Goal: Task Accomplishment & Management: Complete application form

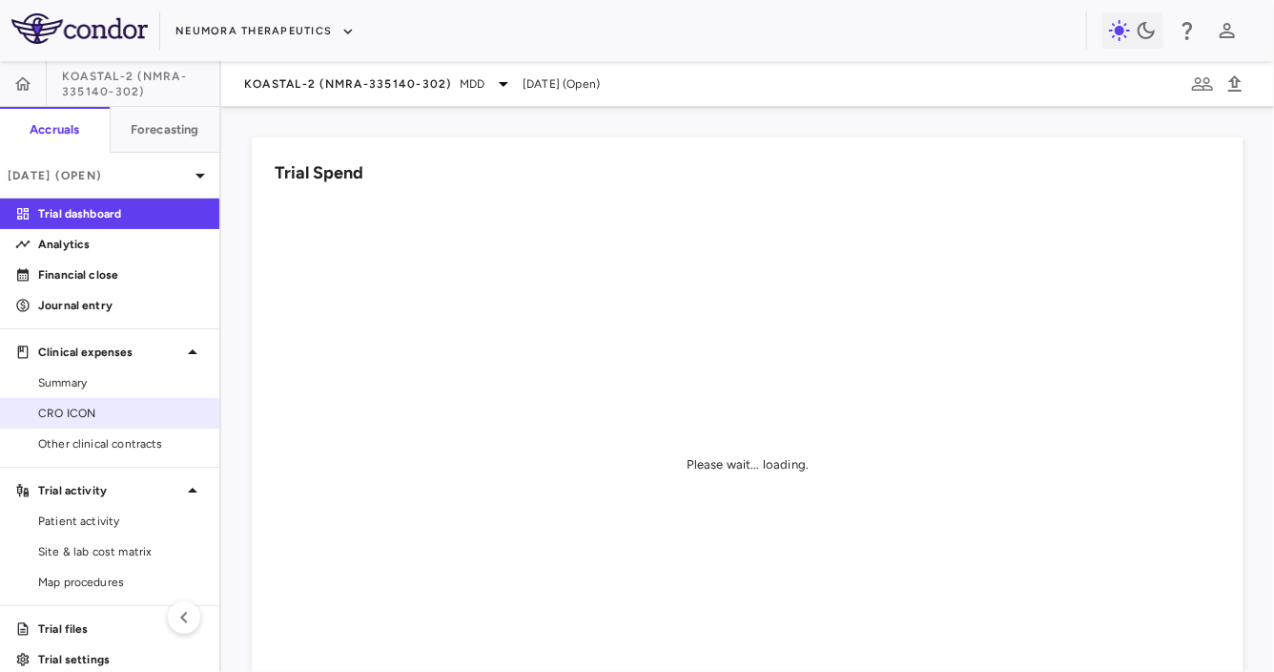
click at [105, 405] on span "CRO ICON" at bounding box center [121, 412] width 166 height 17
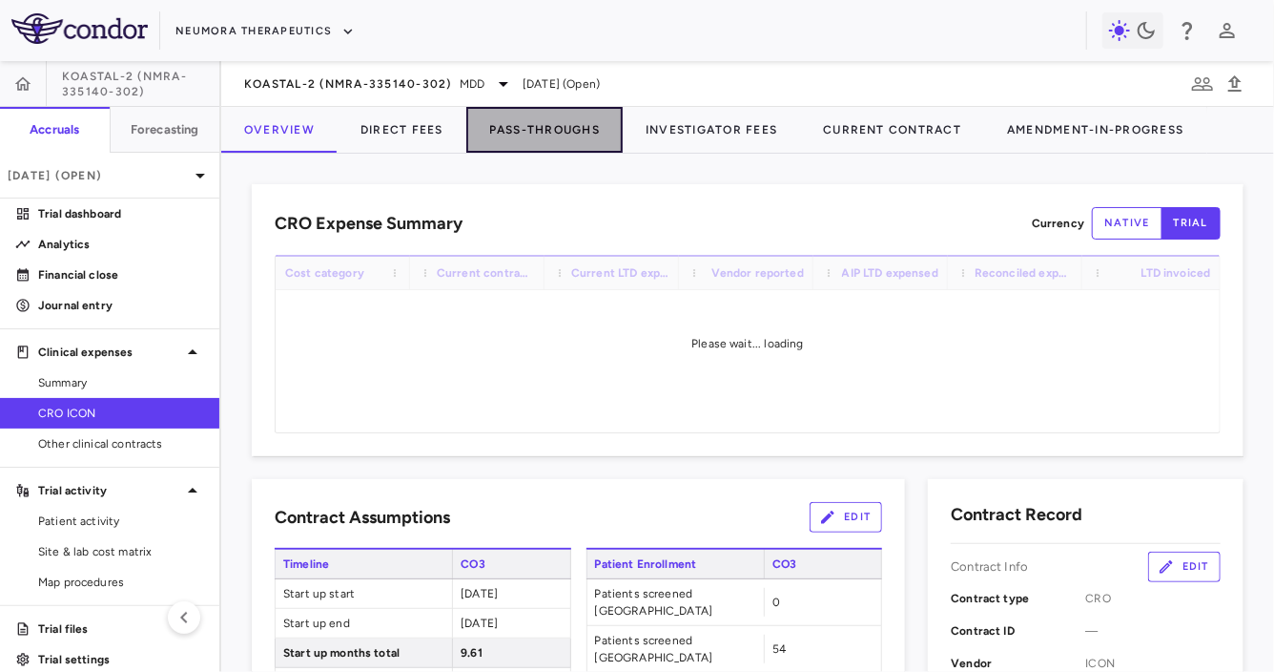
click at [529, 133] on button "Pass-Throughs" at bounding box center [544, 130] width 156 height 46
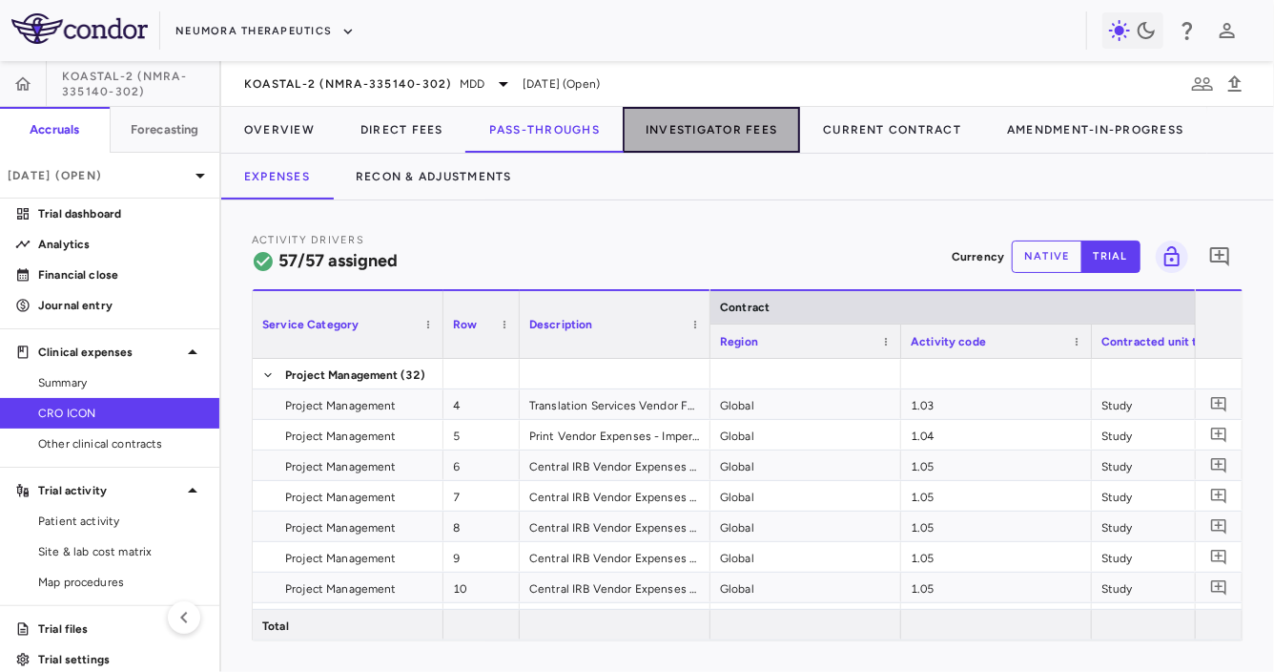
click at [673, 138] on button "Investigator Fees" at bounding box center [711, 130] width 177 height 46
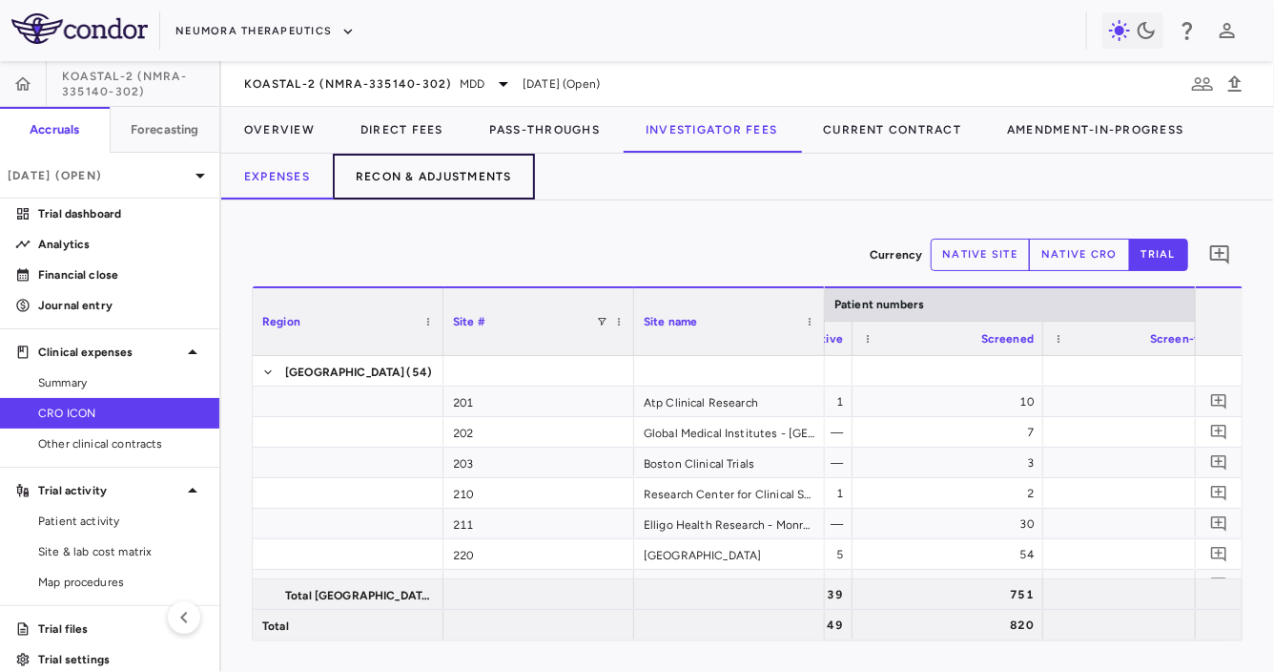
click at [495, 185] on button "Recon & Adjustments" at bounding box center [434, 177] width 202 height 46
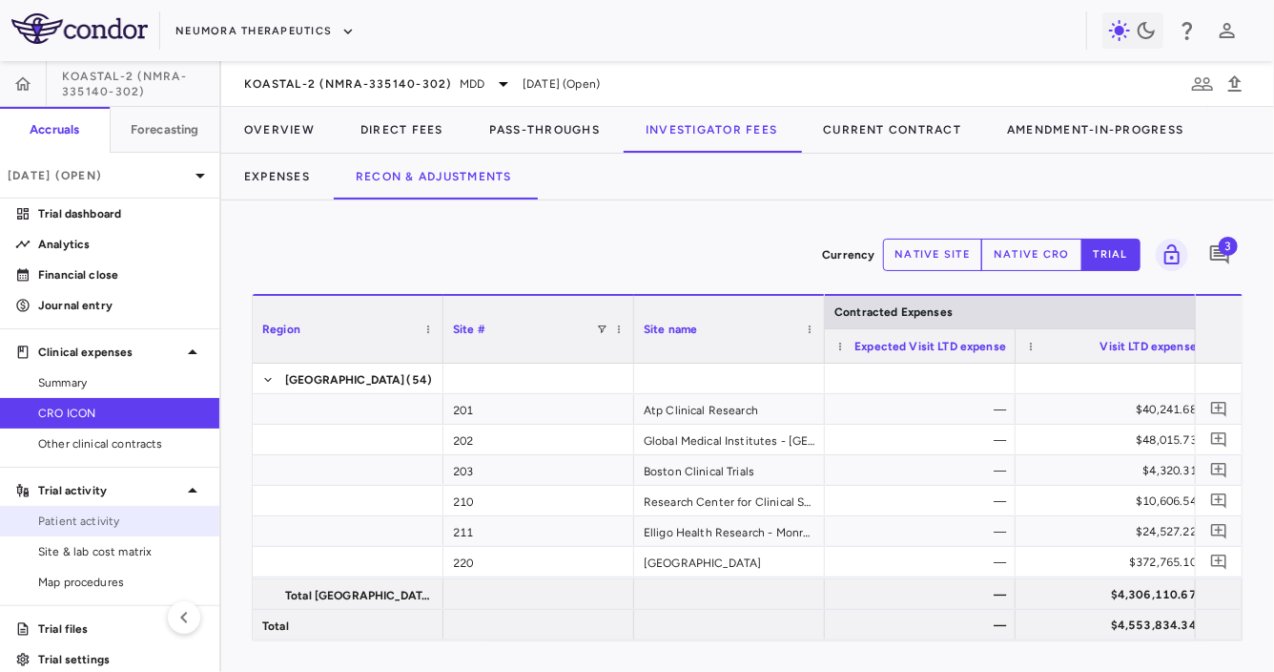
click at [125, 523] on span "Patient activity" at bounding box center [121, 520] width 166 height 17
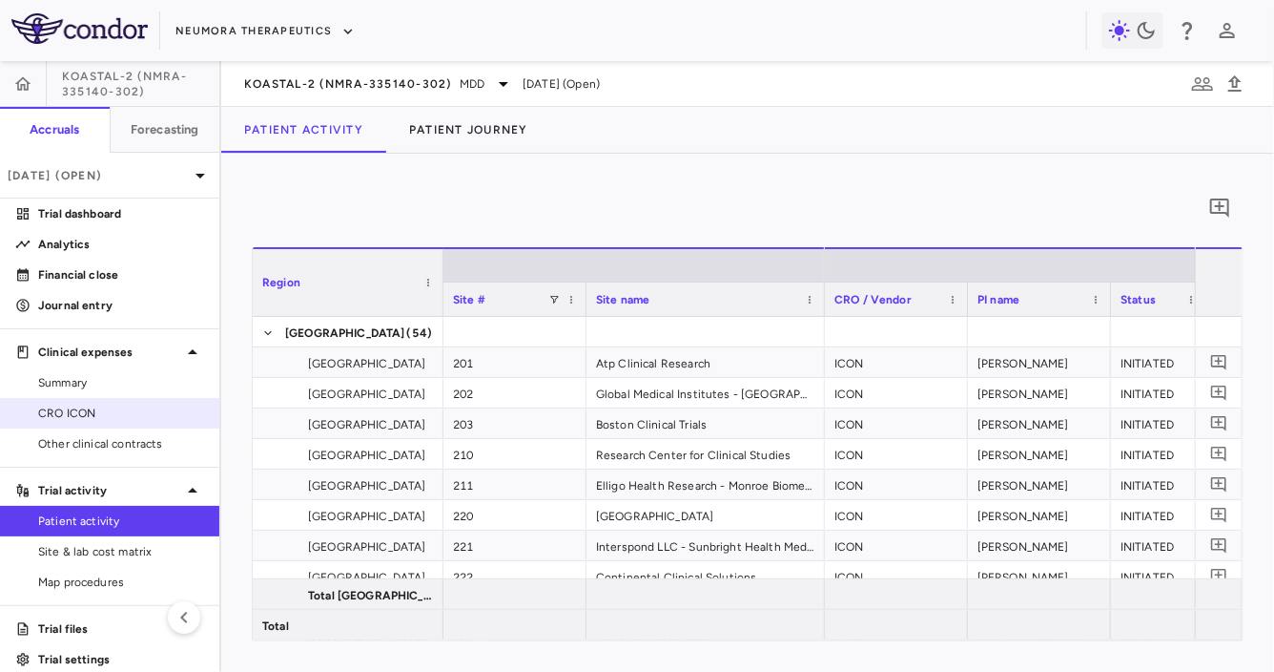
click at [132, 410] on span "CRO ICON" at bounding box center [121, 412] width 166 height 17
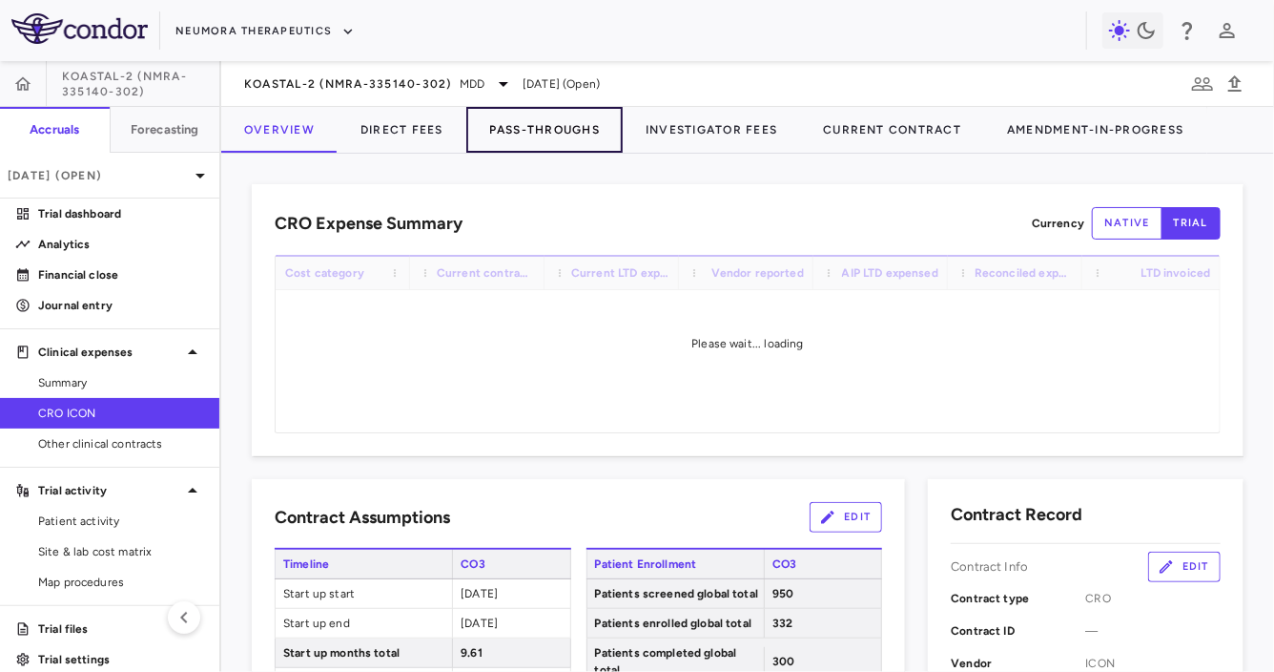
click at [580, 110] on button "Pass-Throughs" at bounding box center [544, 130] width 156 height 46
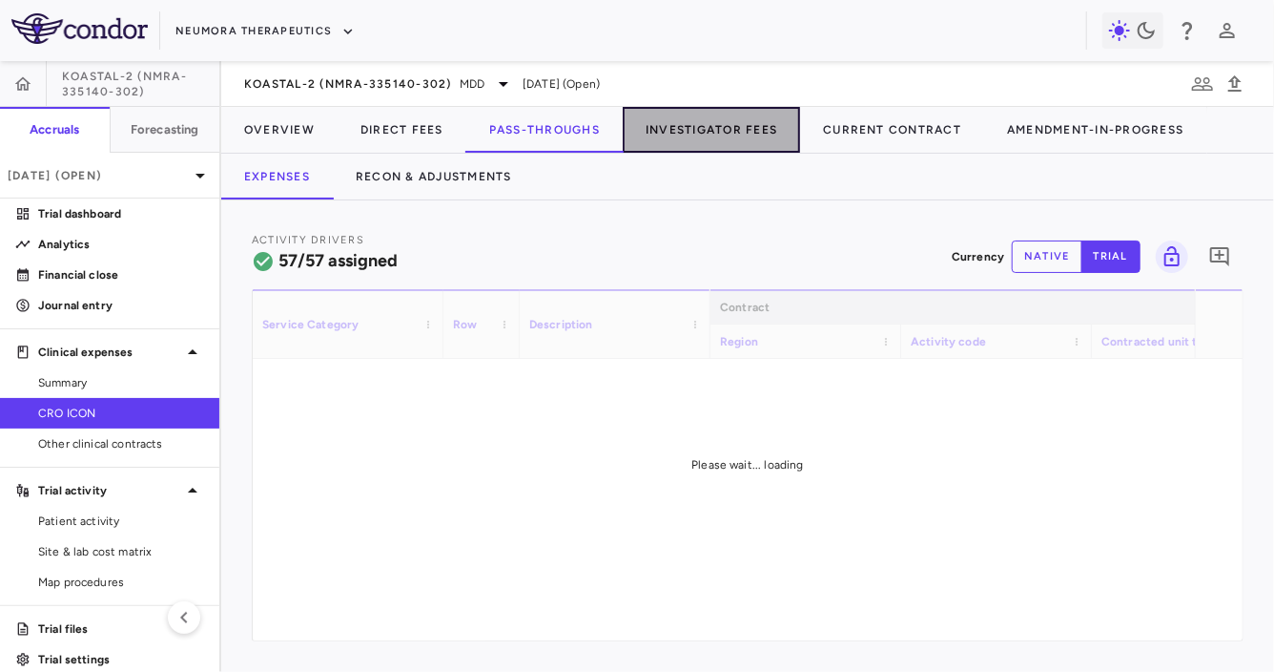
click at [683, 131] on button "Investigator Fees" at bounding box center [711, 130] width 177 height 46
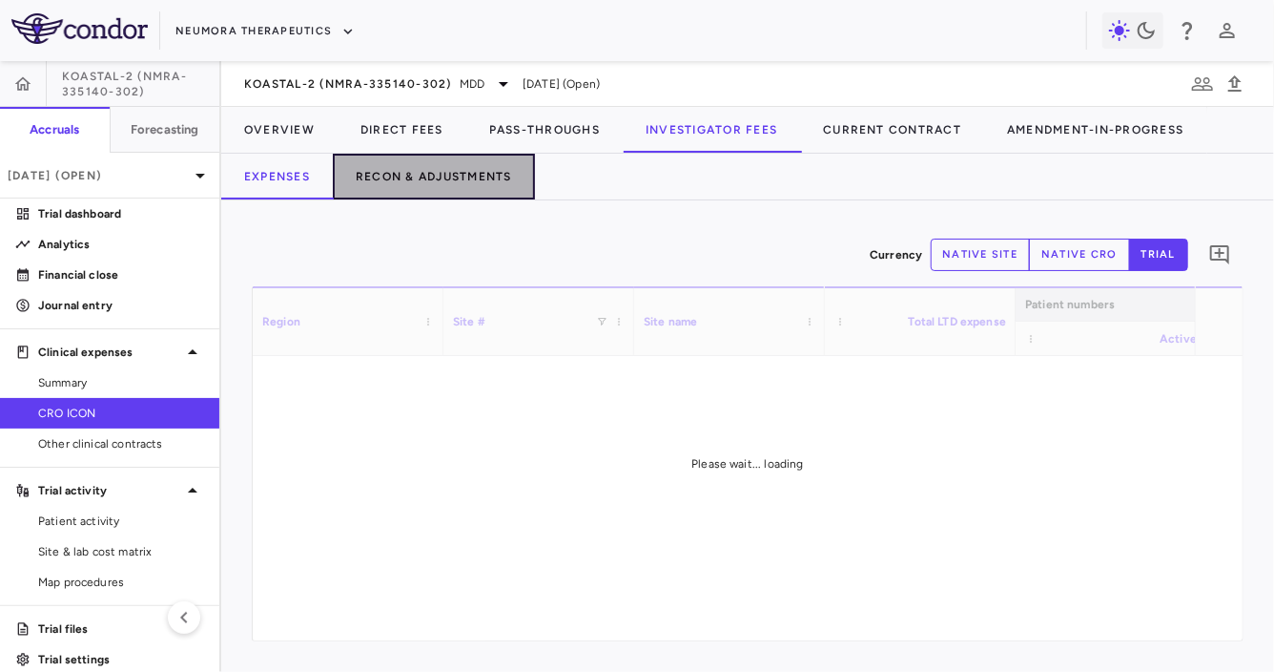
click at [464, 157] on button "Recon & Adjustments" at bounding box center [434, 177] width 202 height 46
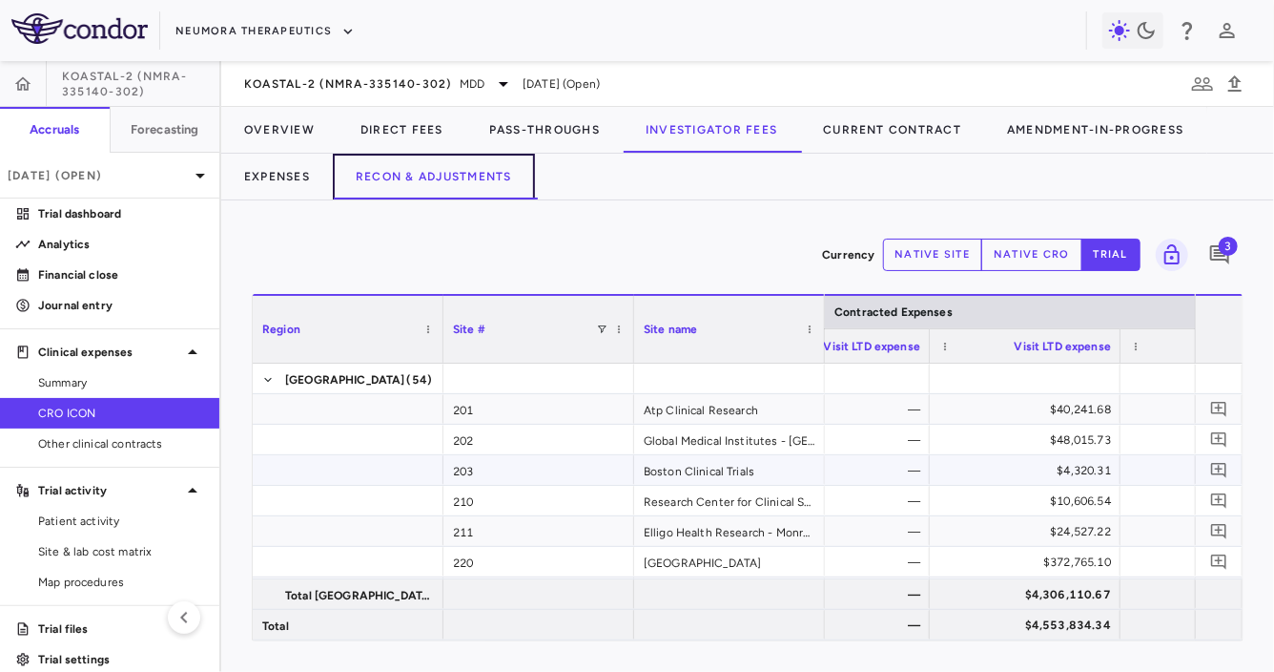
scroll to position [0, 297]
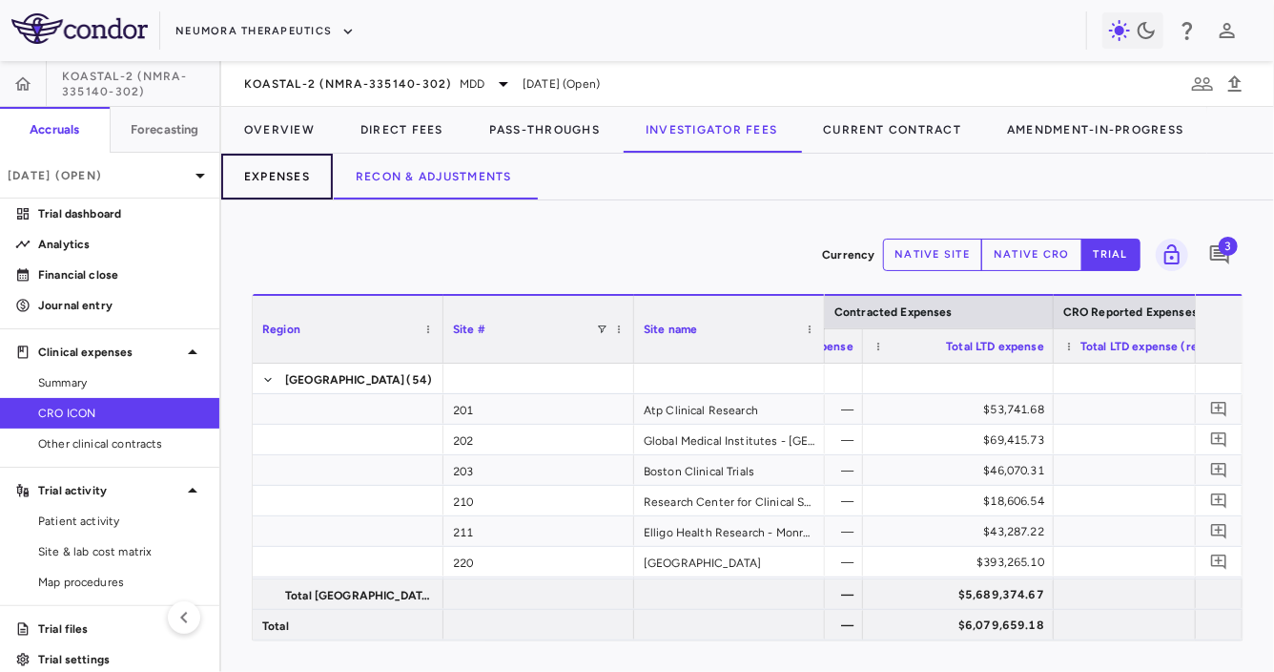
click at [291, 155] on button "Expenses" at bounding box center [277, 177] width 112 height 46
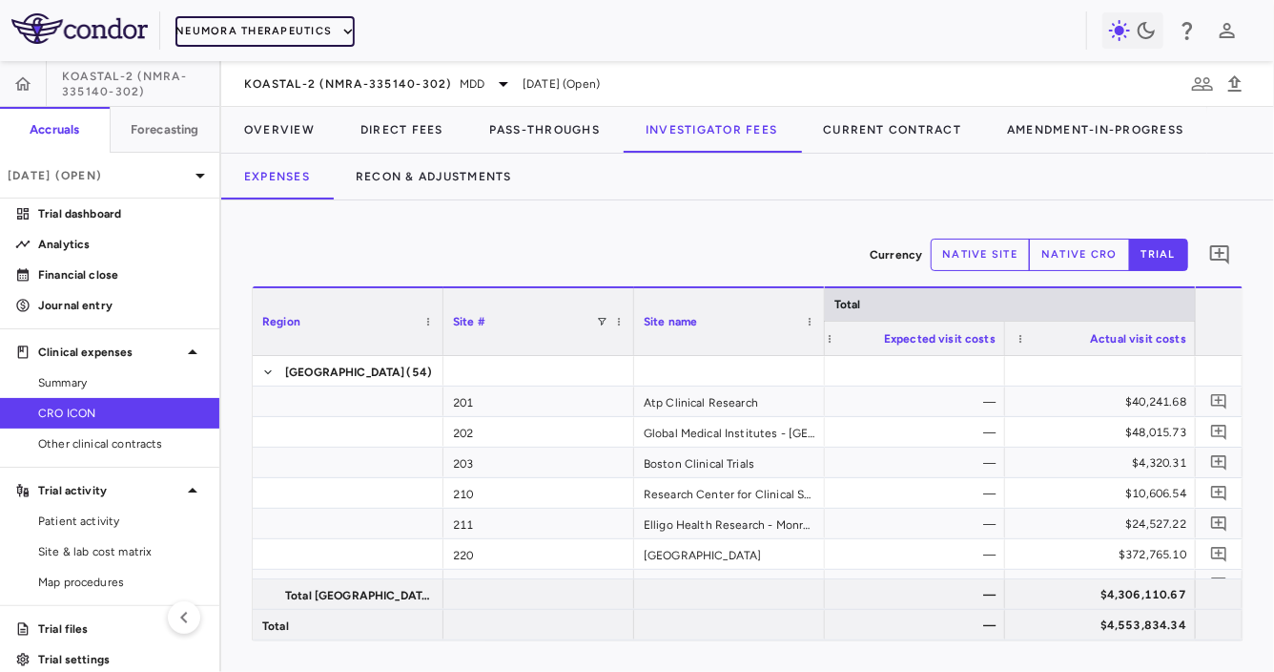
click at [272, 29] on button "Neumora Therapeutics" at bounding box center [265, 31] width 179 height 31
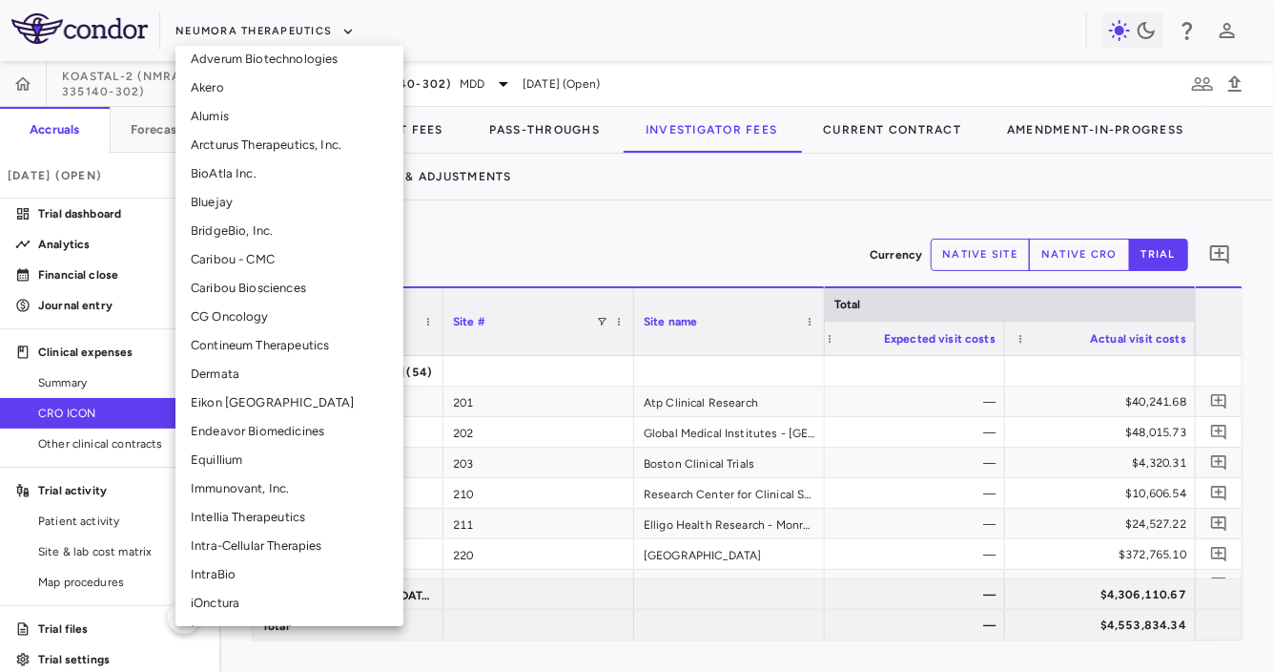
scroll to position [153, 0]
click at [259, 508] on li "Intellia Therapeutics" at bounding box center [290, 516] width 228 height 29
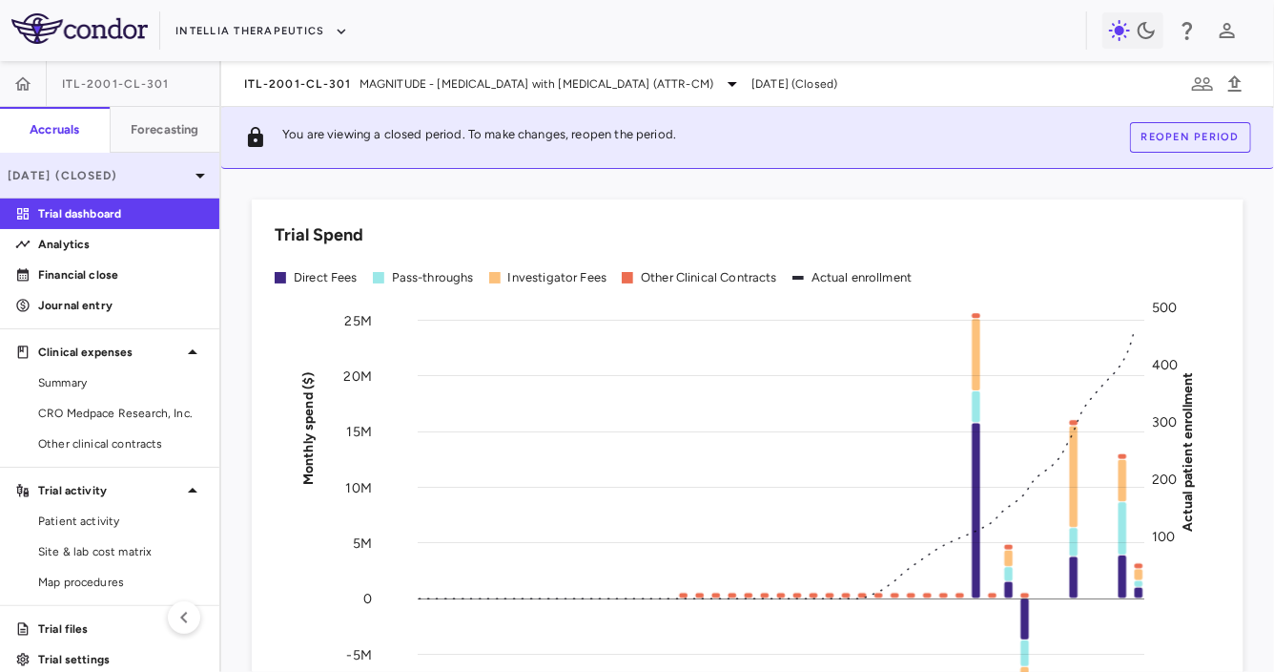
click at [132, 175] on p "[DATE] (Closed)" at bounding box center [98, 175] width 181 height 17
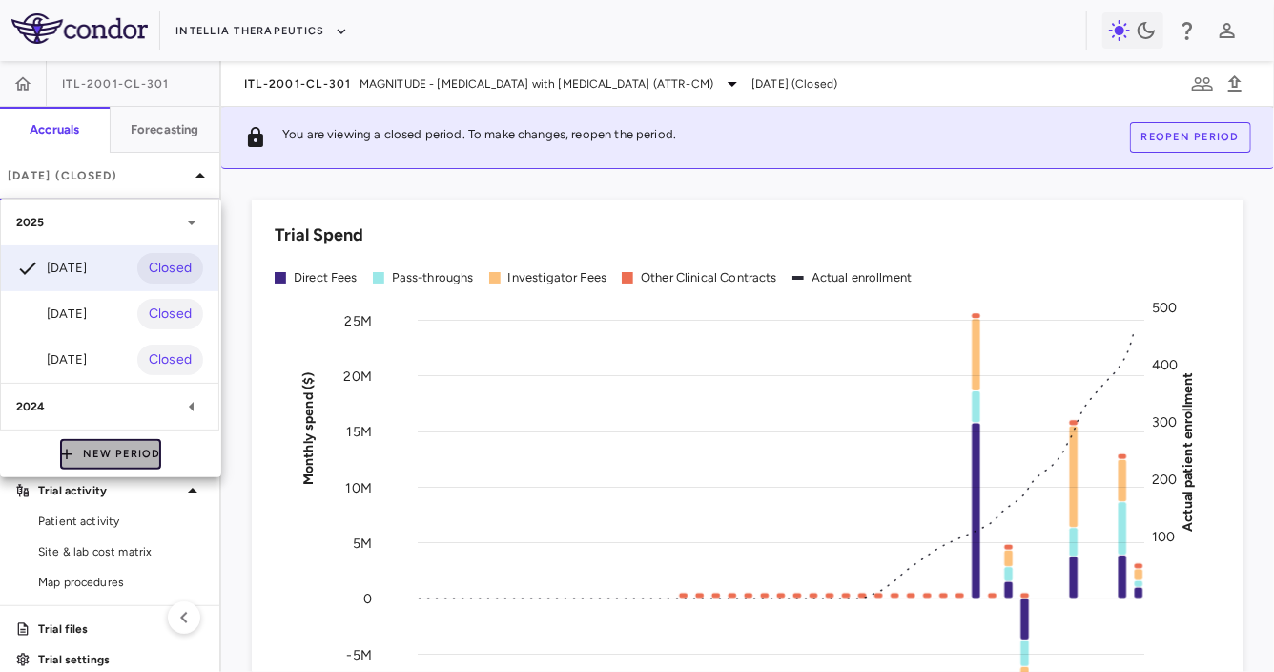
click at [107, 462] on button "New Period" at bounding box center [110, 454] width 101 height 31
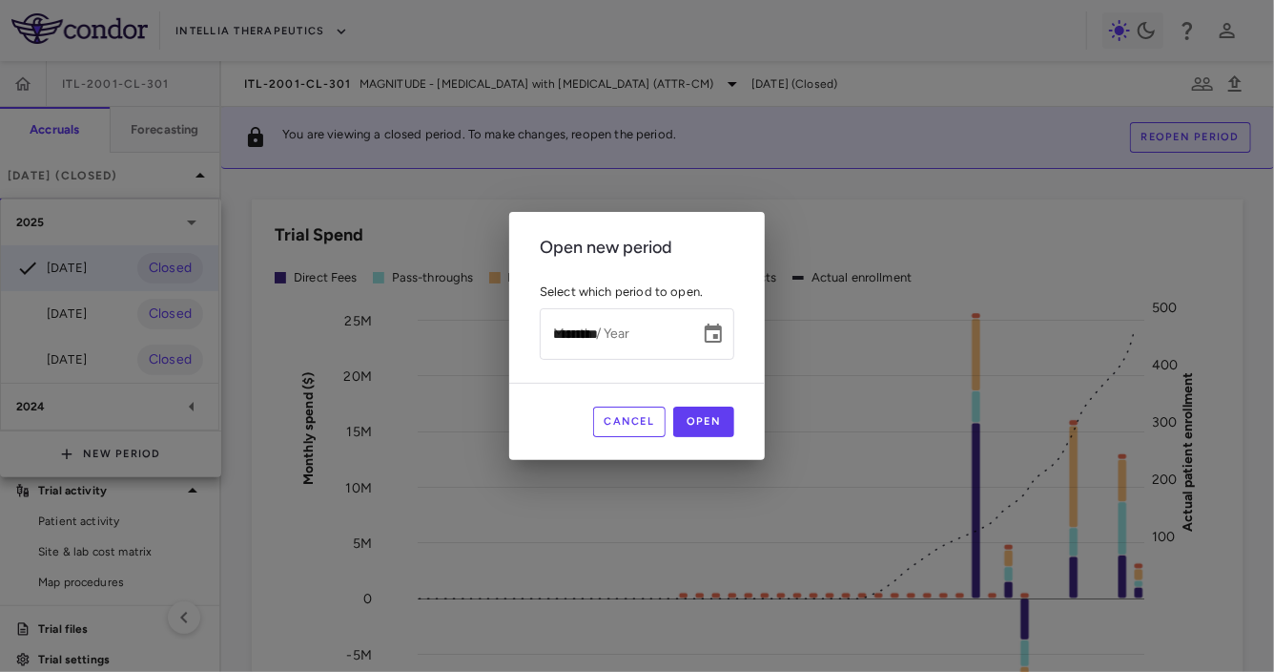
click at [562, 341] on input "*********" at bounding box center [613, 333] width 147 height 51
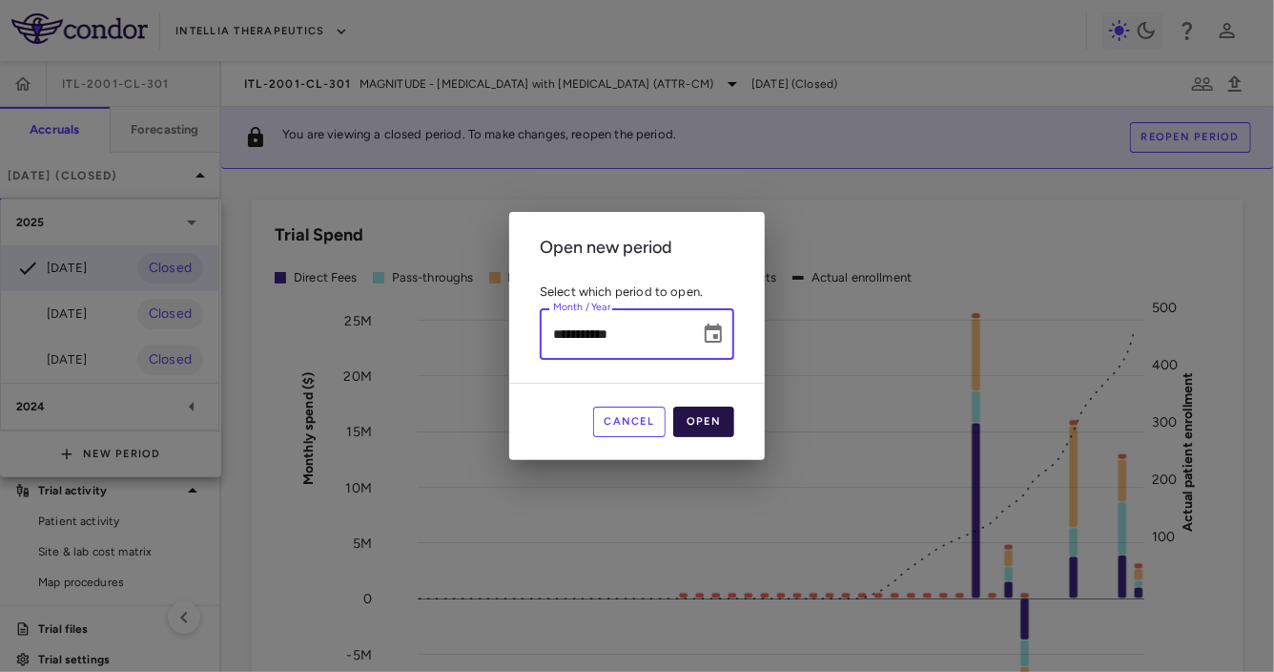
type input "**********"
click at [730, 424] on button "Open" at bounding box center [703, 421] width 61 height 31
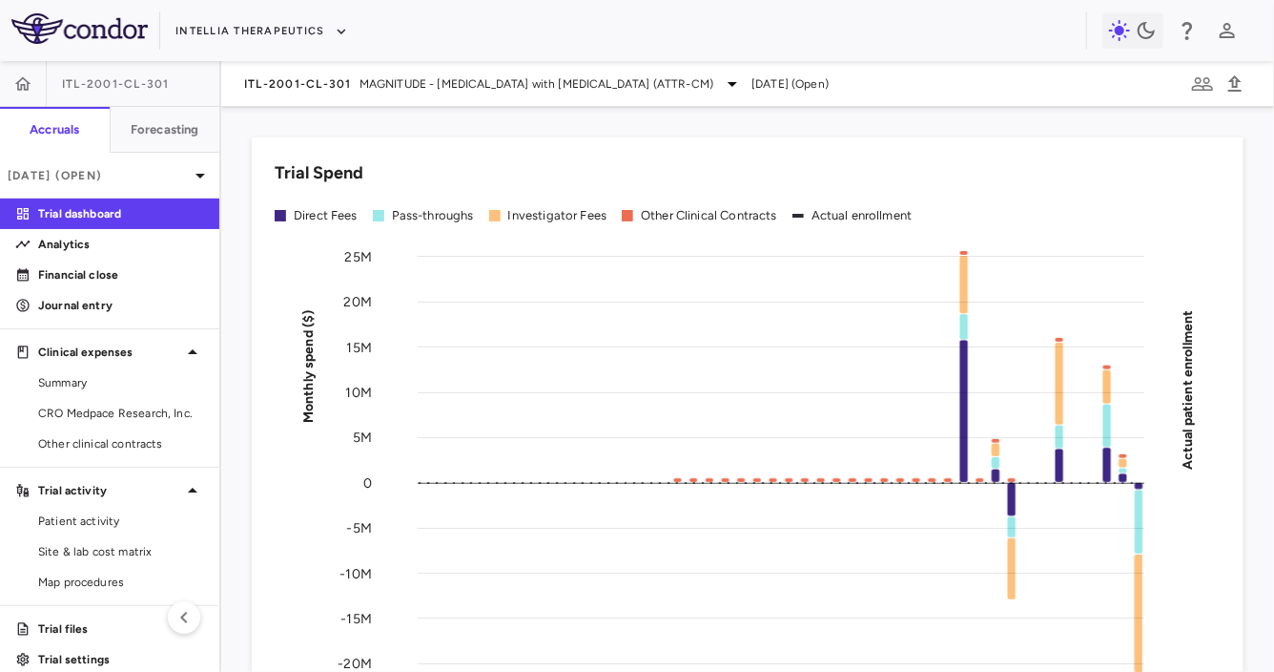
click at [1251, 87] on div "ITL-2001-CL-301 MAGNITUDE - [MEDICAL_DATA] with [MEDICAL_DATA] (ATTR-CM) [DATE]…" at bounding box center [747, 84] width 1053 height 46
click at [1238, 87] on icon "button" at bounding box center [1235, 83] width 13 height 16
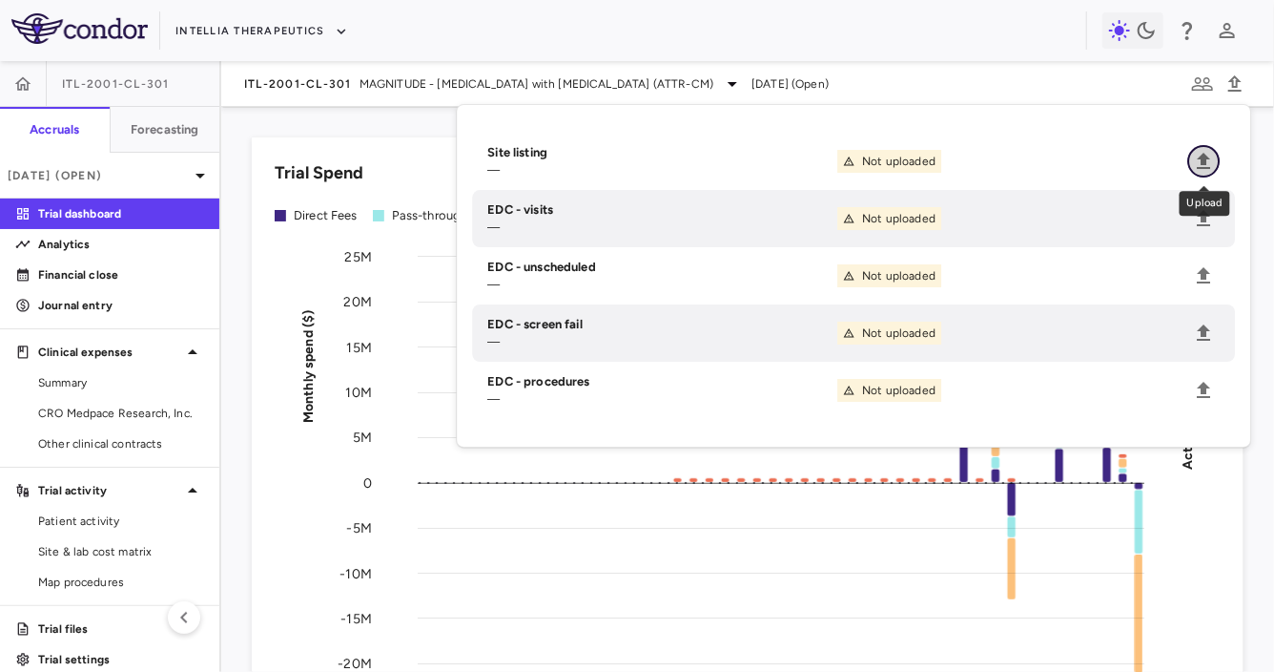
click at [1212, 155] on icon "Upload" at bounding box center [1203, 161] width 23 height 23
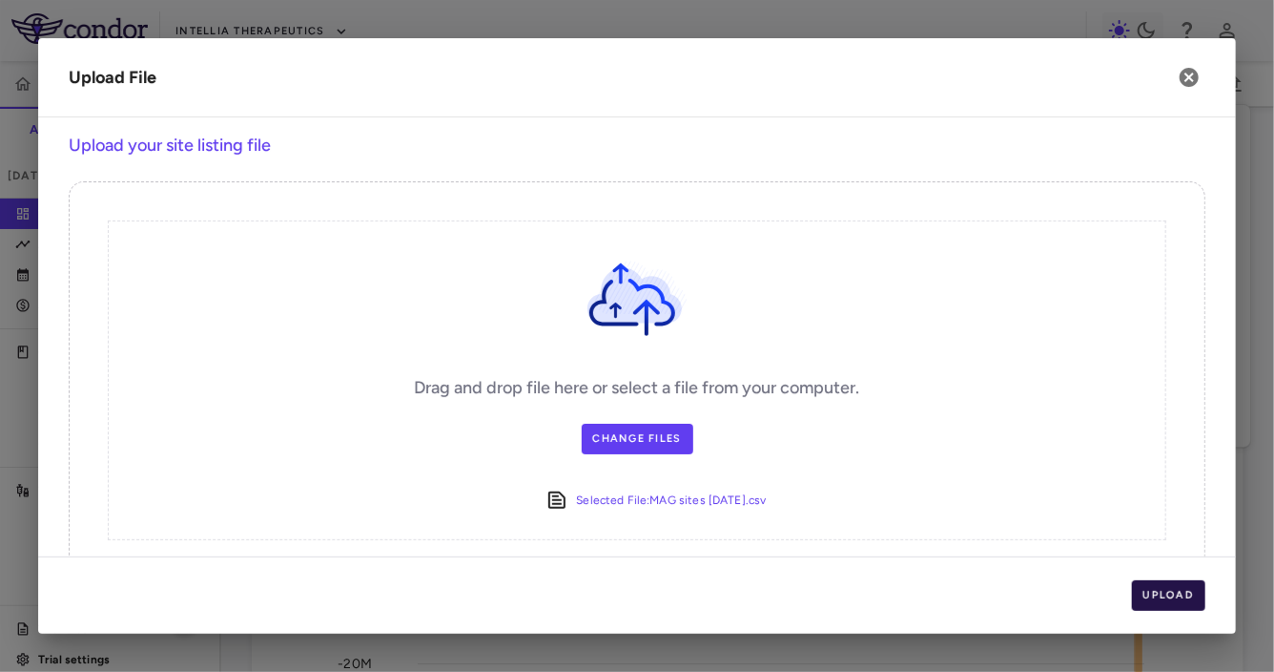
click at [1177, 599] on button "Upload" at bounding box center [1169, 595] width 74 height 31
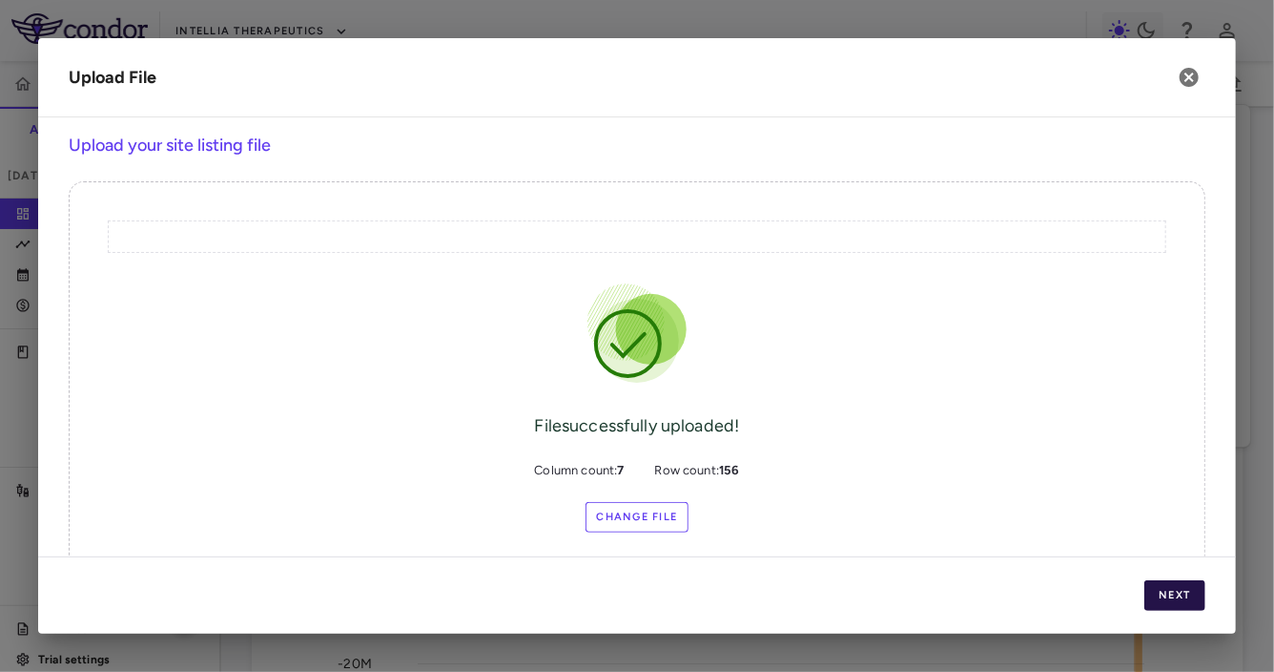
click at [1177, 599] on button "Next" at bounding box center [1175, 595] width 61 height 31
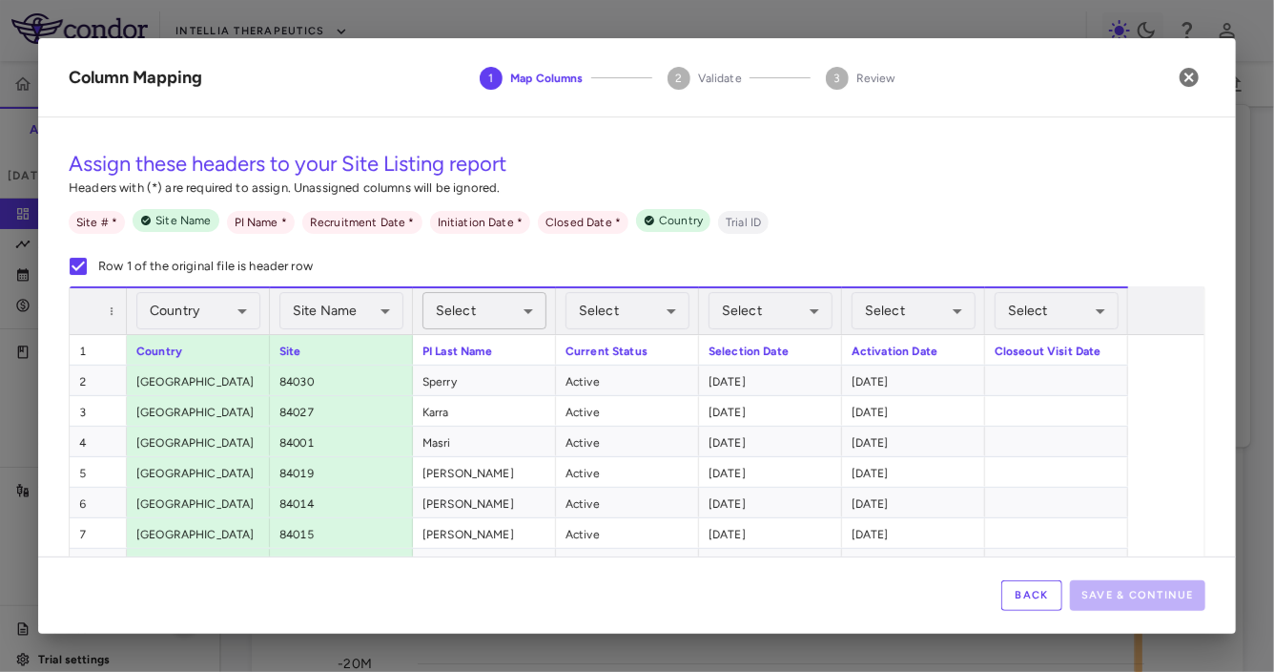
click at [517, 318] on body "Skip to sidebar Skip to main content Intellia Therapeutics ITL-2001-CL-301 Accr…" at bounding box center [637, 336] width 1274 height 672
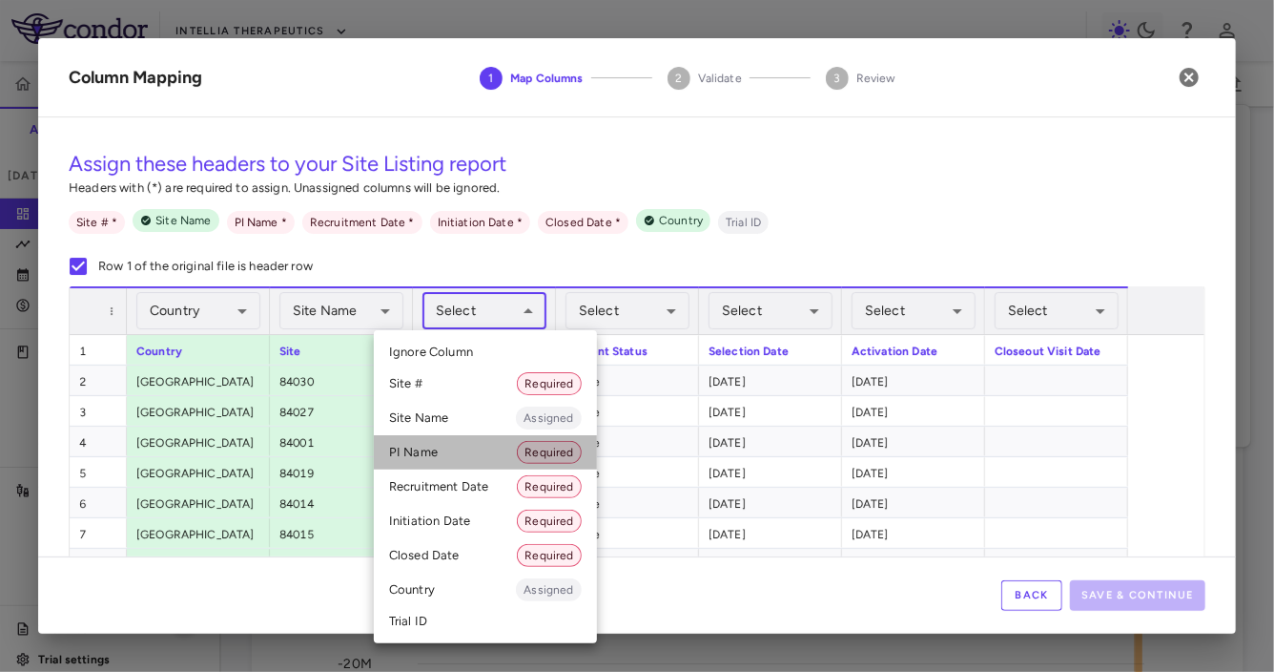
click at [486, 440] on li "PI Name Required" at bounding box center [485, 452] width 223 height 34
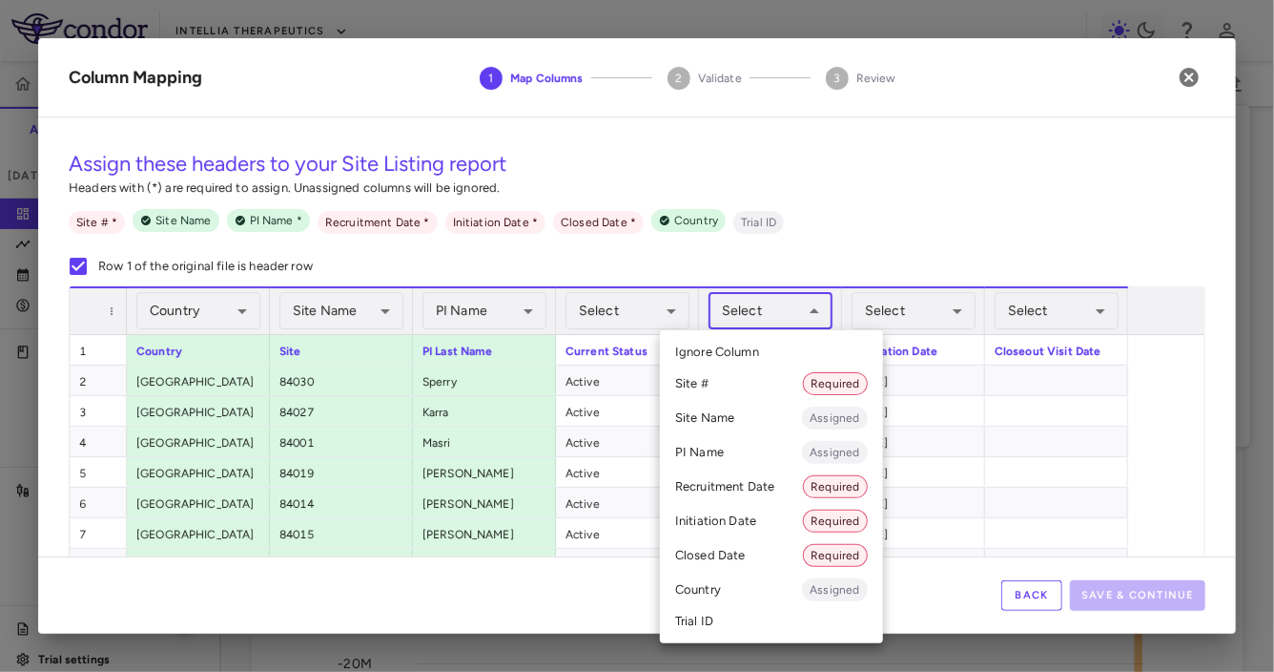
click at [757, 312] on body "Skip to sidebar Skip to main content Intellia Therapeutics ITL-2001-CL-301 Accr…" at bounding box center [637, 336] width 1274 height 672
click at [738, 493] on li "Recruitment Date Required" at bounding box center [771, 486] width 223 height 34
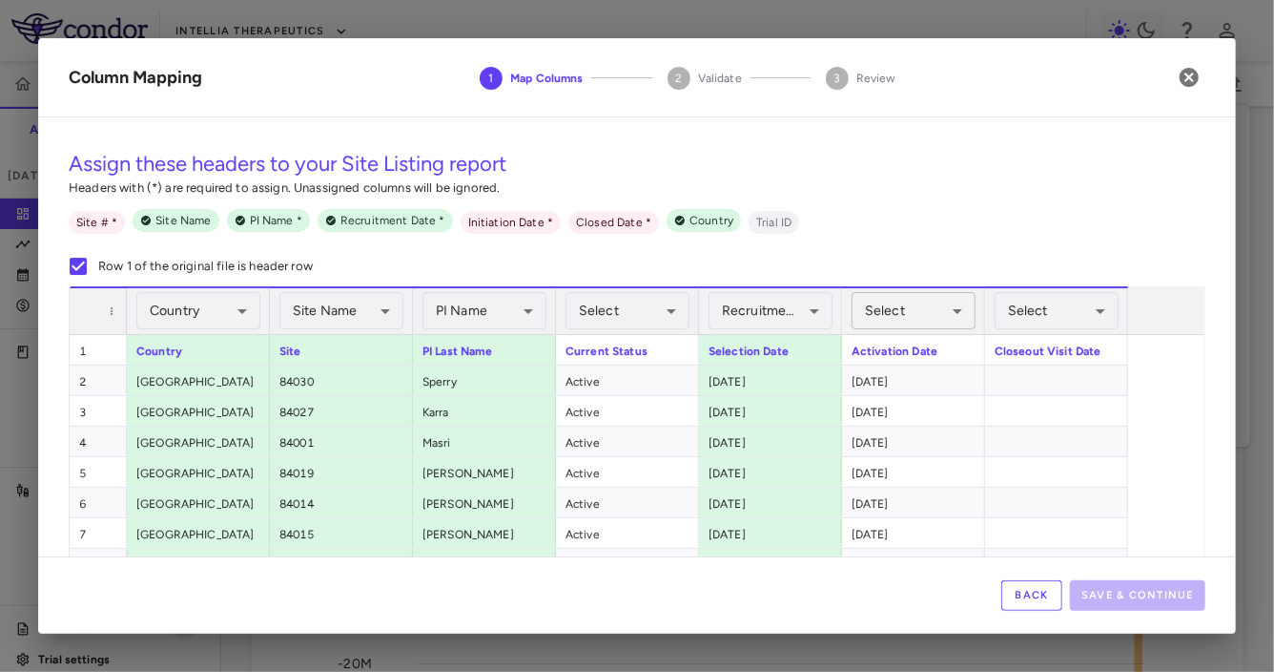
click at [930, 310] on body "Skip to sidebar Skip to main content Intellia Therapeutics ITL-2001-CL-301 Accr…" at bounding box center [637, 336] width 1274 height 672
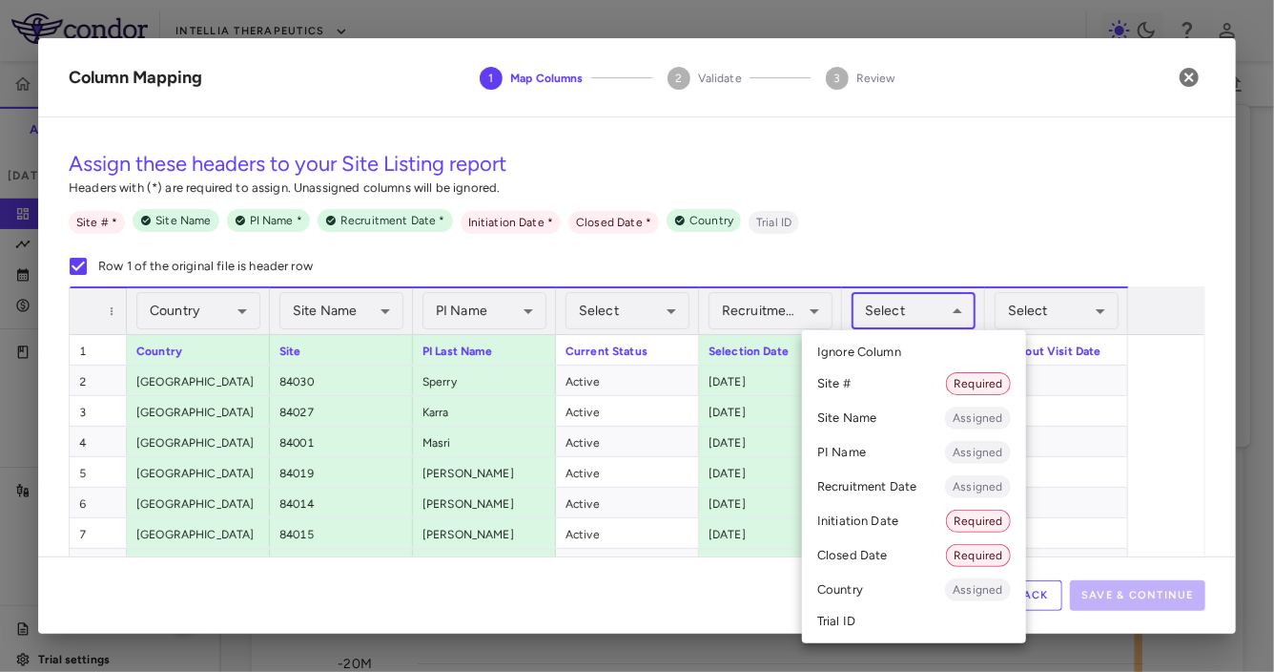
click at [892, 523] on li "Initiation Date Required" at bounding box center [914, 521] width 224 height 34
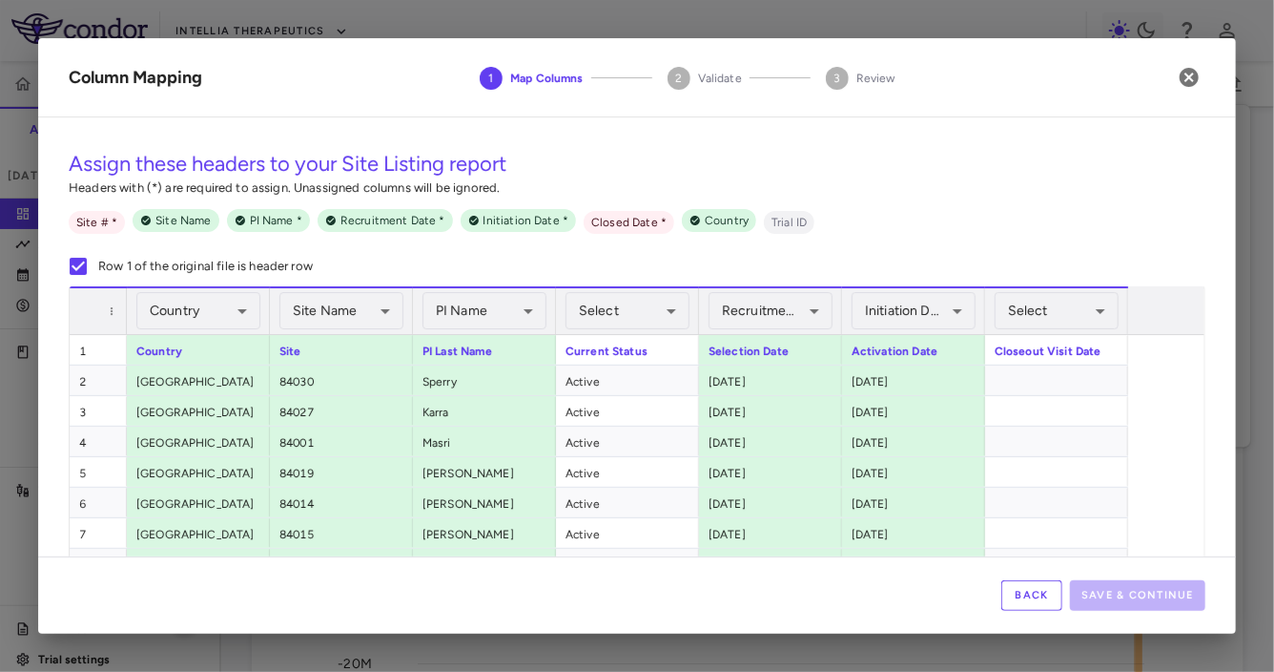
click at [1052, 331] on div "Select ​" at bounding box center [1057, 311] width 124 height 46
click at [1052, 314] on body "Skip to sidebar Skip to main content Intellia Therapeutics ITL-2001-CL-301 Accr…" at bounding box center [637, 336] width 1274 height 672
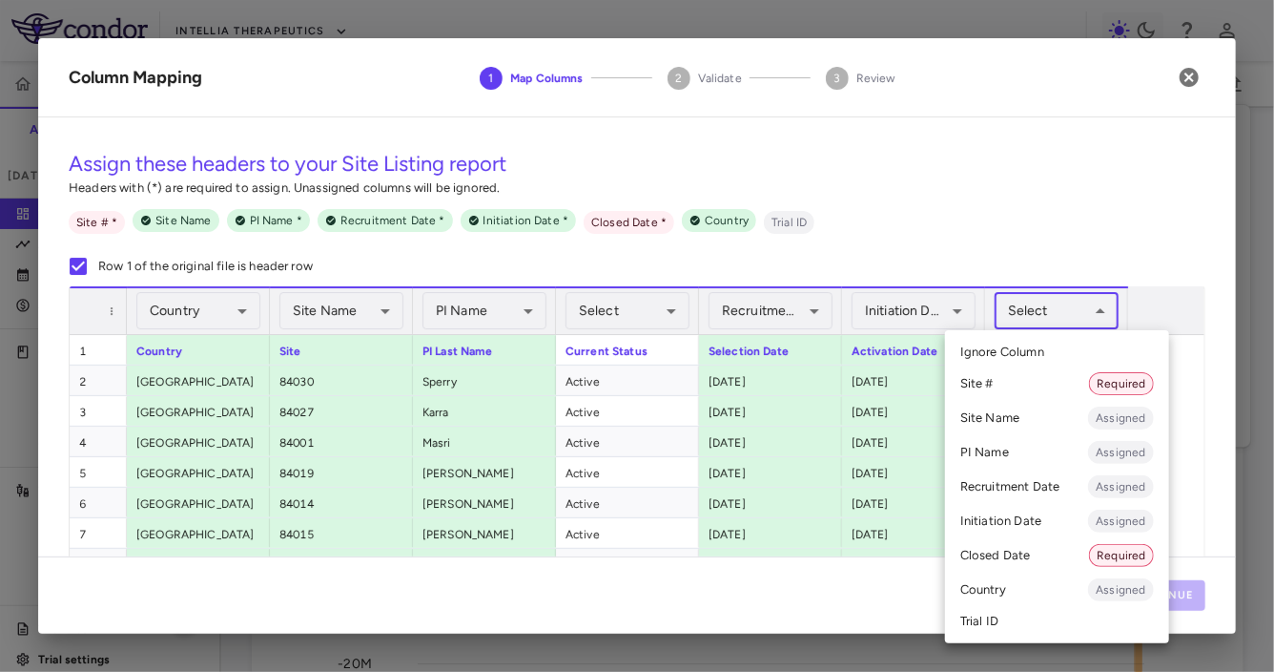
click at [997, 559] on li "Closed Date Required" at bounding box center [1057, 555] width 224 height 34
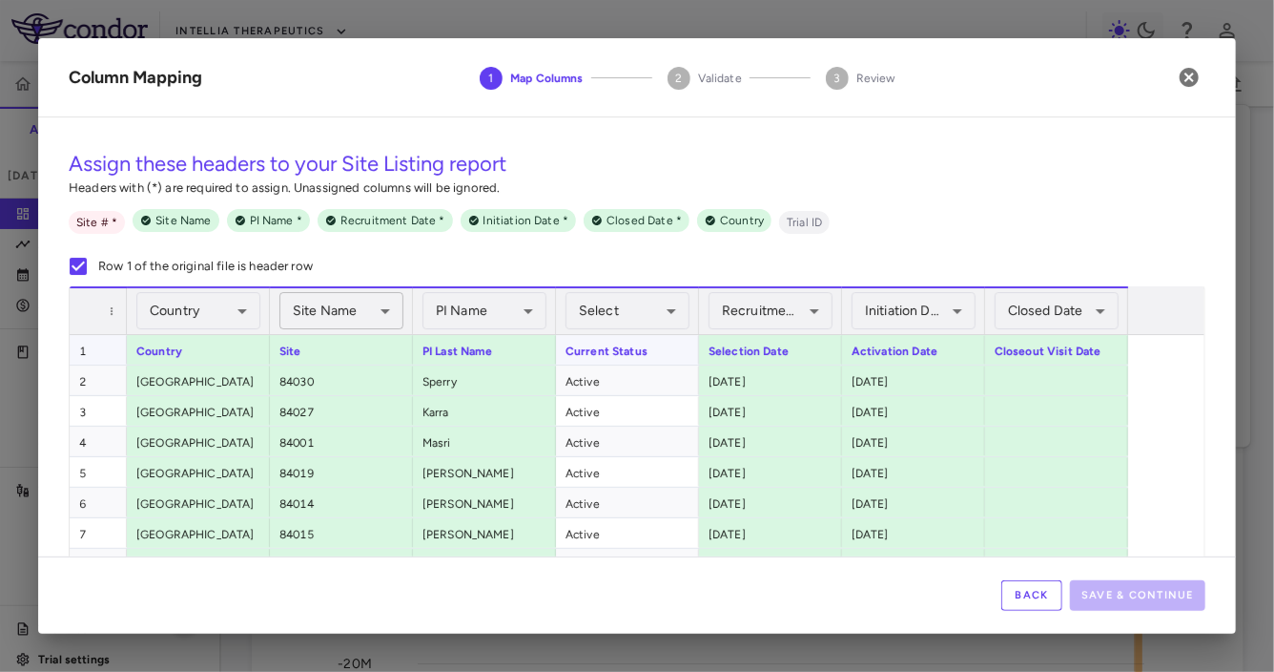
click at [359, 313] on body "Skip to sidebar Skip to main content Intellia Therapeutics ITL-2001-CL-301 Accr…" at bounding box center [637, 336] width 1274 height 672
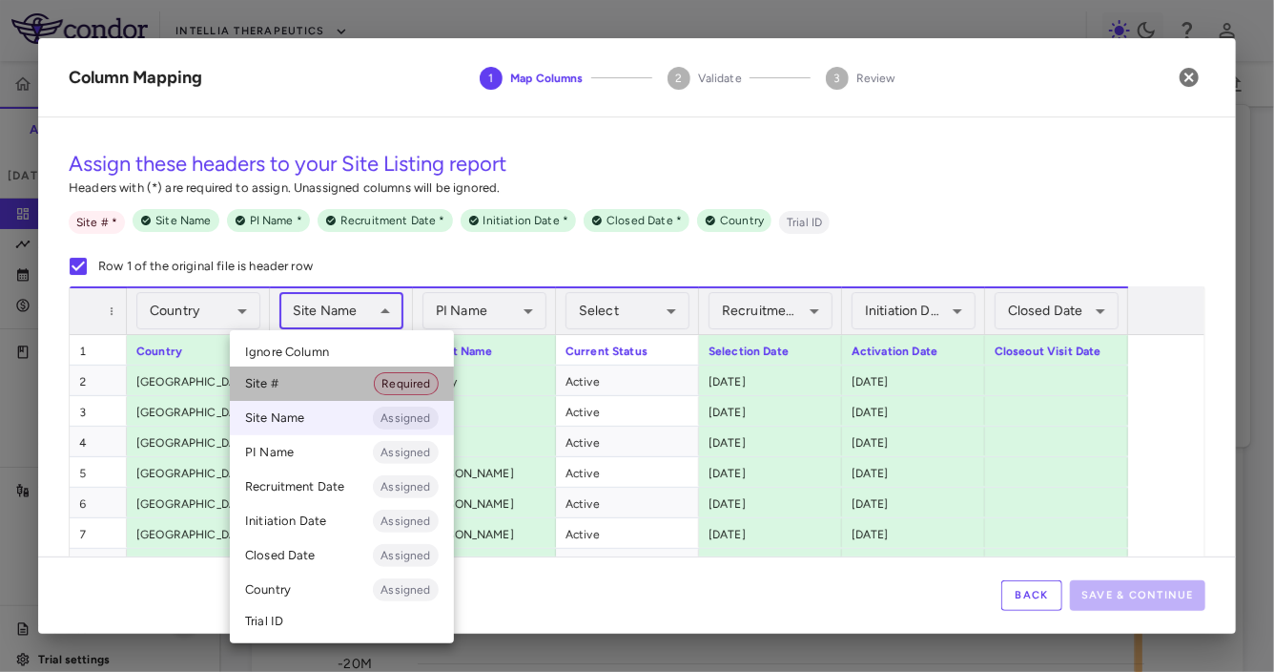
click at [350, 388] on li "Site # Required" at bounding box center [342, 383] width 224 height 34
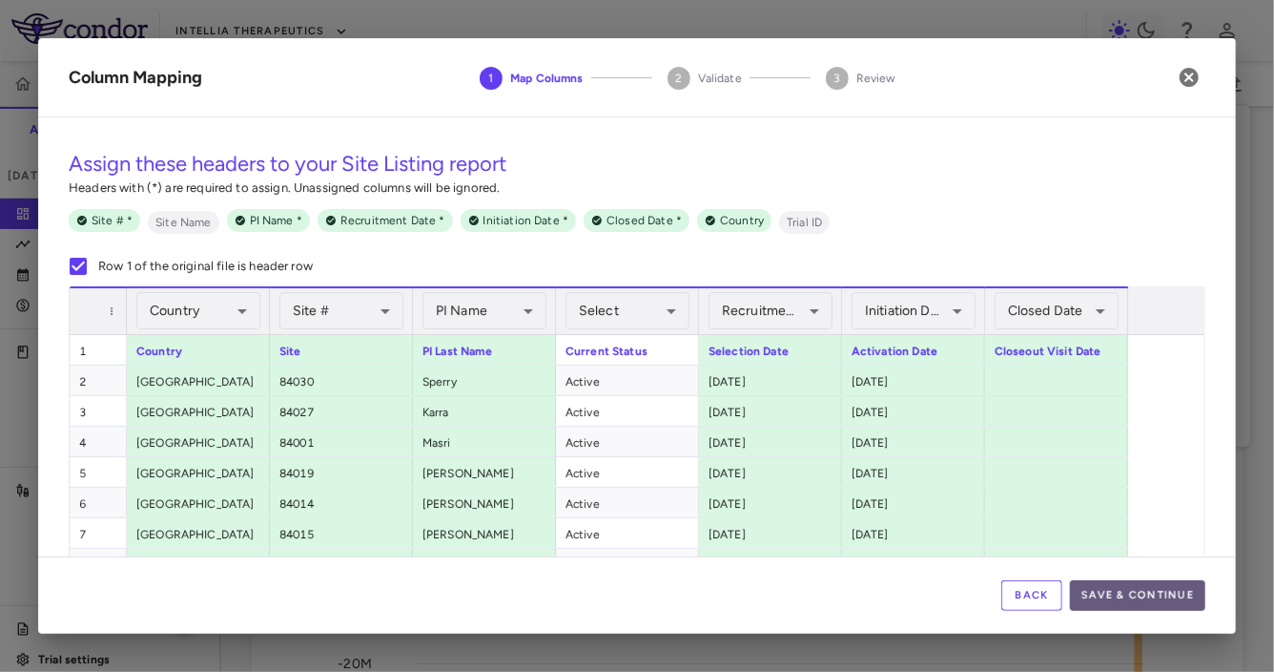
click at [1108, 589] on button "Save & Continue" at bounding box center [1137, 595] width 135 height 31
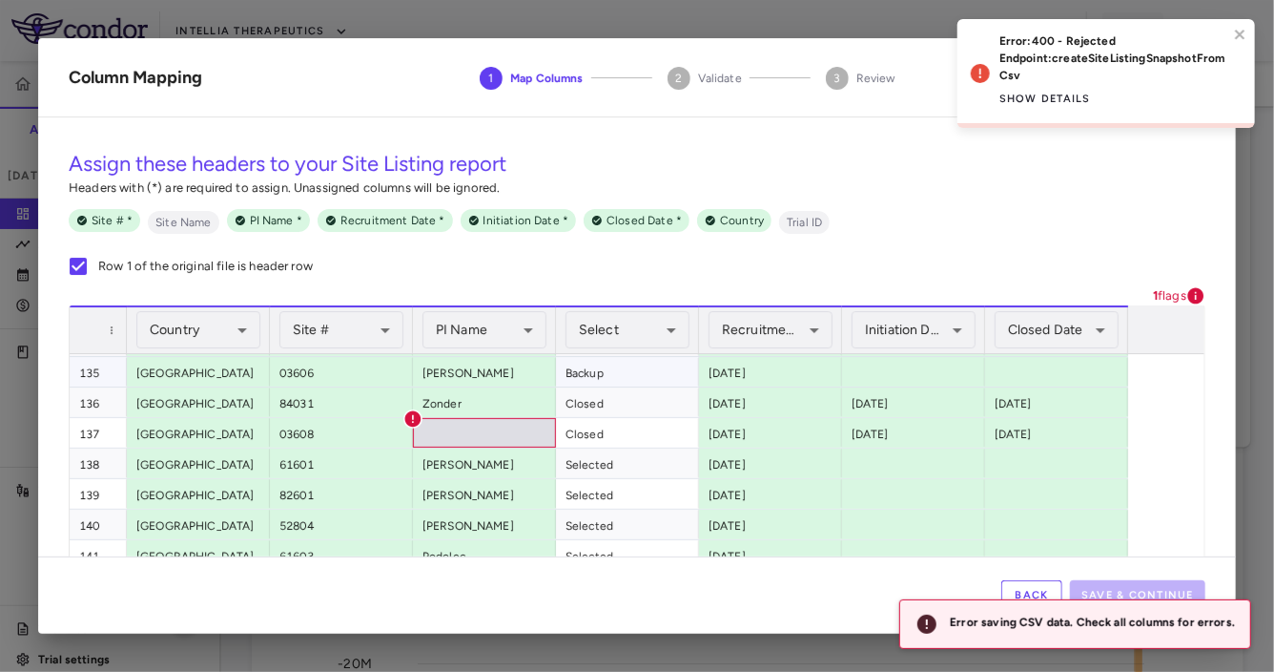
scroll to position [4093, 0]
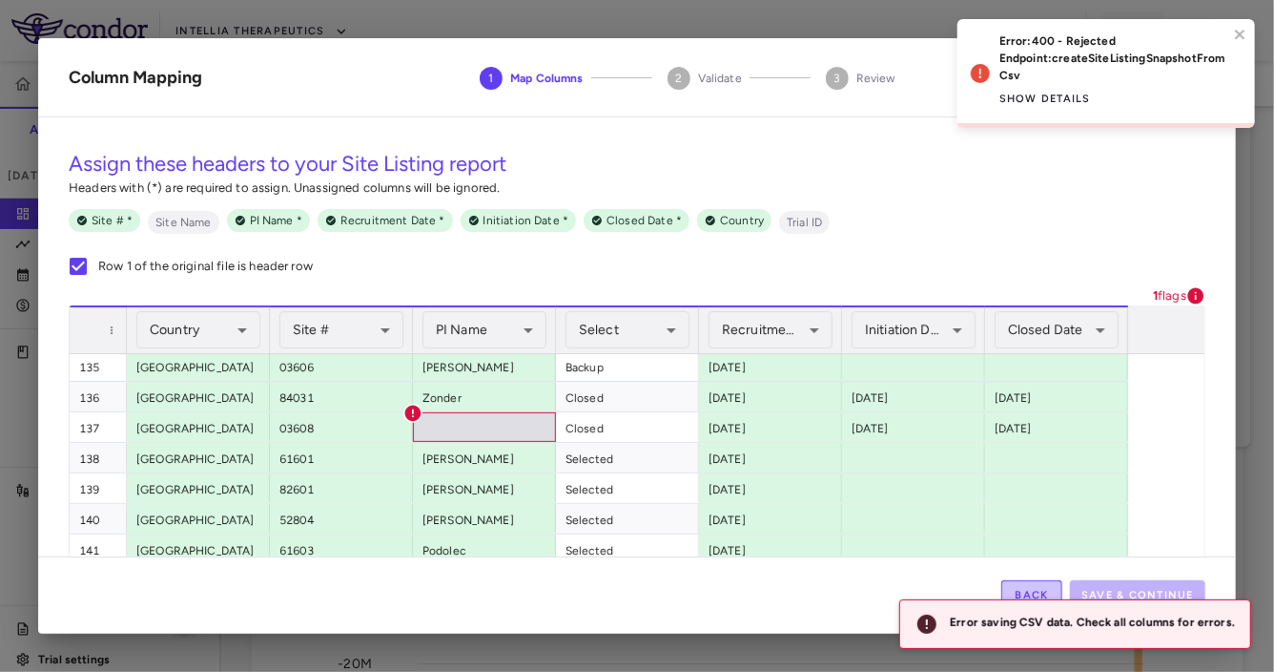
click at [1023, 586] on button "Back" at bounding box center [1032, 595] width 61 height 31
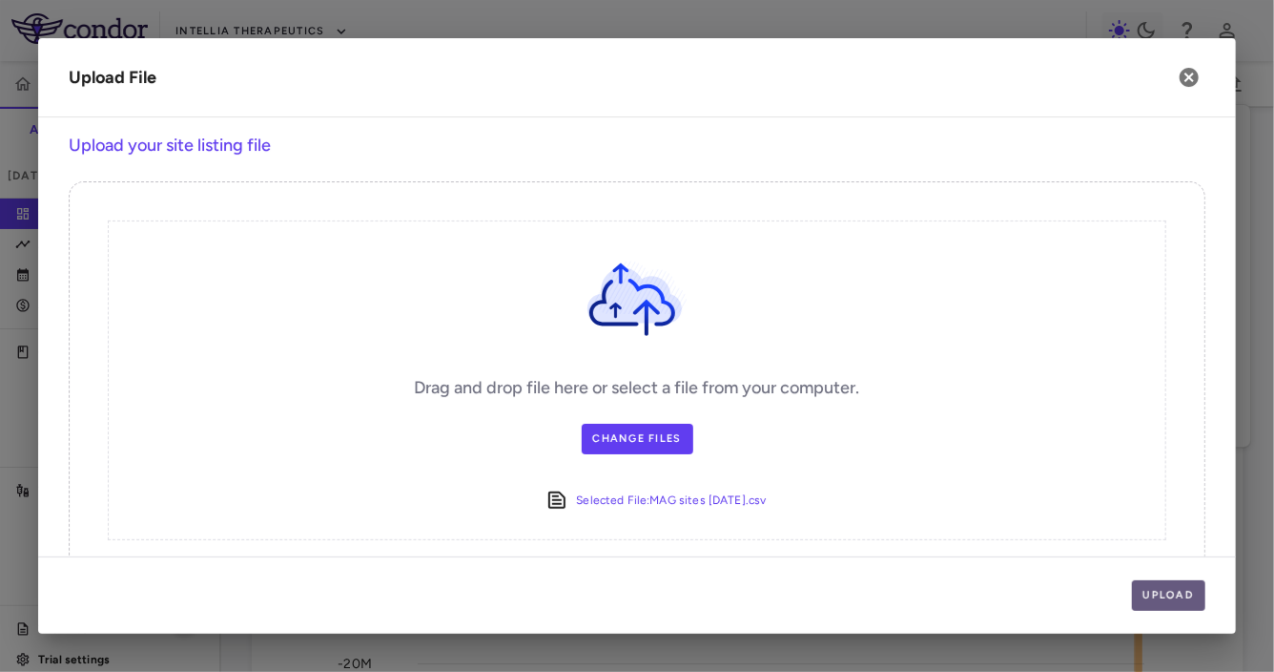
click at [1180, 597] on button "Upload" at bounding box center [1169, 595] width 74 height 31
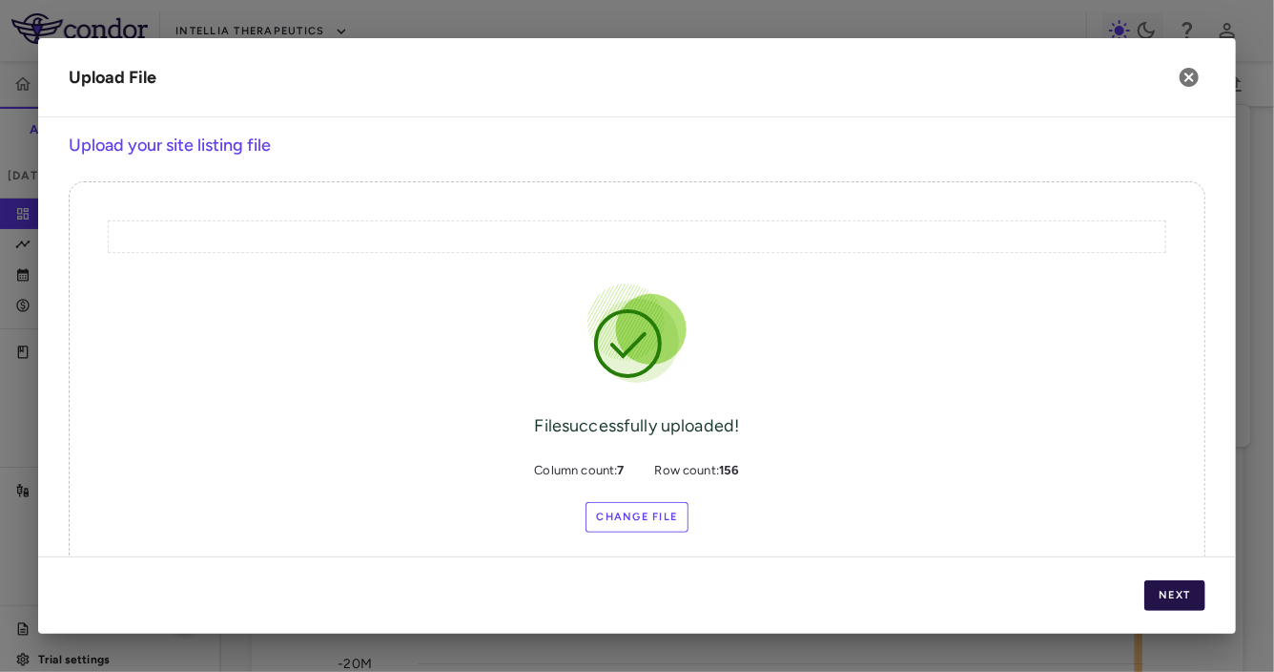
click at [1180, 597] on button "Next" at bounding box center [1175, 595] width 61 height 31
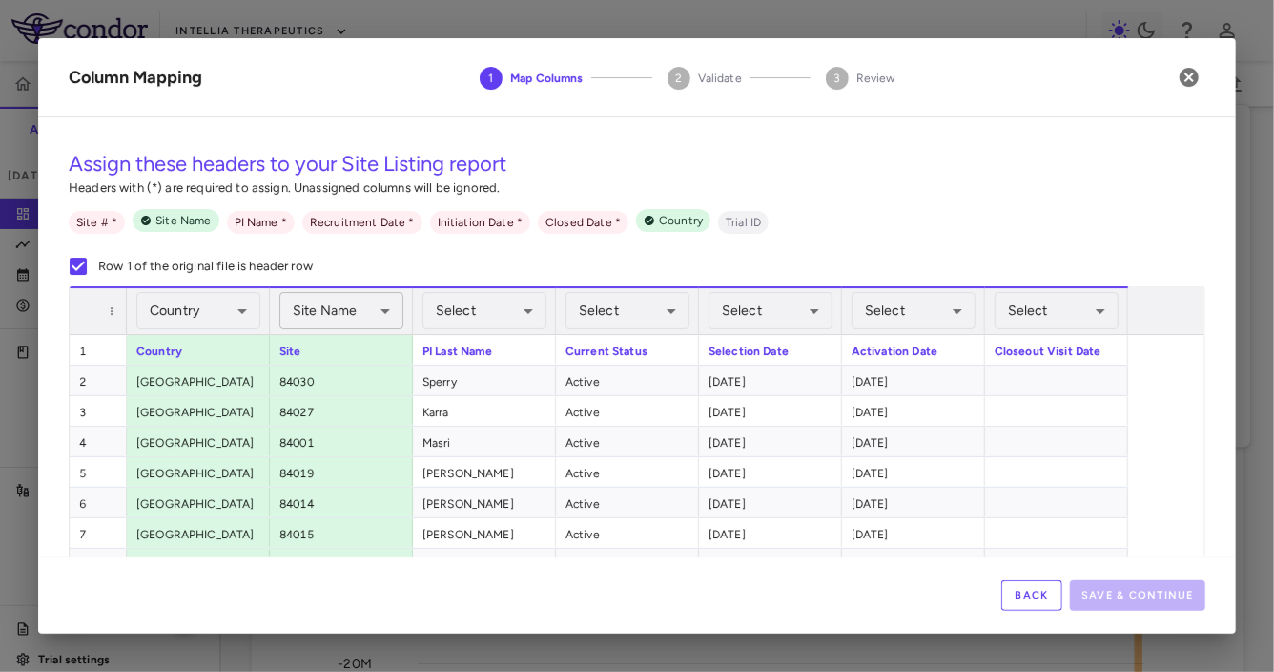
click at [345, 316] on body "Skip to sidebar Skip to main content Intellia Therapeutics ITL-2001-CL-301 Accr…" at bounding box center [637, 336] width 1274 height 672
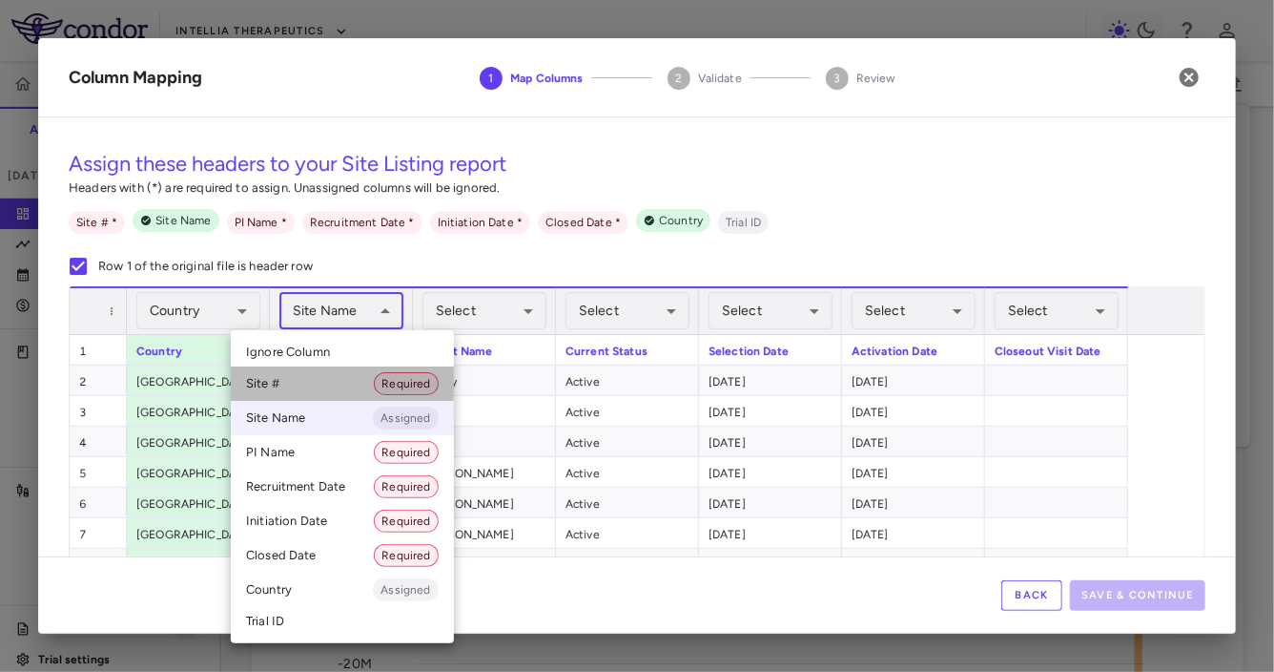
click at [320, 382] on li "Site # Required" at bounding box center [342, 383] width 223 height 34
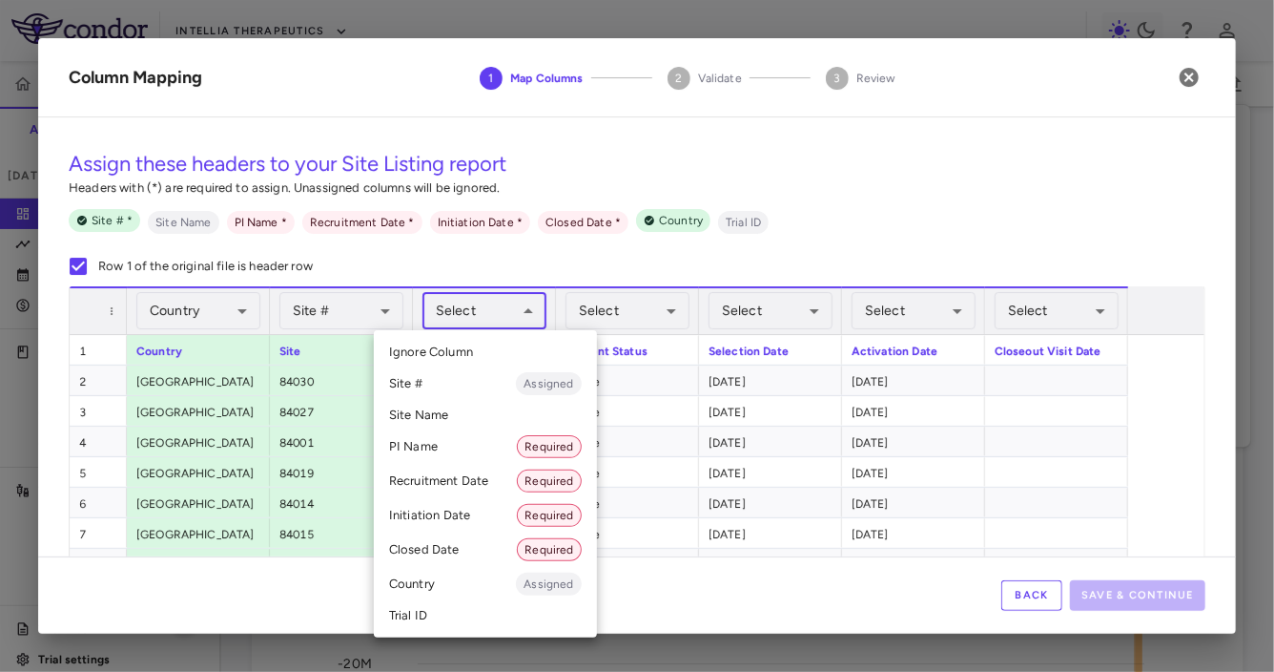
click at [500, 317] on body "Skip to sidebar Skip to main content Intellia Therapeutics ITL-2001-CL-301 Accr…" at bounding box center [637, 336] width 1274 height 672
click at [466, 443] on li "PI Name Required" at bounding box center [485, 446] width 223 height 34
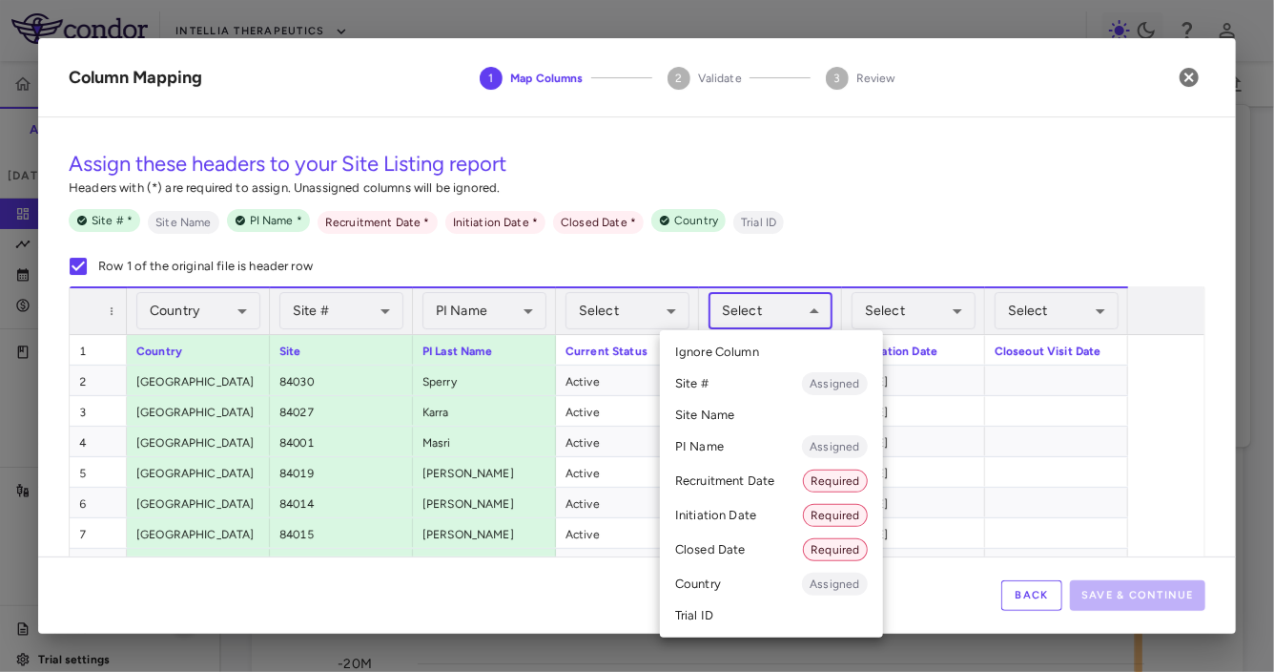
click at [755, 316] on body "Skip to sidebar Skip to main content Intellia Therapeutics ITL-2001-CL-301 Accr…" at bounding box center [637, 336] width 1274 height 672
click at [748, 489] on li "Recruitment Date Required" at bounding box center [771, 481] width 223 height 34
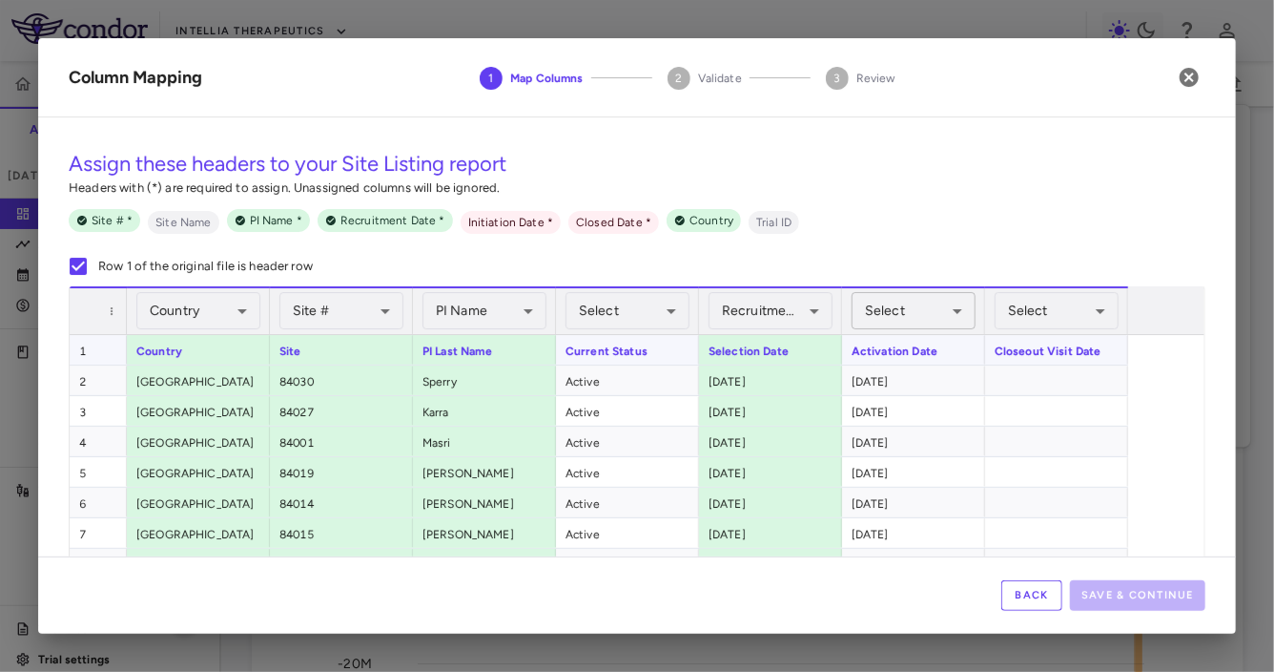
click at [916, 316] on body "Skip to sidebar Skip to main content Intellia Therapeutics ITL-2001-CL-301 Accr…" at bounding box center [637, 336] width 1274 height 672
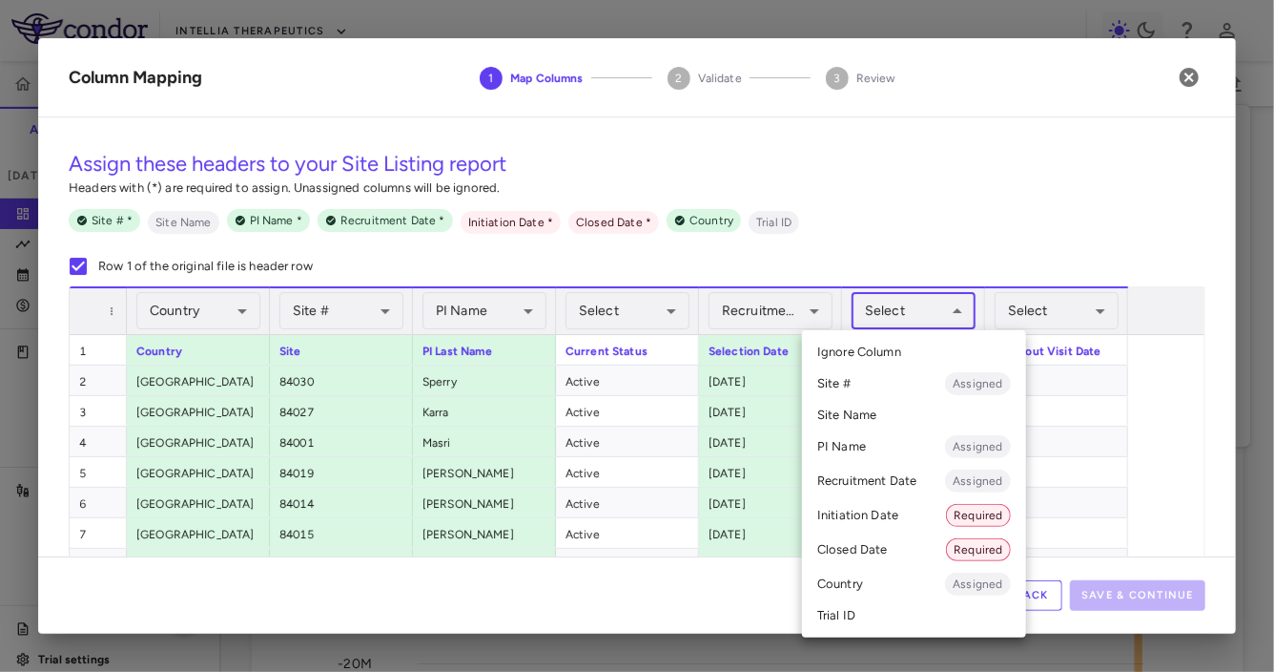
click at [885, 513] on li "Initiation Date Required" at bounding box center [914, 515] width 224 height 34
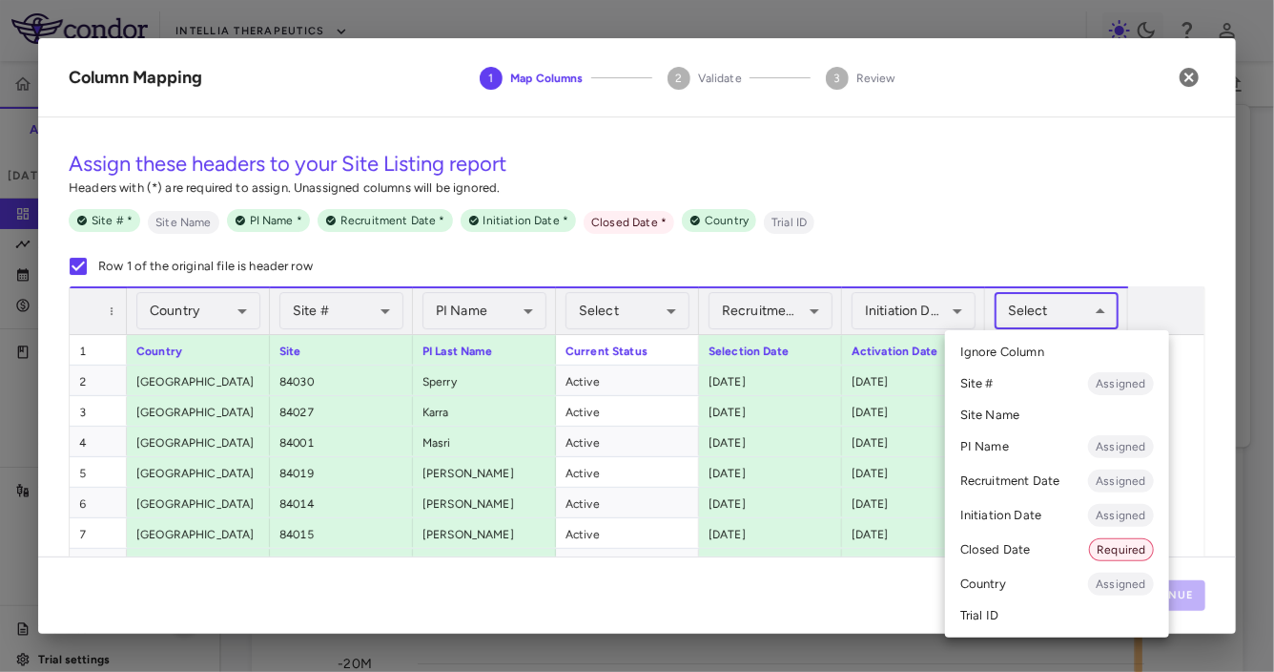
click at [1066, 321] on body "Skip to sidebar Skip to main content Intellia Therapeutics ITL-2001-CL-301 Accr…" at bounding box center [637, 336] width 1274 height 672
click at [1023, 549] on li "Closed Date Required" at bounding box center [1057, 549] width 224 height 34
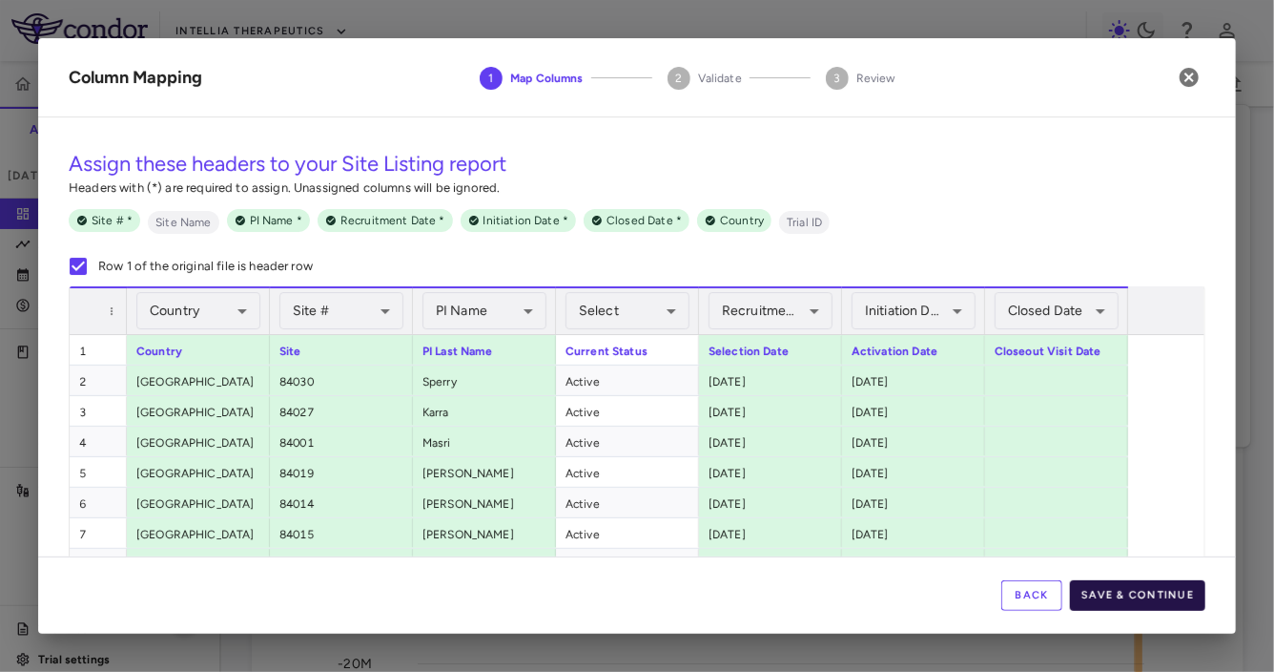
click at [1138, 595] on button "Save & Continue" at bounding box center [1137, 595] width 135 height 31
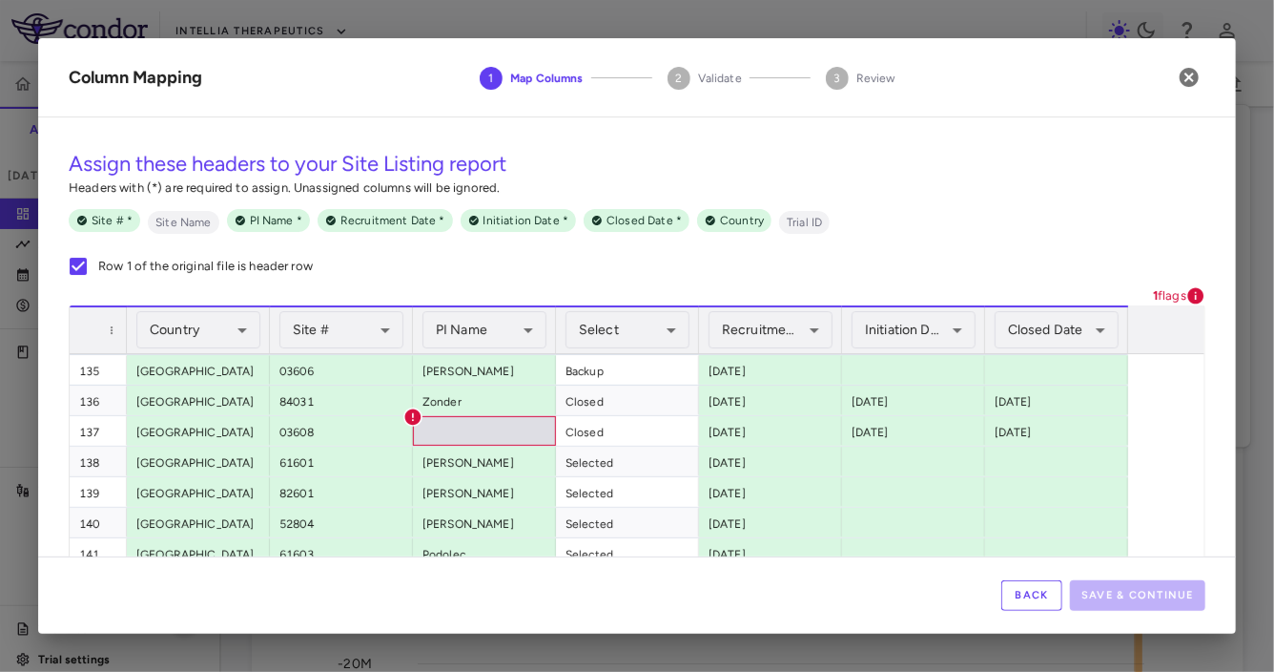
click at [1030, 590] on button "Back" at bounding box center [1032, 595] width 61 height 31
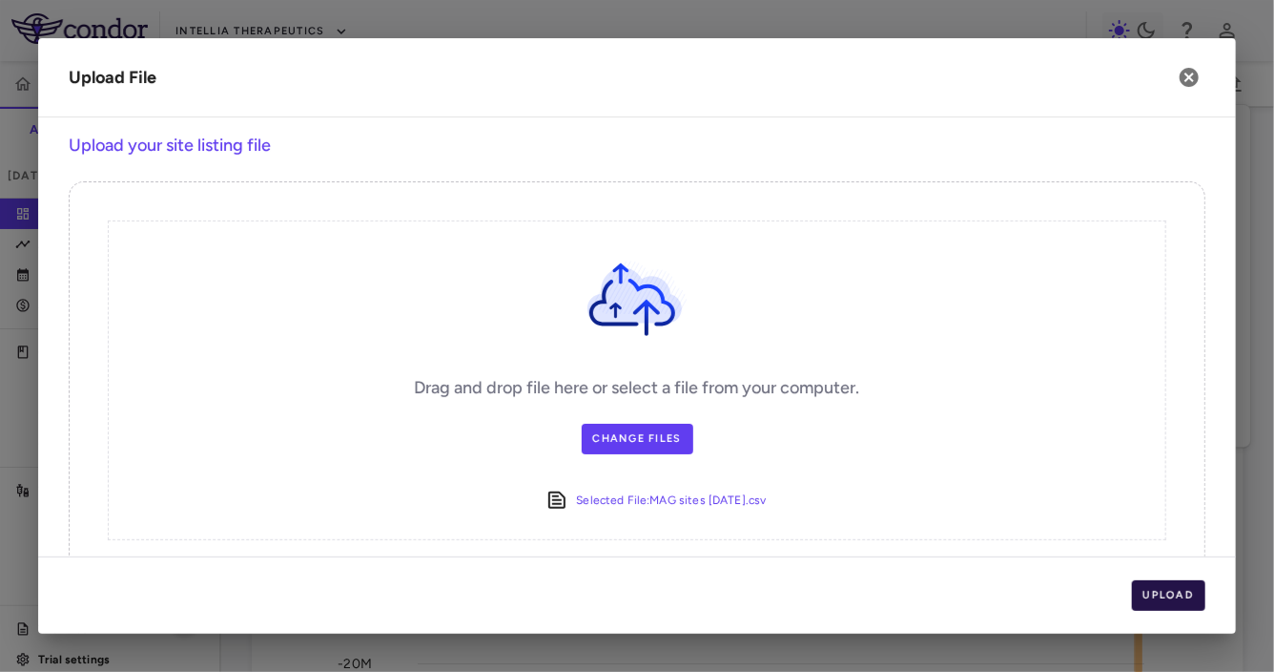
click at [1153, 591] on button "Upload" at bounding box center [1169, 595] width 74 height 31
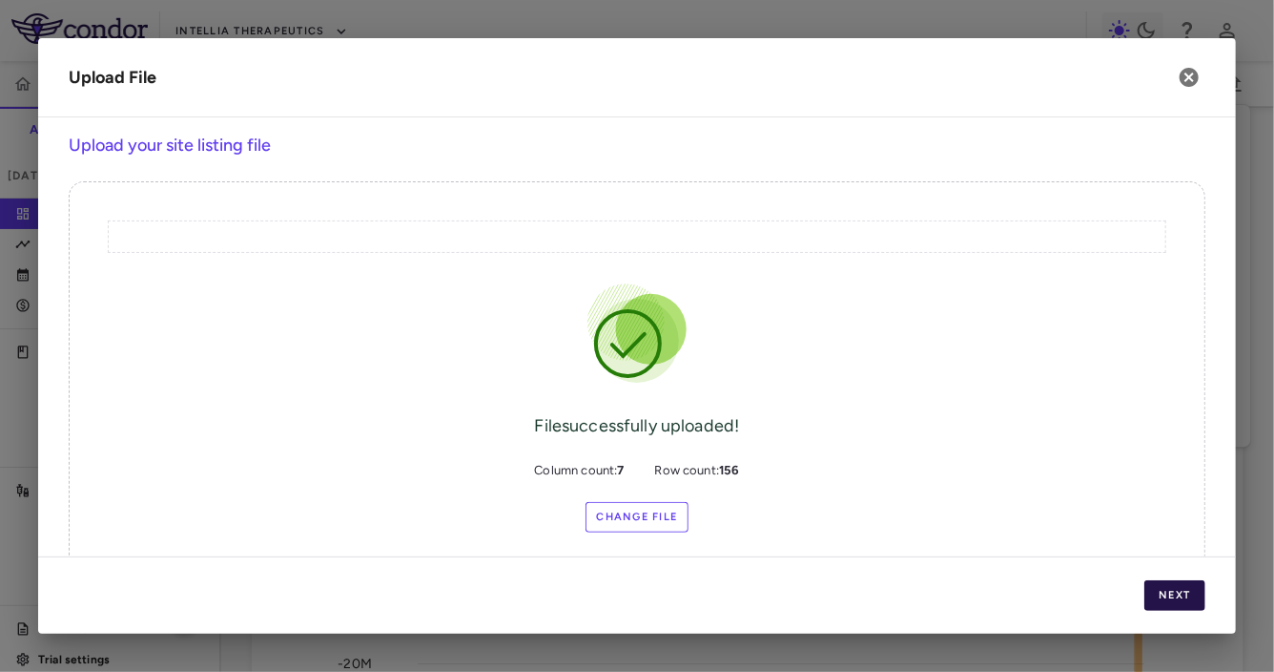
click at [1153, 591] on button "Next" at bounding box center [1175, 595] width 61 height 31
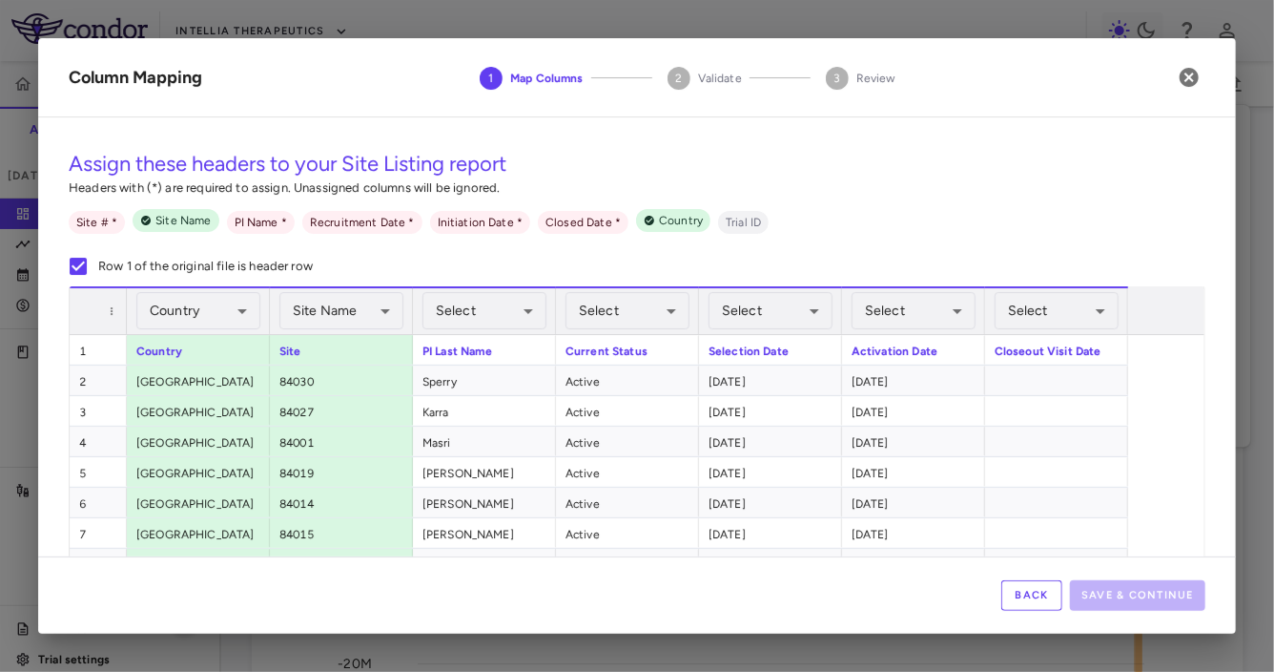
click at [353, 291] on div "Site Name Assigned ********* ​" at bounding box center [341, 311] width 124 height 46
click at [345, 311] on body "Skip to sidebar Skip to main content Intellia Therapeutics ITL-2001-CL-301 Accr…" at bounding box center [637, 336] width 1274 height 672
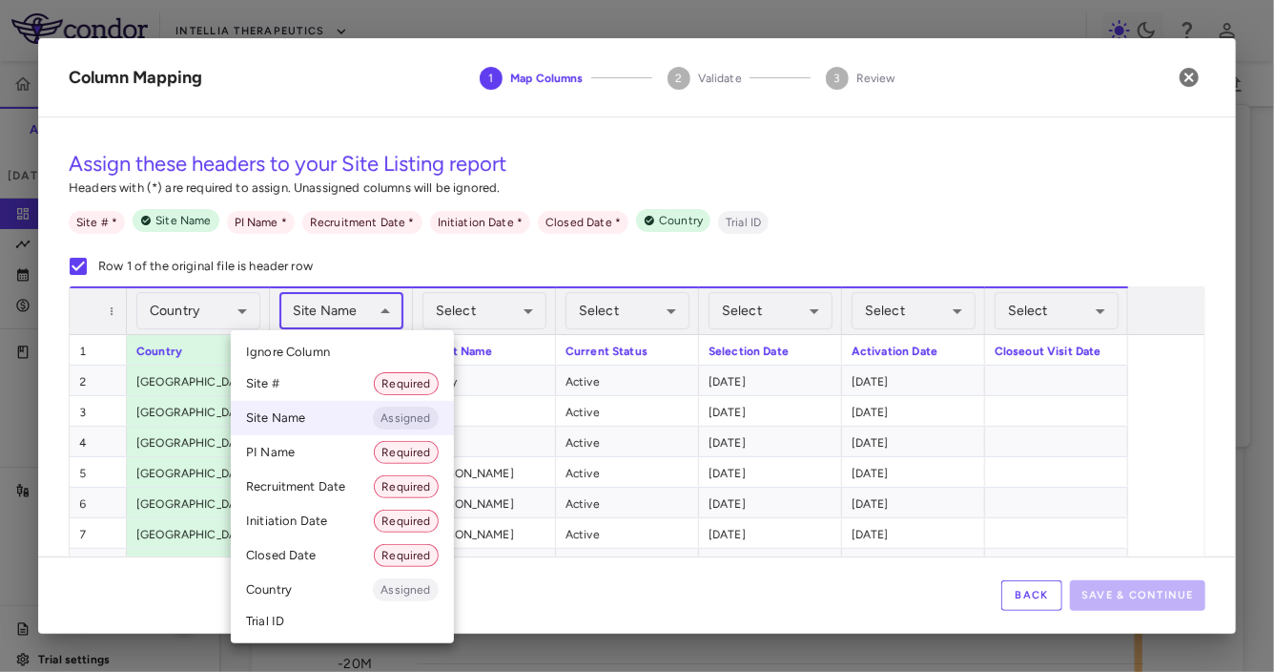
click at [317, 385] on li "Site # Required" at bounding box center [342, 383] width 223 height 34
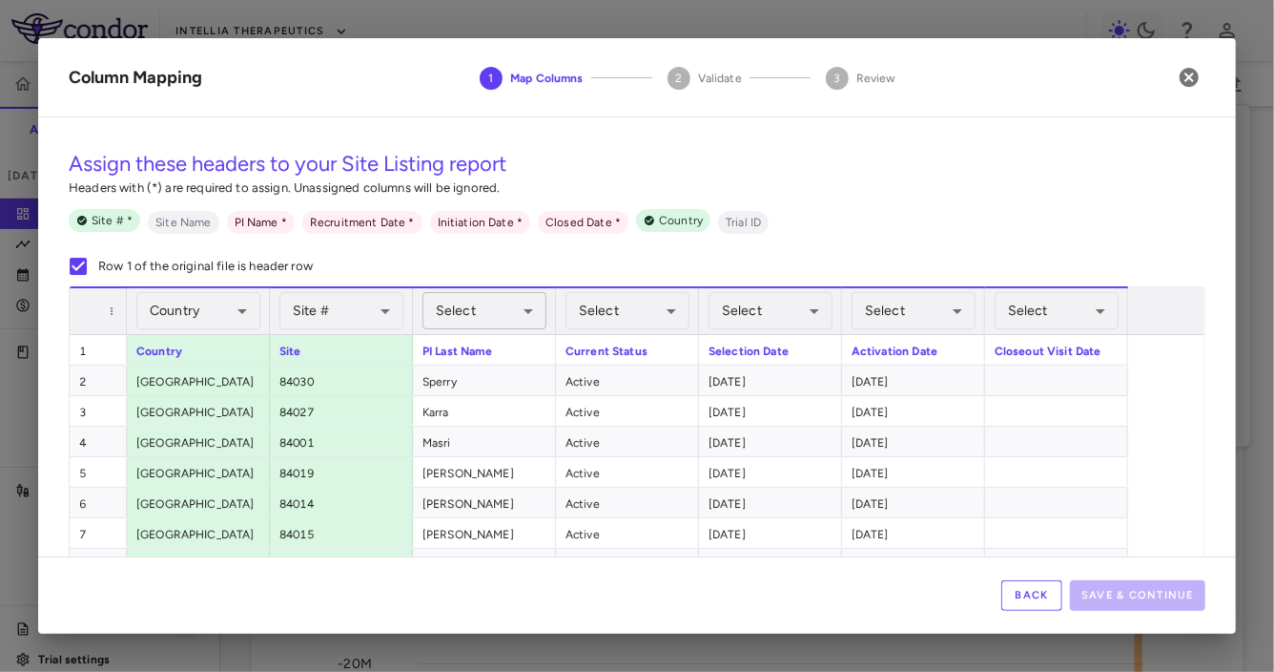
click at [491, 322] on body "Skip to sidebar Skip to main content Intellia Therapeutics ITL-2001-CL-301 Accr…" at bounding box center [637, 336] width 1274 height 672
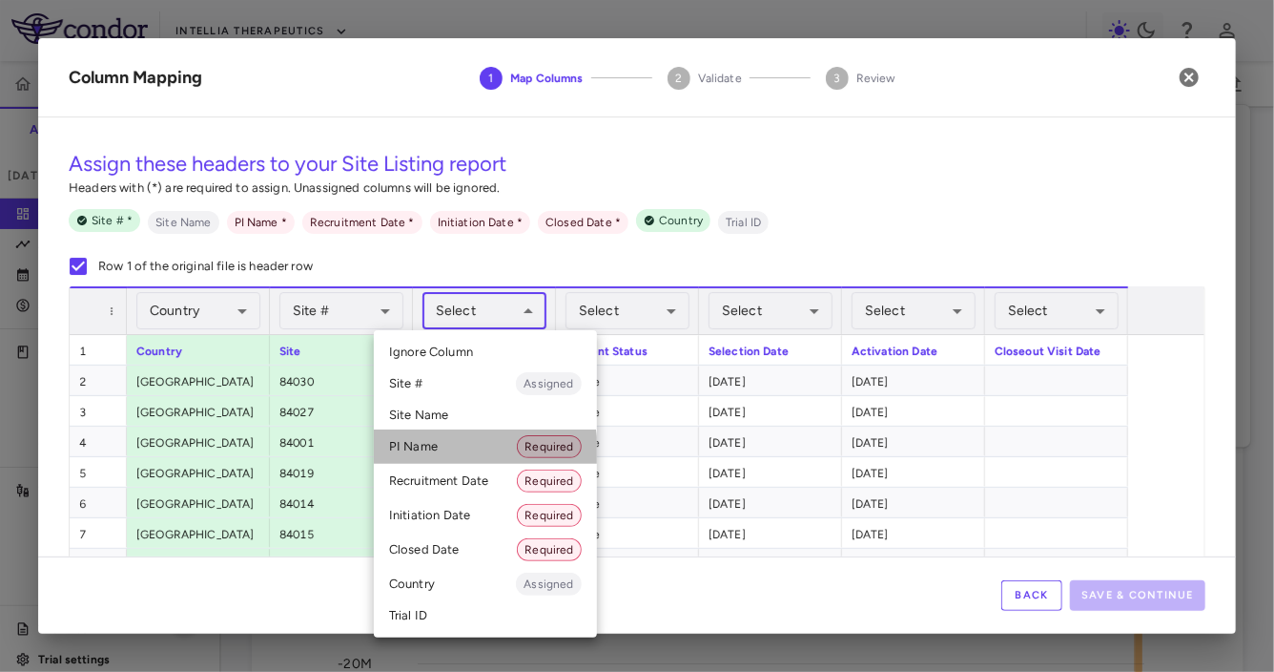
click at [463, 451] on li "PI Name Required" at bounding box center [485, 446] width 223 height 34
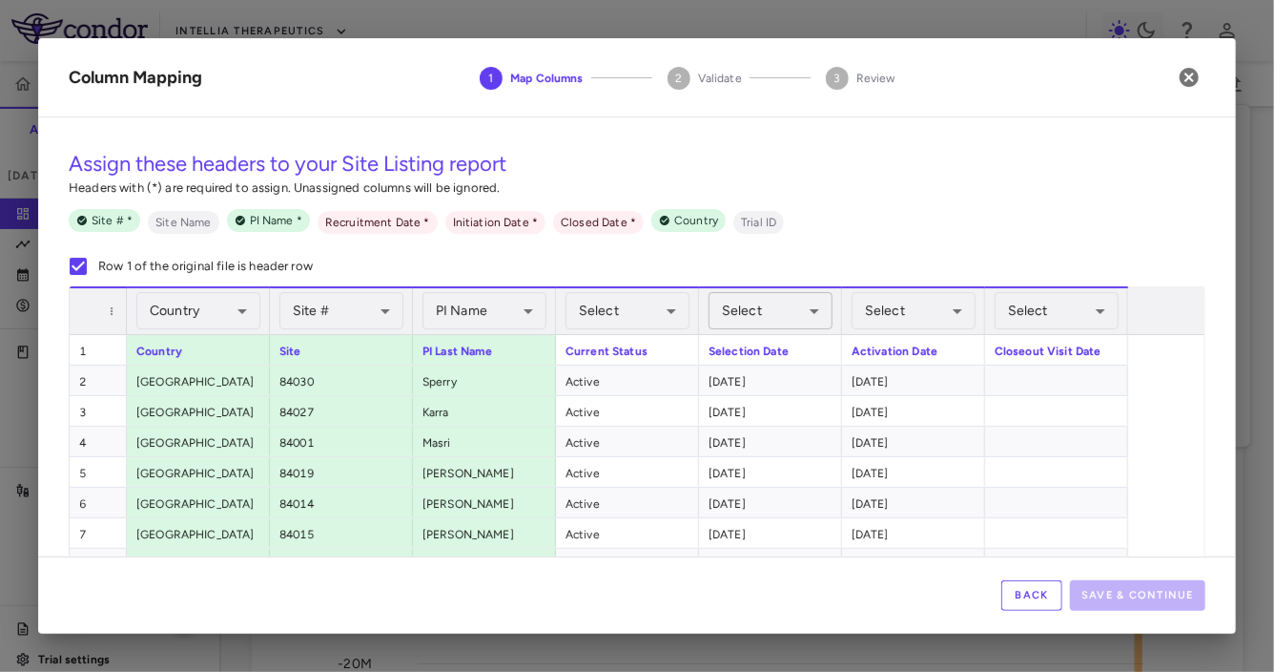
click at [765, 306] on body "Skip to sidebar Skip to main content Intellia Therapeutics ITL-2001-CL-301 Accr…" at bounding box center [637, 336] width 1274 height 672
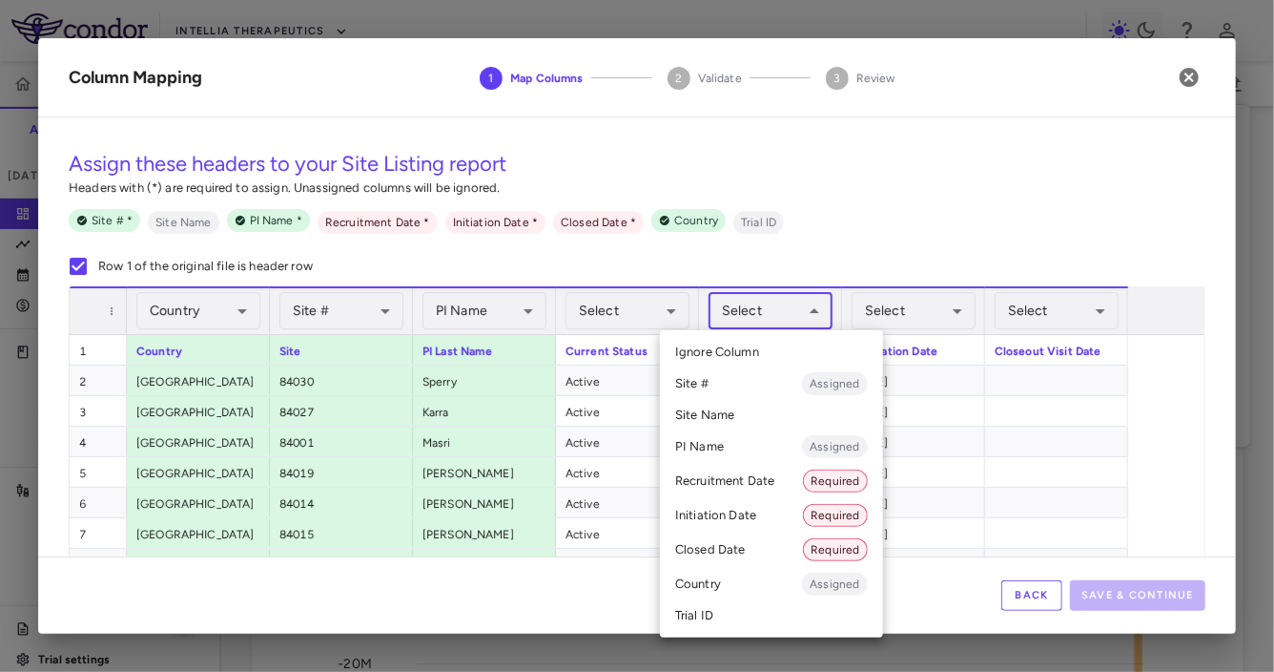
click at [763, 476] on li "Recruitment Date Required" at bounding box center [771, 481] width 223 height 34
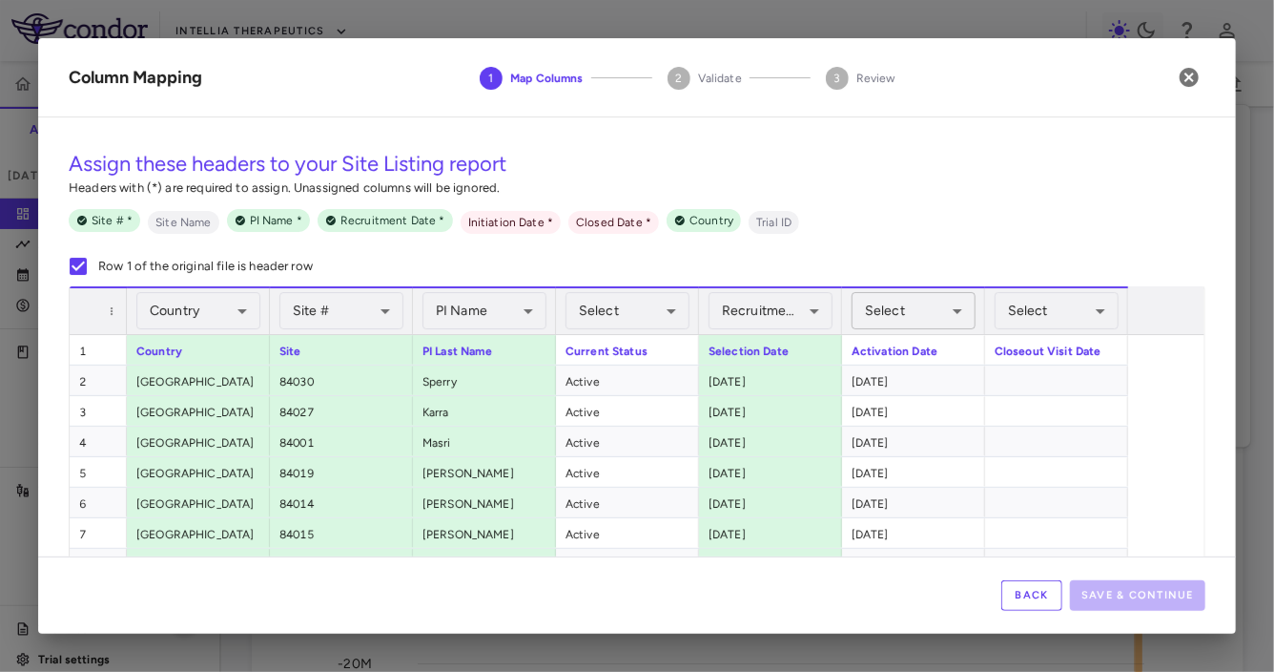
click at [920, 311] on body "Skip to sidebar Skip to main content Intellia Therapeutics ITL-2001-CL-301 Accr…" at bounding box center [637, 336] width 1274 height 672
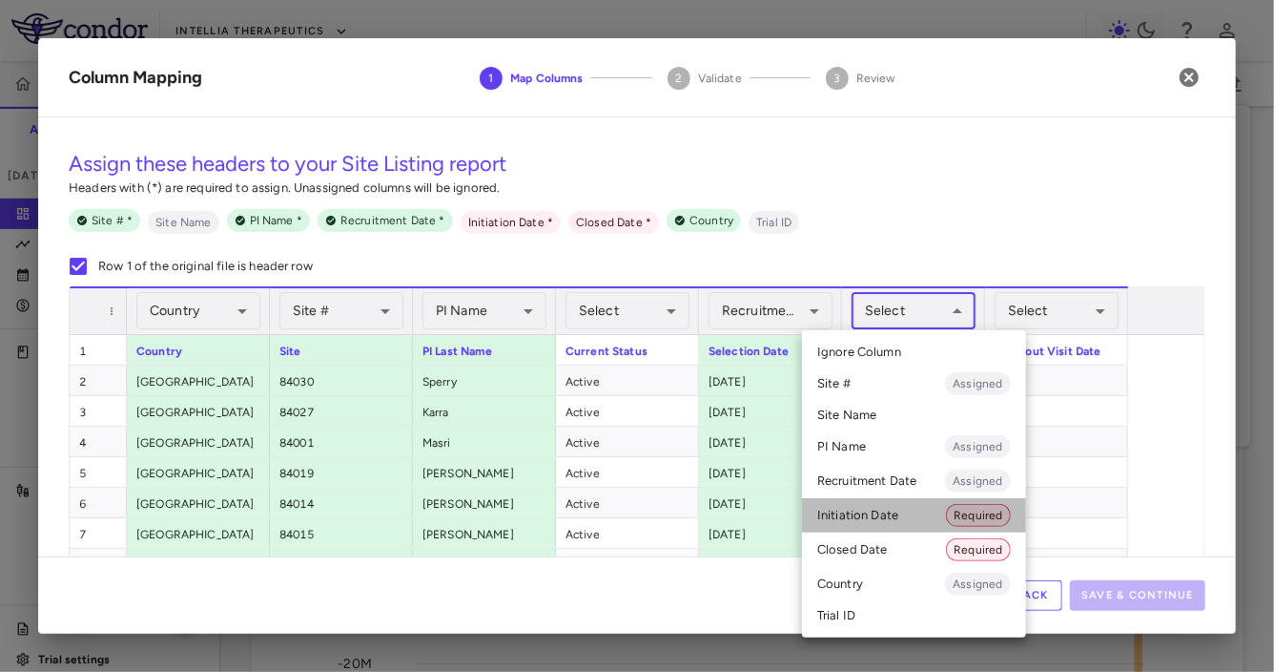
click at [864, 498] on li "Initiation Date Required" at bounding box center [914, 515] width 224 height 34
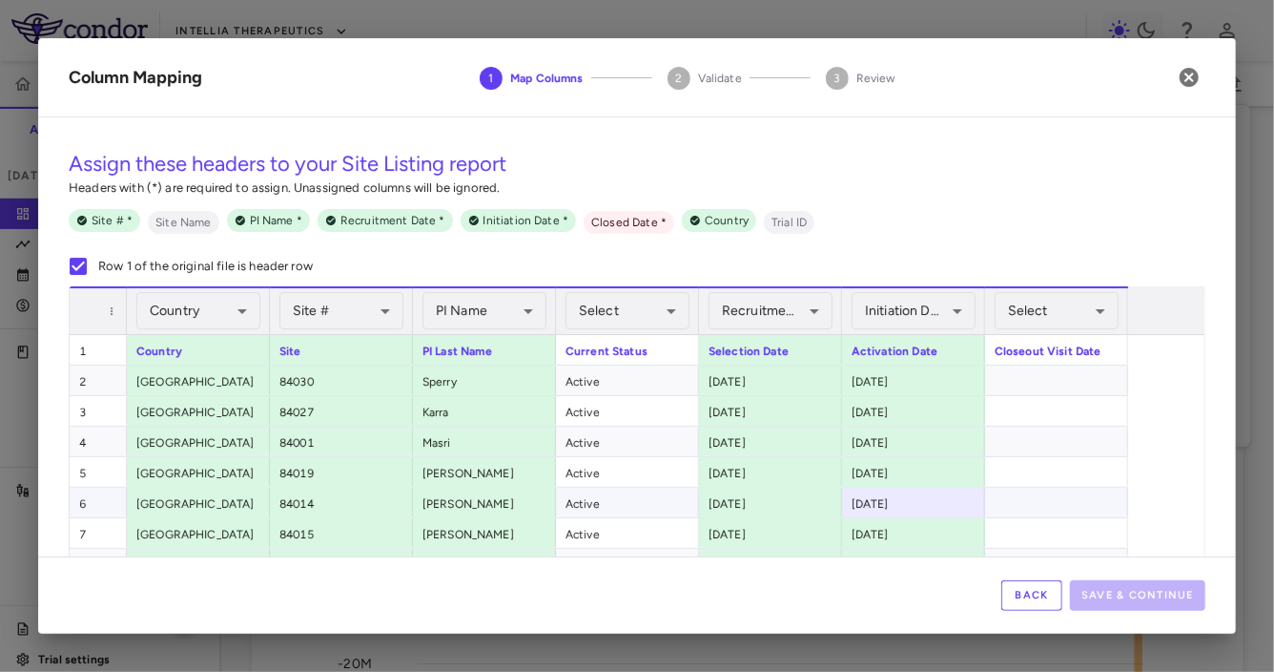
click at [864, 498] on div "[DATE]" at bounding box center [913, 502] width 143 height 30
click at [1062, 316] on body "Skip to sidebar Skip to main content Intellia Therapeutics ITL-2001-CL-301 Accr…" at bounding box center [637, 336] width 1274 height 672
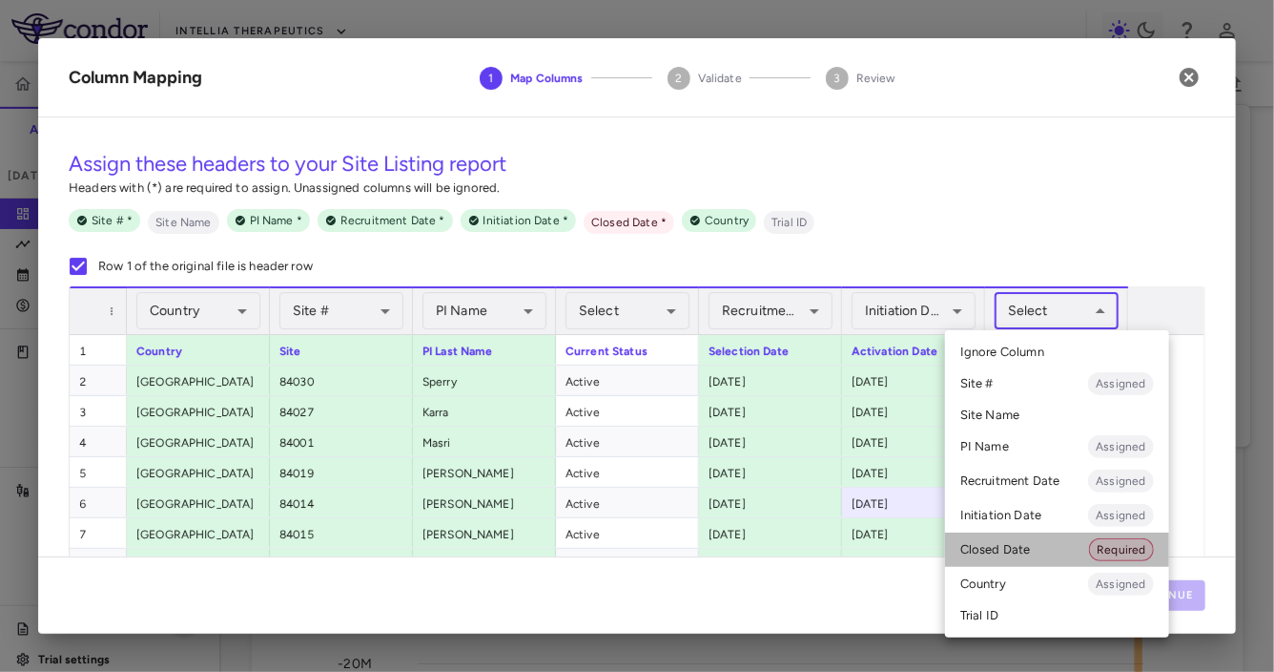
click at [1021, 552] on li "Closed Date Required" at bounding box center [1057, 549] width 224 height 34
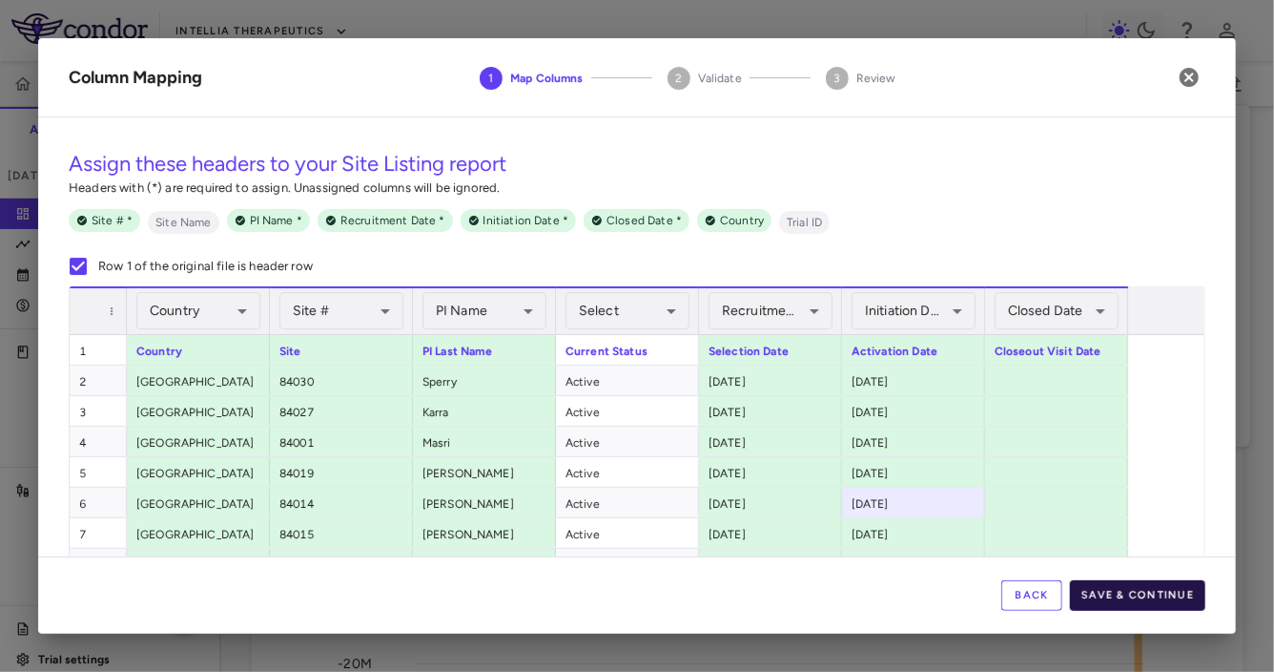
click at [1170, 603] on button "Save & Continue" at bounding box center [1137, 595] width 135 height 31
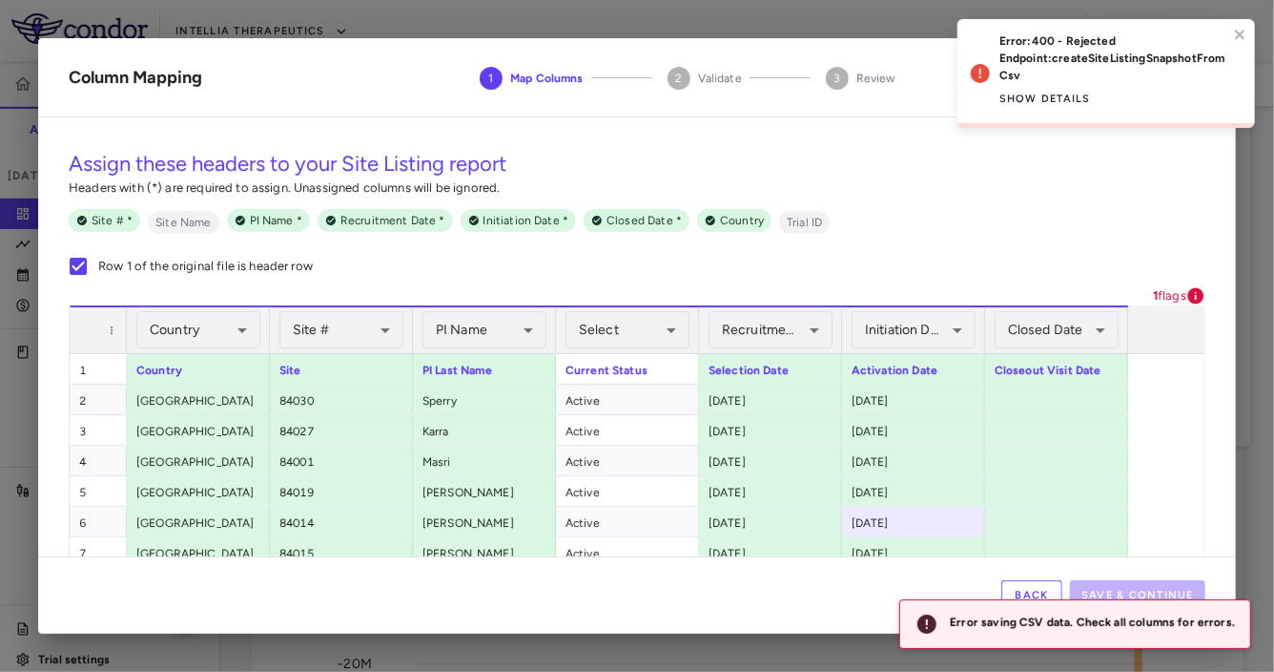
click at [1013, 593] on button "Back" at bounding box center [1032, 595] width 61 height 31
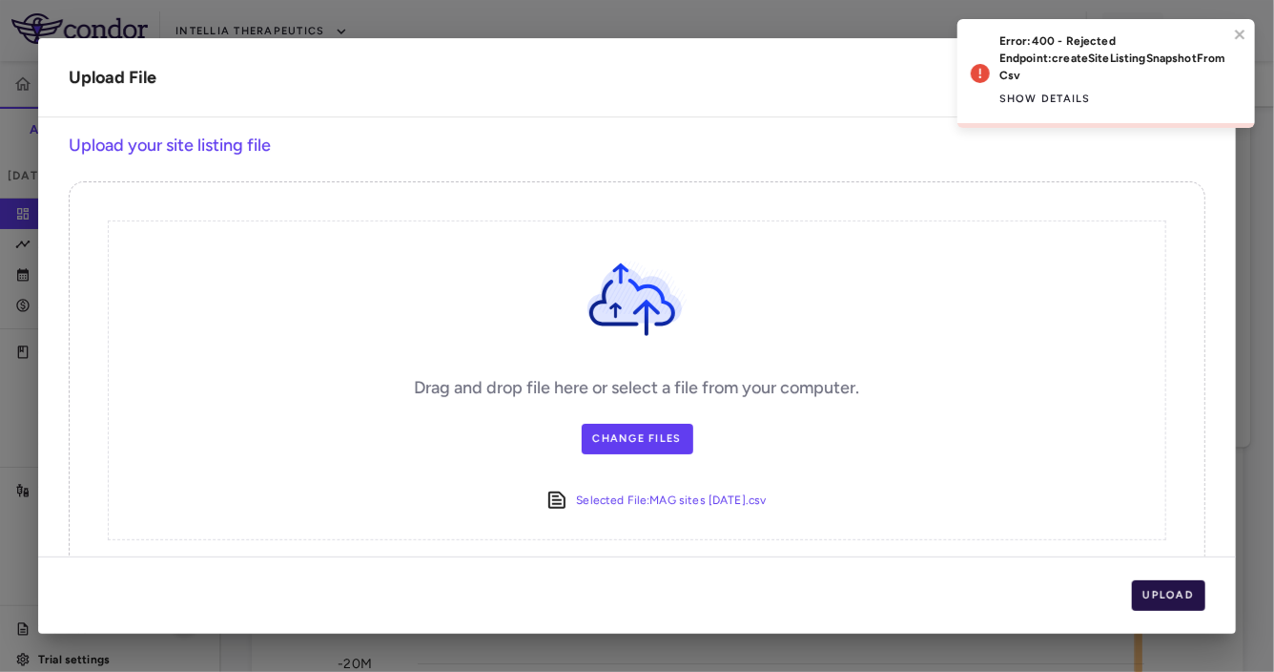
click at [1151, 599] on button "Upload" at bounding box center [1169, 595] width 74 height 31
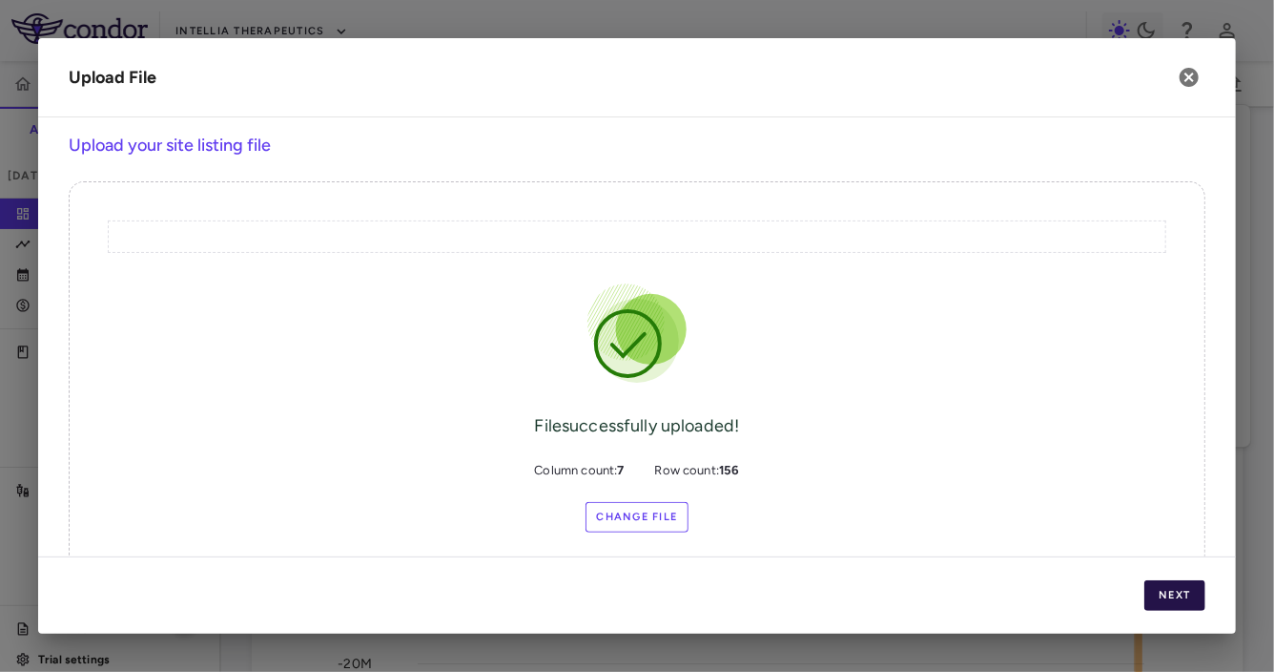
click at [1151, 599] on button "Next" at bounding box center [1175, 595] width 61 height 31
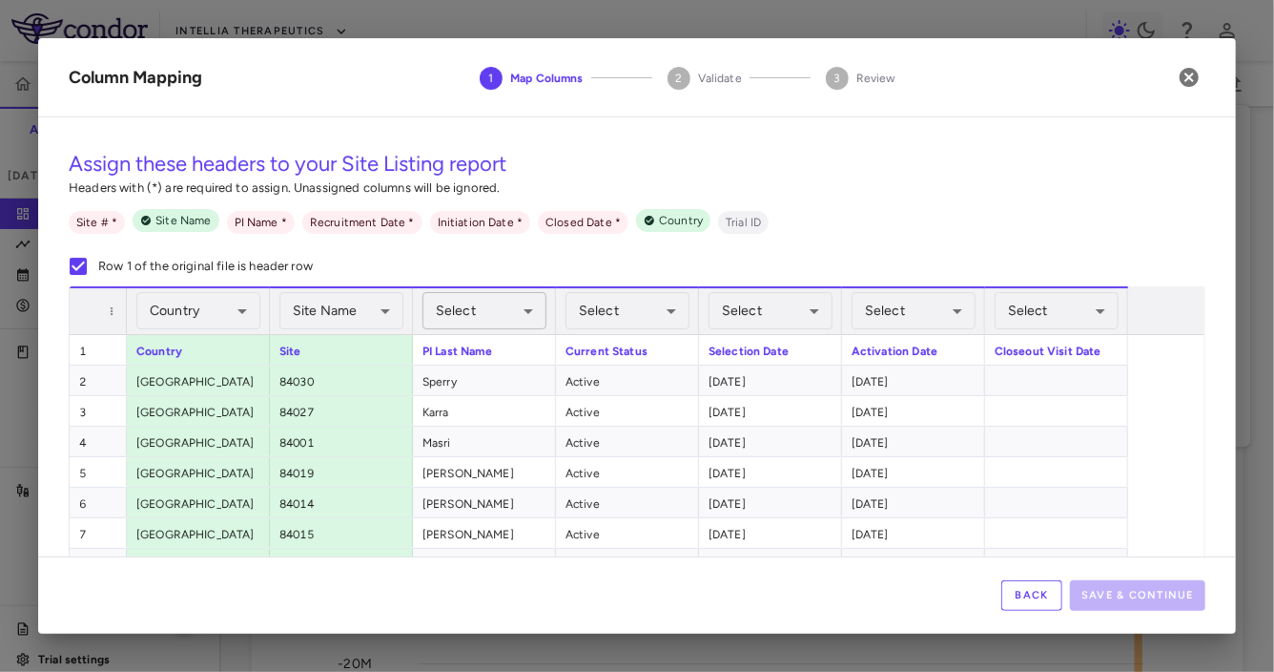
click at [464, 303] on body "Skip to sidebar Skip to main content Intellia Therapeutics ITL-2001-CL-301 Accr…" at bounding box center [637, 336] width 1274 height 672
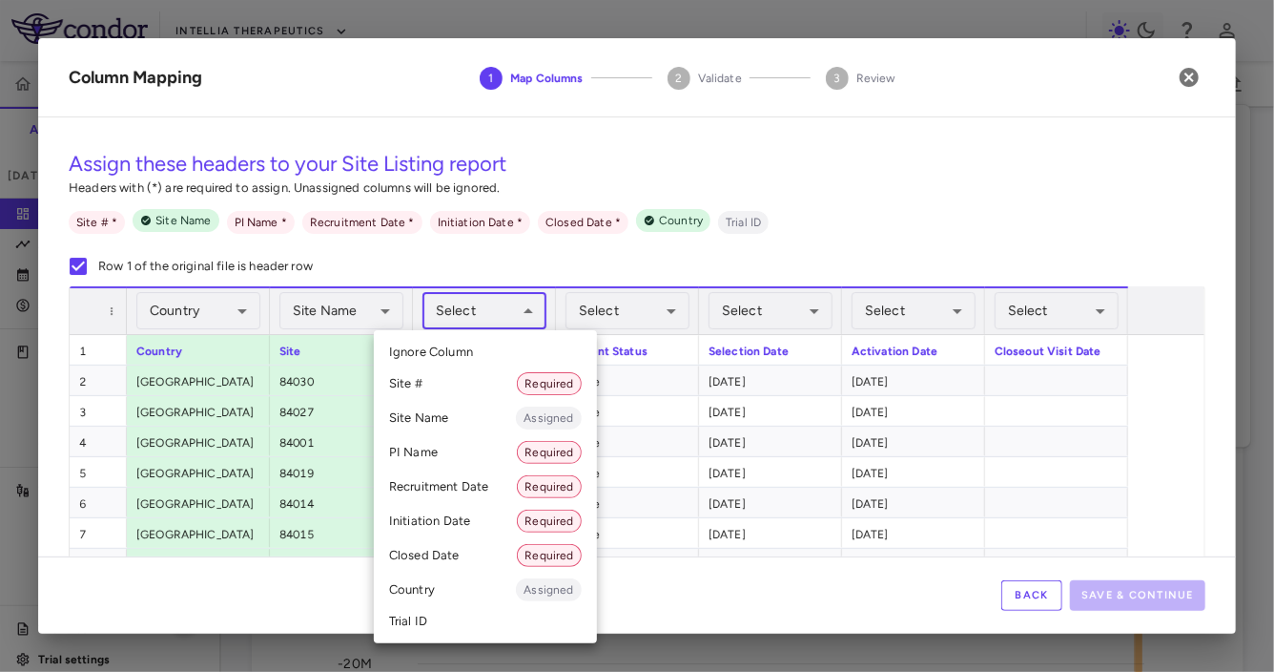
click at [453, 450] on li "PI Name Required" at bounding box center [485, 452] width 223 height 34
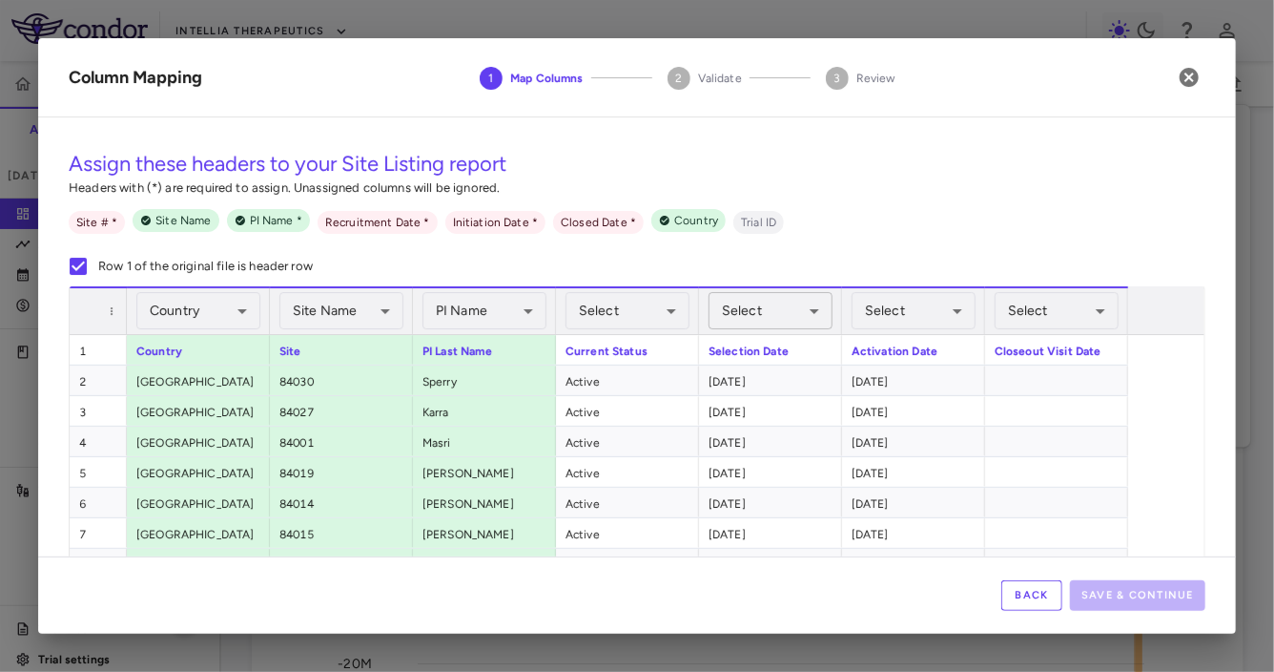
click at [775, 317] on body "Skip to sidebar Skip to main content Intellia Therapeutics ITL-2001-CL-301 Accr…" at bounding box center [637, 336] width 1274 height 672
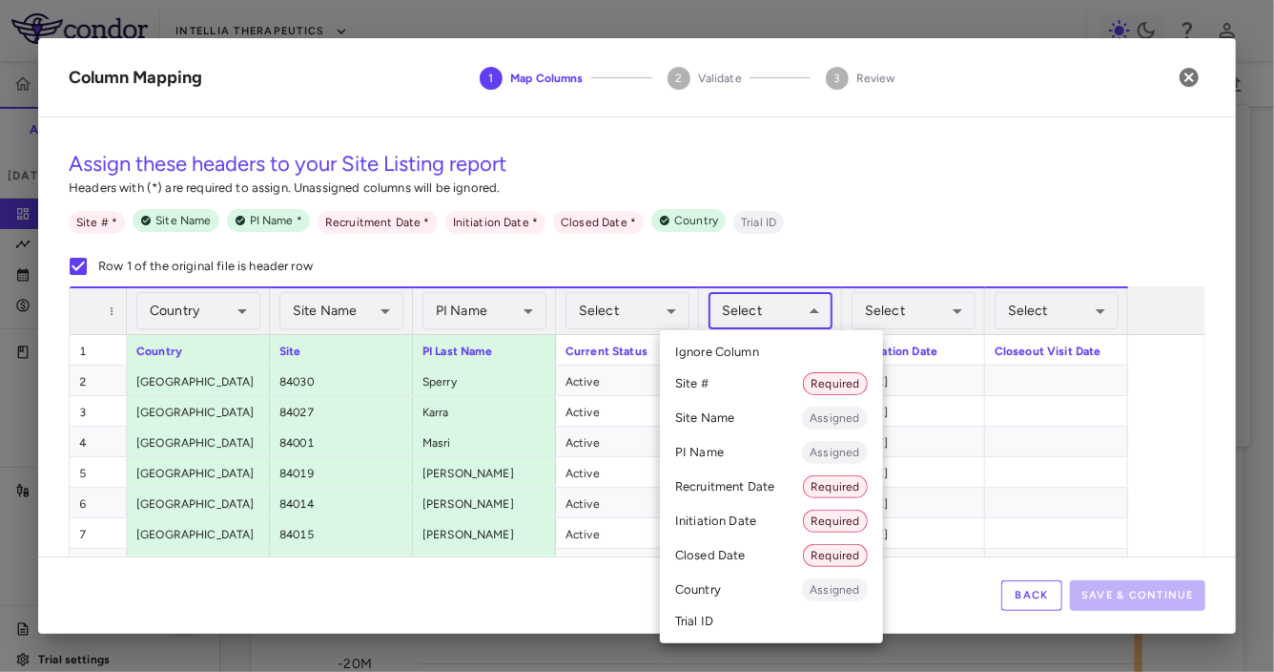
click at [748, 493] on li "Recruitment Date Required" at bounding box center [771, 486] width 223 height 34
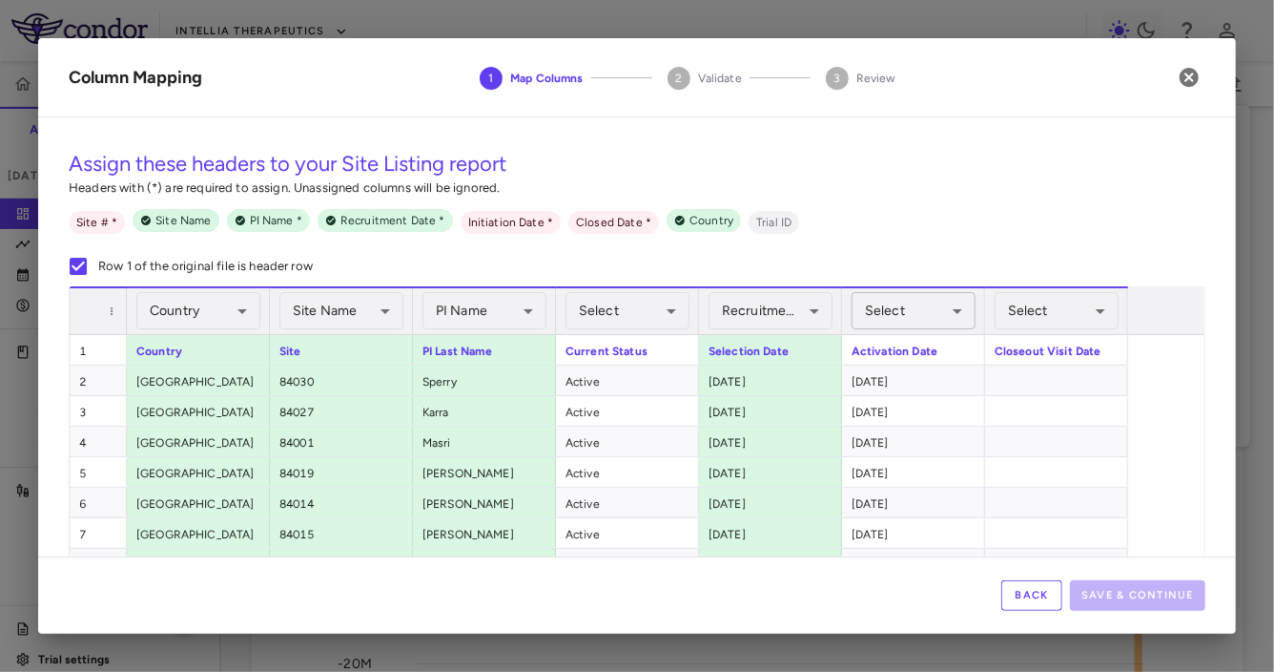
click at [922, 314] on body "Skip to sidebar Skip to main content Intellia Therapeutics ITL-2001-CL-301 Accr…" at bounding box center [637, 336] width 1274 height 672
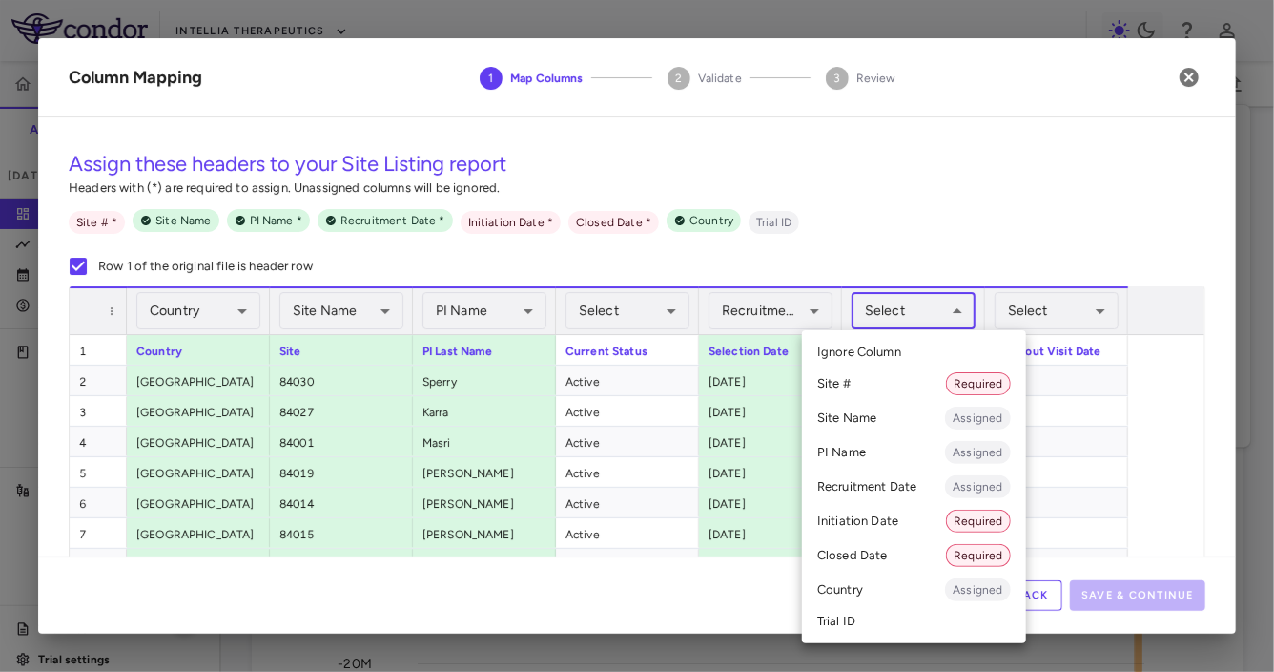
click at [845, 527] on li "Initiation Date Required" at bounding box center [914, 521] width 224 height 34
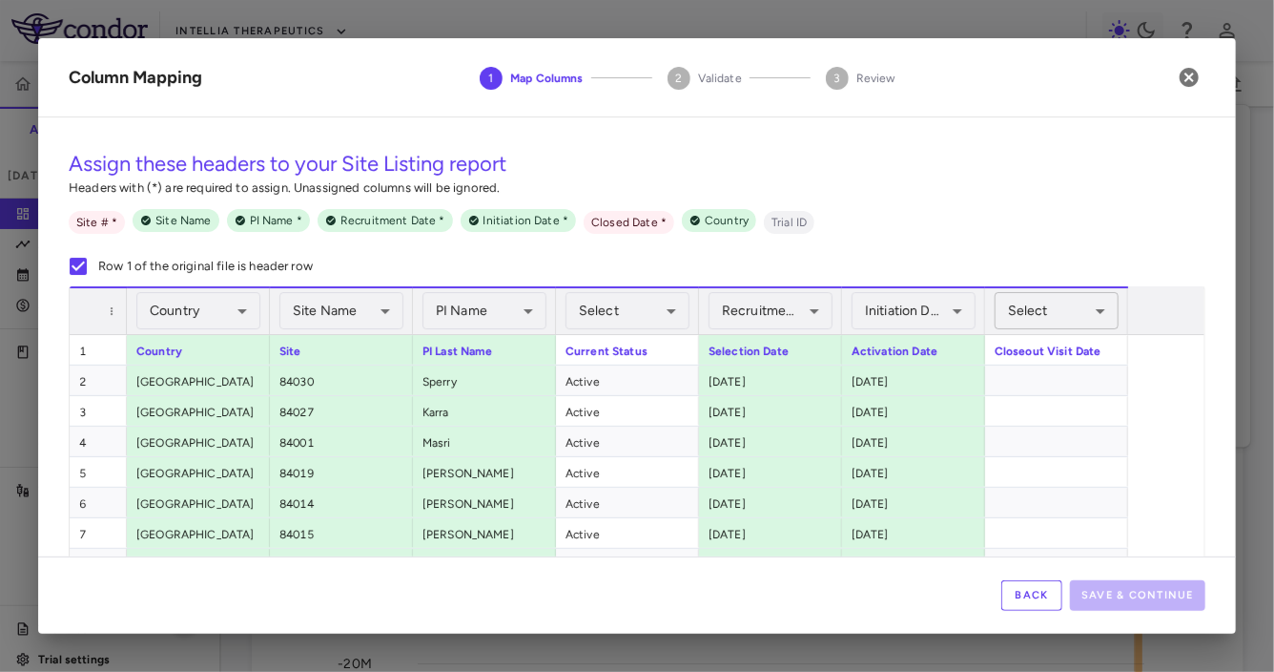
click at [1063, 303] on body "Skip to sidebar Skip to main content Intellia Therapeutics ITL-2001-CL-301 Accr…" at bounding box center [637, 336] width 1274 height 672
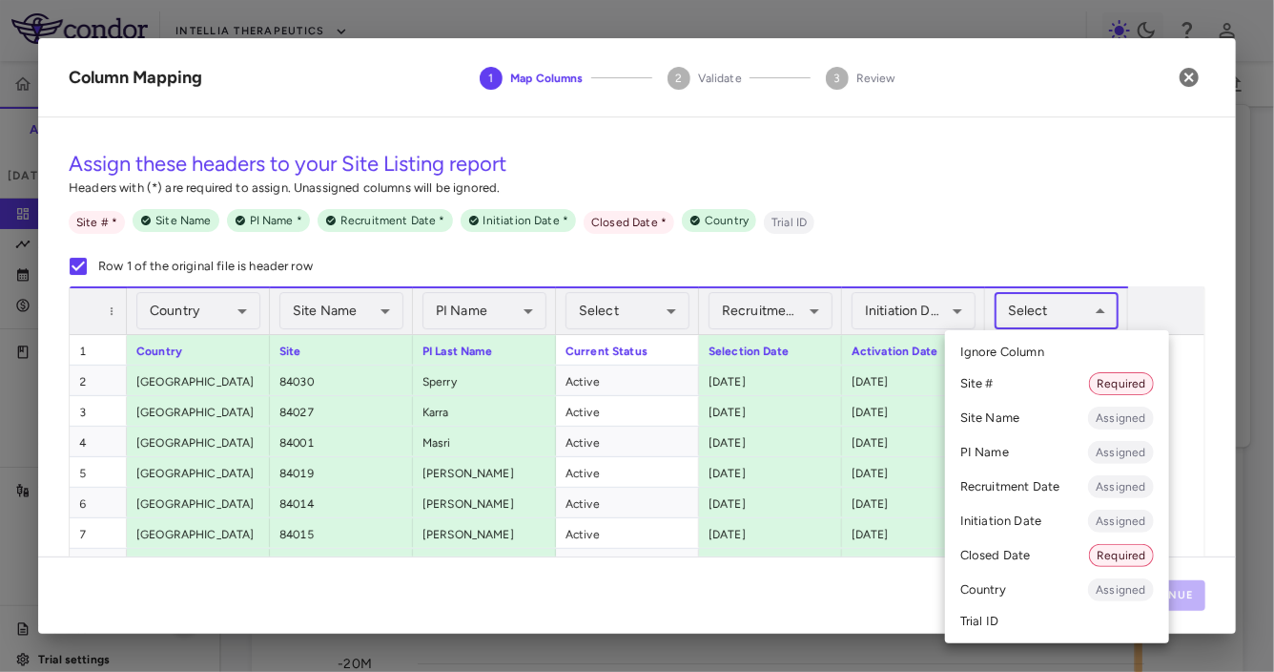
click at [1026, 556] on li "Closed Date Required" at bounding box center [1057, 555] width 224 height 34
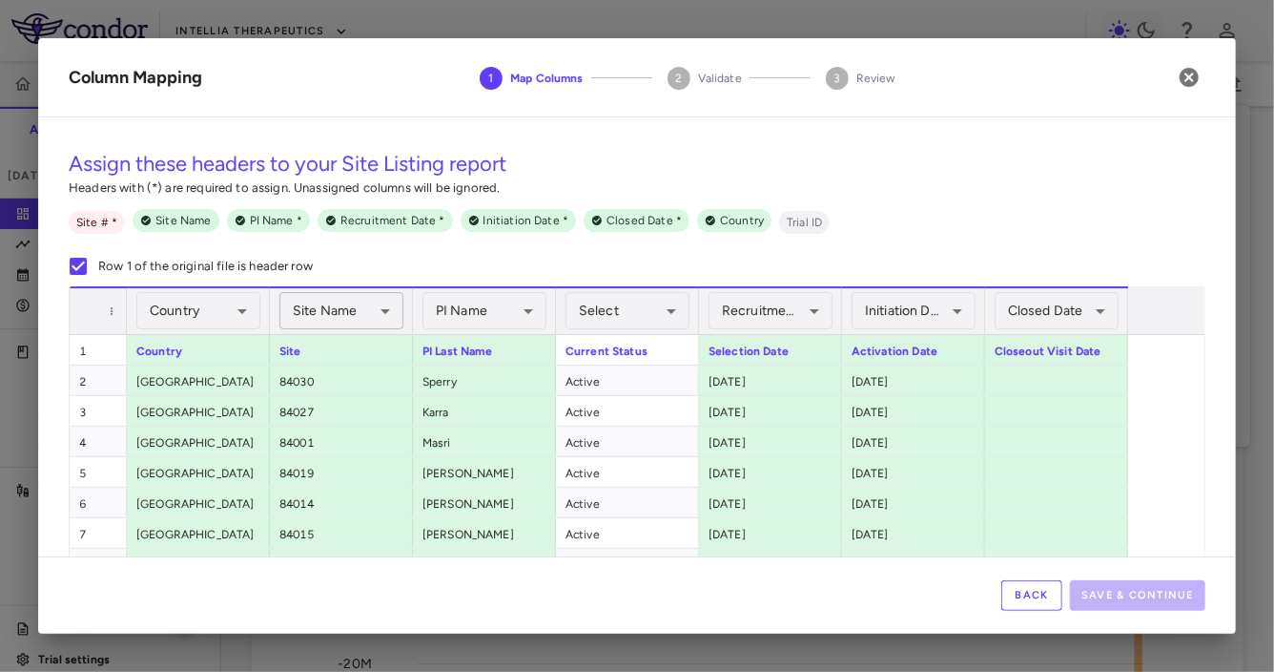
click at [346, 306] on body "Skip to sidebar Skip to main content Intellia Therapeutics ITL-2001-CL-301 Accr…" at bounding box center [637, 336] width 1274 height 672
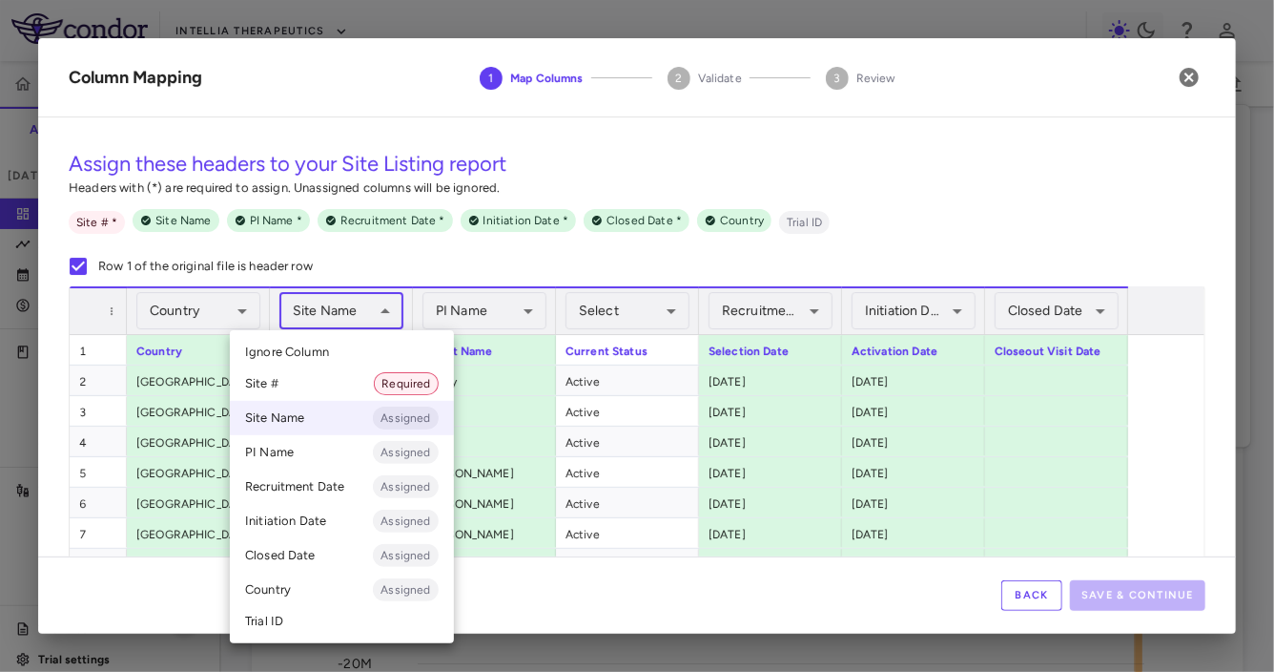
click at [321, 395] on li "Site # Required" at bounding box center [342, 383] width 224 height 34
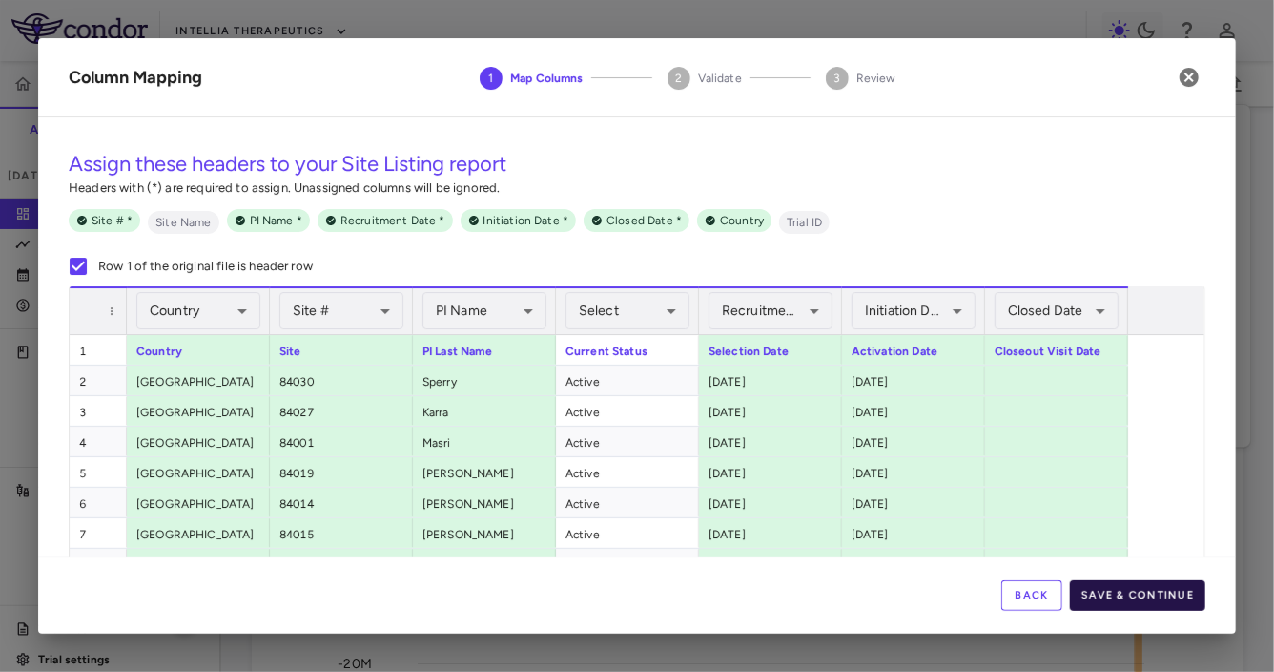
click at [1127, 591] on button "Save & Continue" at bounding box center [1137, 595] width 135 height 31
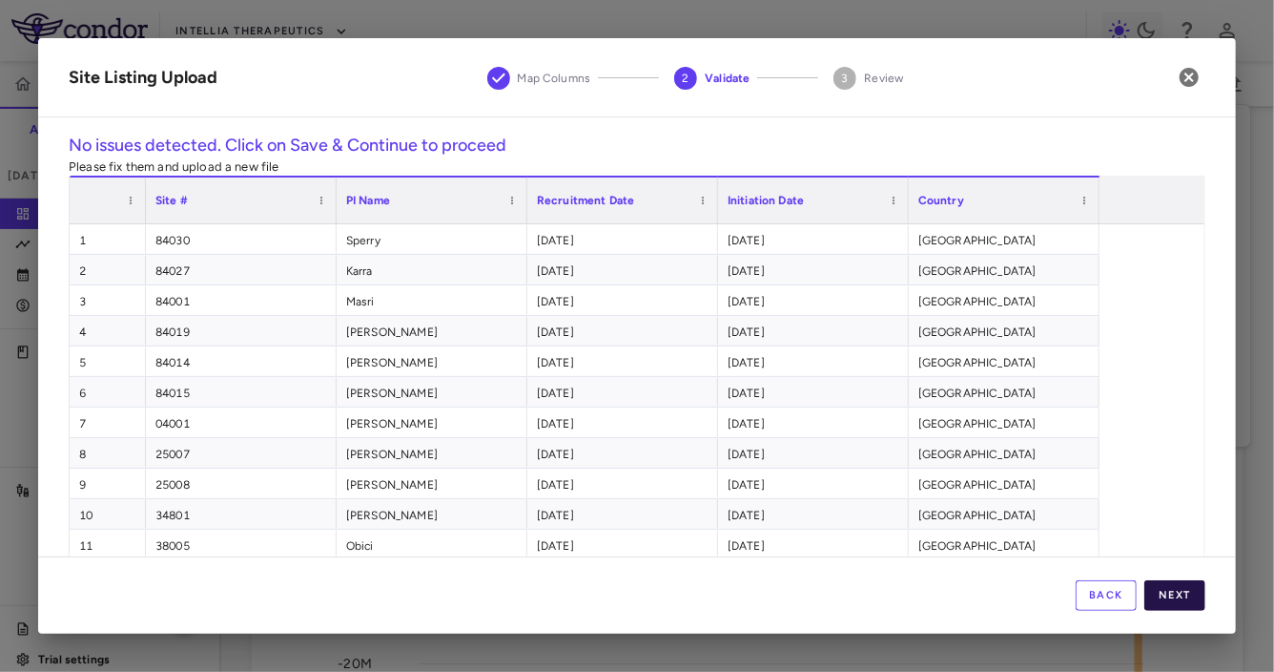
click at [1171, 595] on button "Next" at bounding box center [1175, 595] width 61 height 31
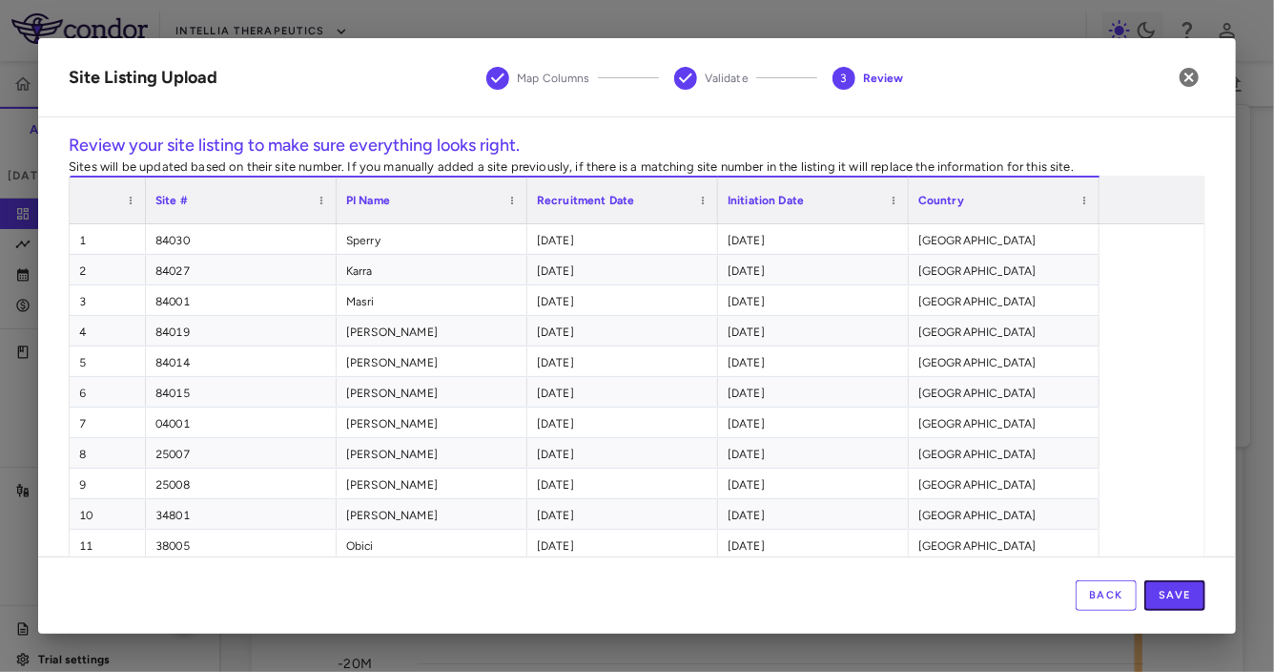
click at [1171, 595] on button "Save" at bounding box center [1175, 595] width 61 height 31
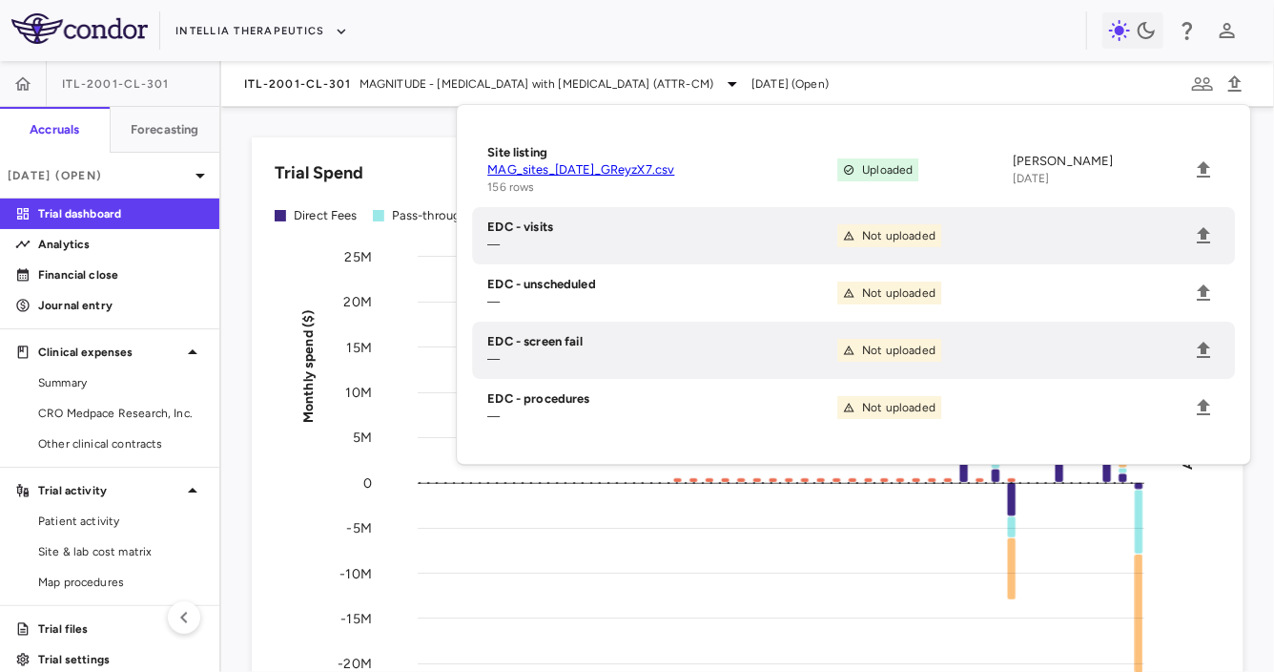
click at [1085, 77] on div "ITL-2001-CL-301 MAGNITUDE - [MEDICAL_DATA] with [MEDICAL_DATA] (ATTR-CM) [DATE]…" at bounding box center [747, 84] width 1053 height 46
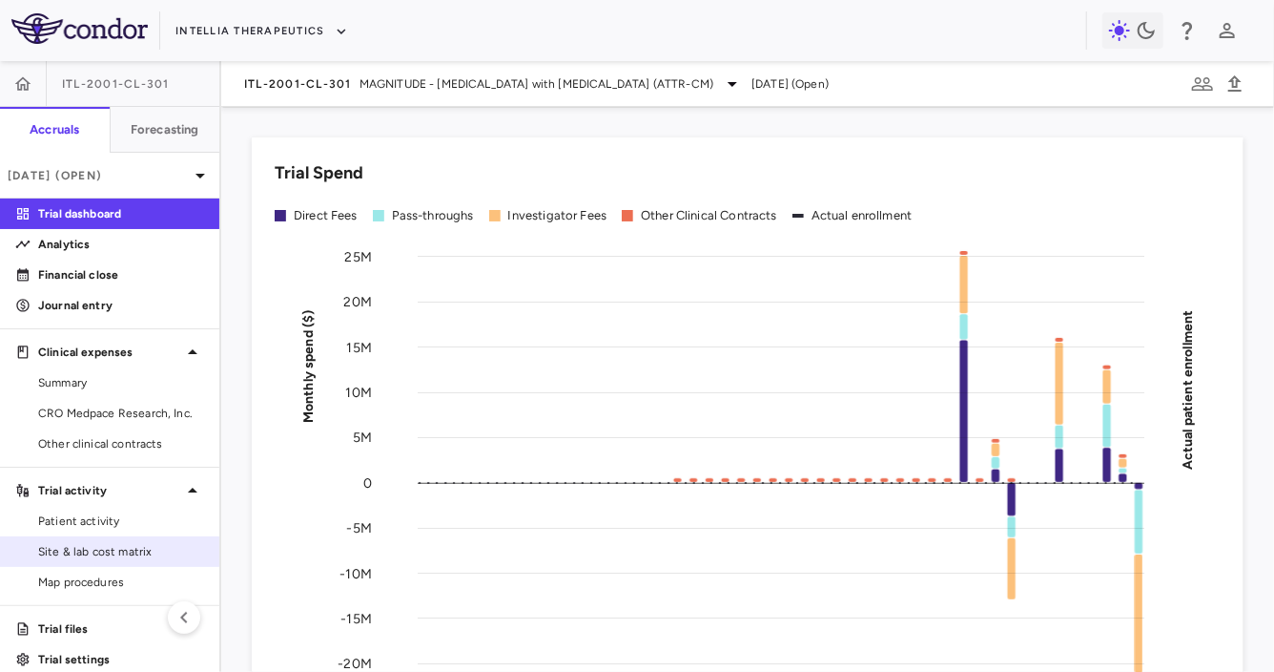
click at [114, 547] on span "Site & lab cost matrix" at bounding box center [121, 551] width 166 height 17
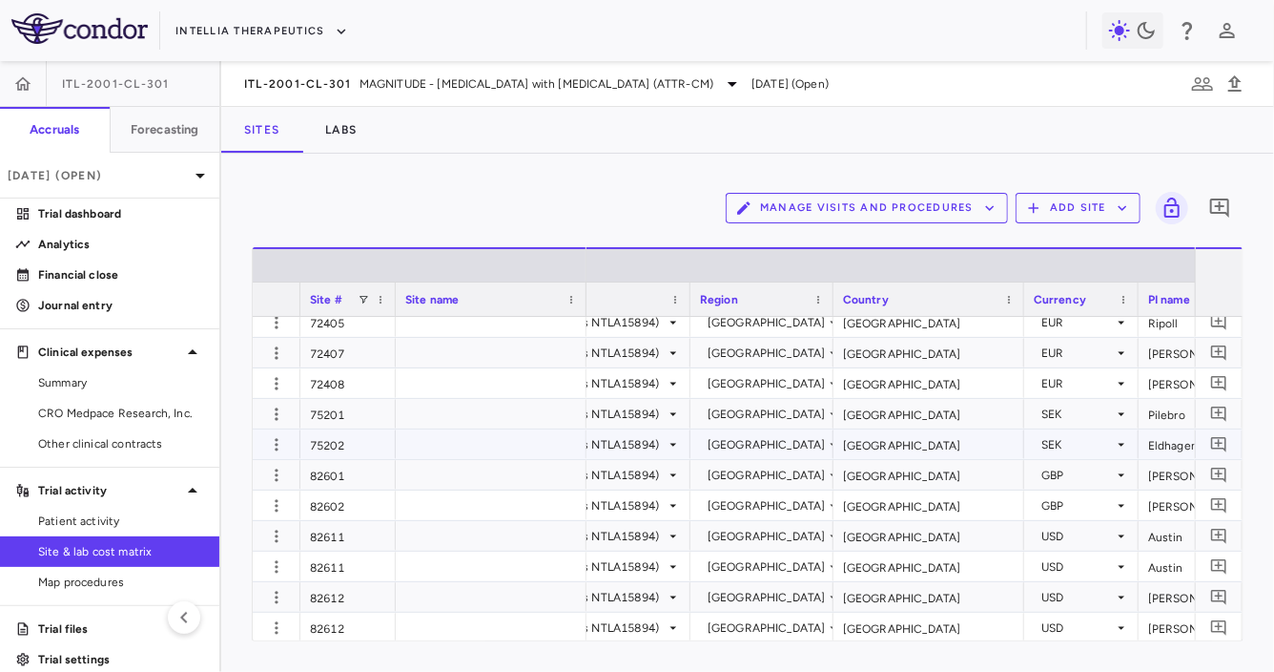
scroll to position [3301, 0]
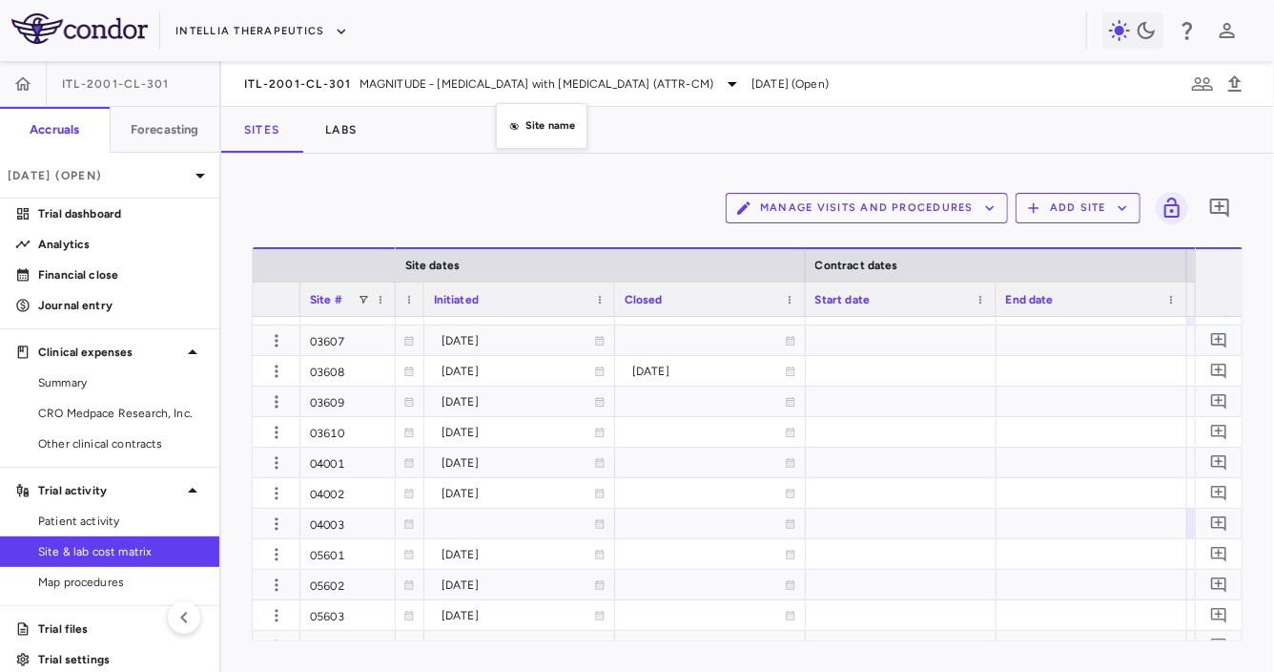
drag, startPoint x: 506, startPoint y: 303, endPoint x: 506, endPoint y: 126, distance: 177.4
click at [602, 300] on span at bounding box center [599, 299] width 11 height 11
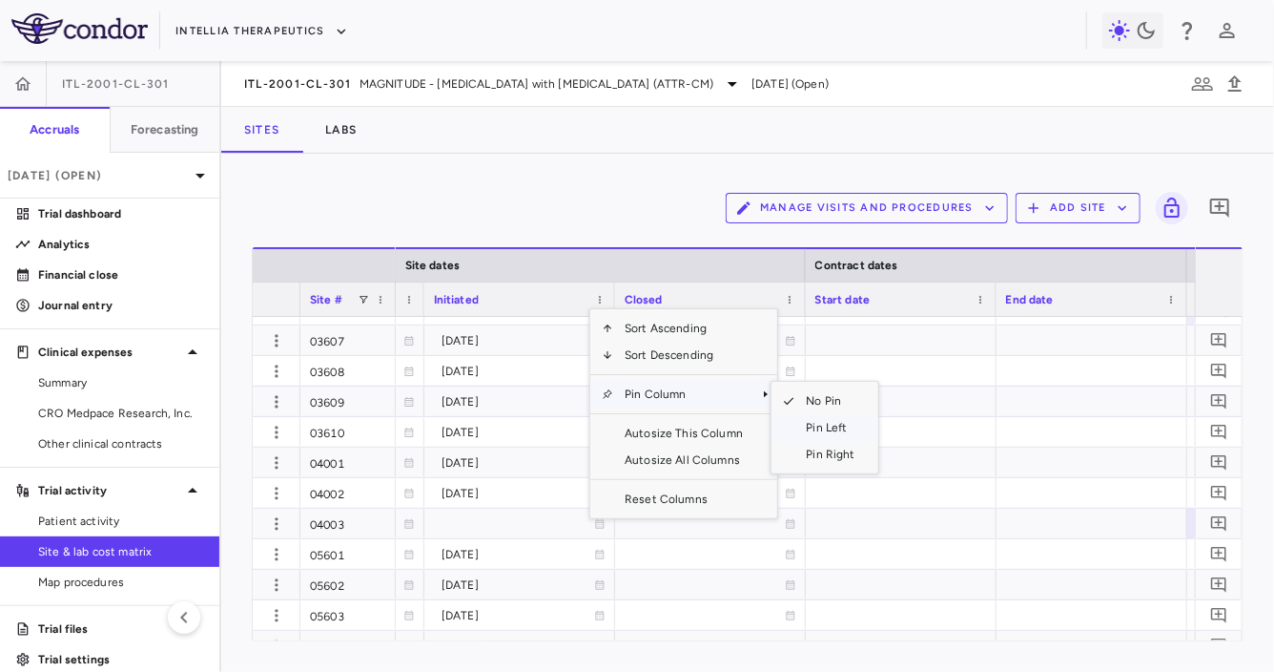
click at [841, 433] on span "Pin Left" at bounding box center [831, 427] width 72 height 27
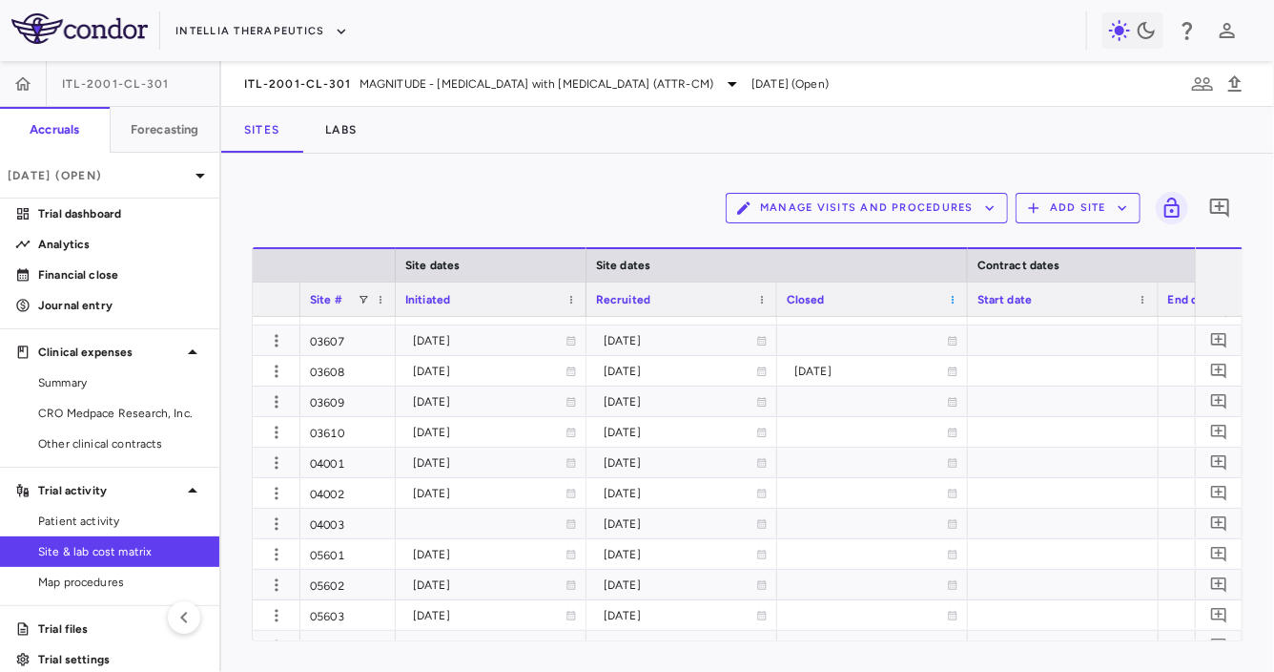
click at [956, 296] on span at bounding box center [952, 299] width 11 height 11
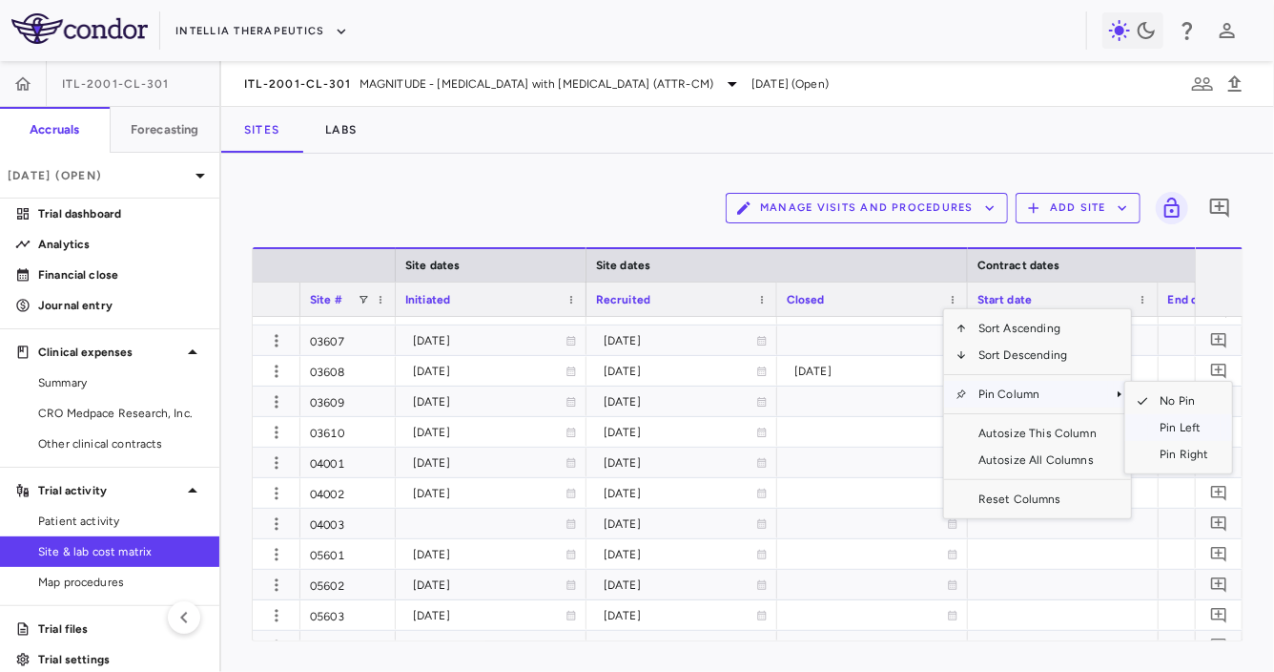
click at [1168, 424] on span "Pin Left" at bounding box center [1184, 427] width 72 height 27
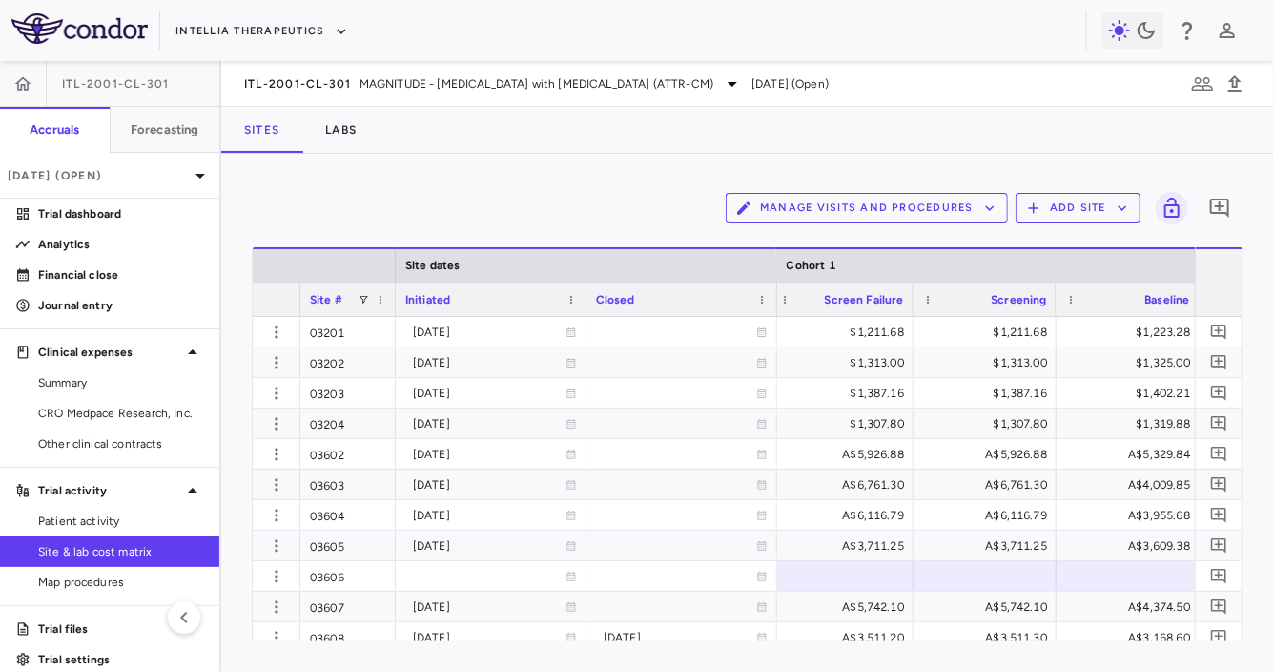
click at [493, 297] on div "Initiated" at bounding box center [482, 299] width 155 height 24
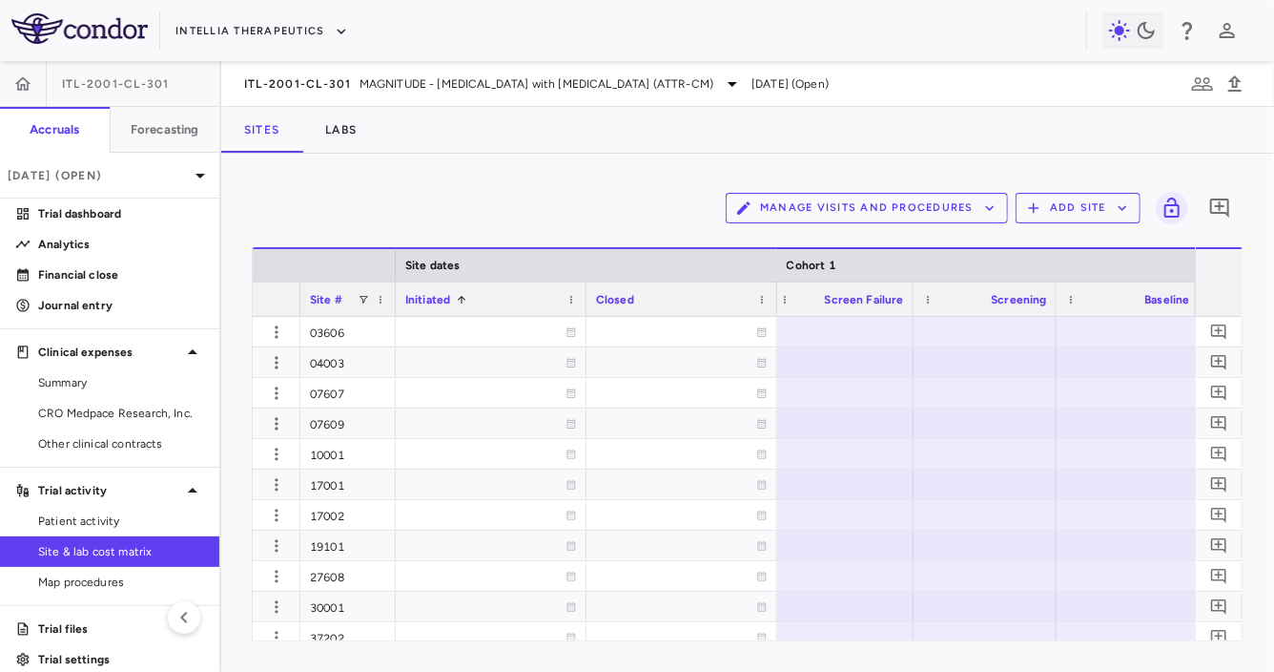
click at [493, 297] on div "Initiated 1" at bounding box center [482, 299] width 155 height 24
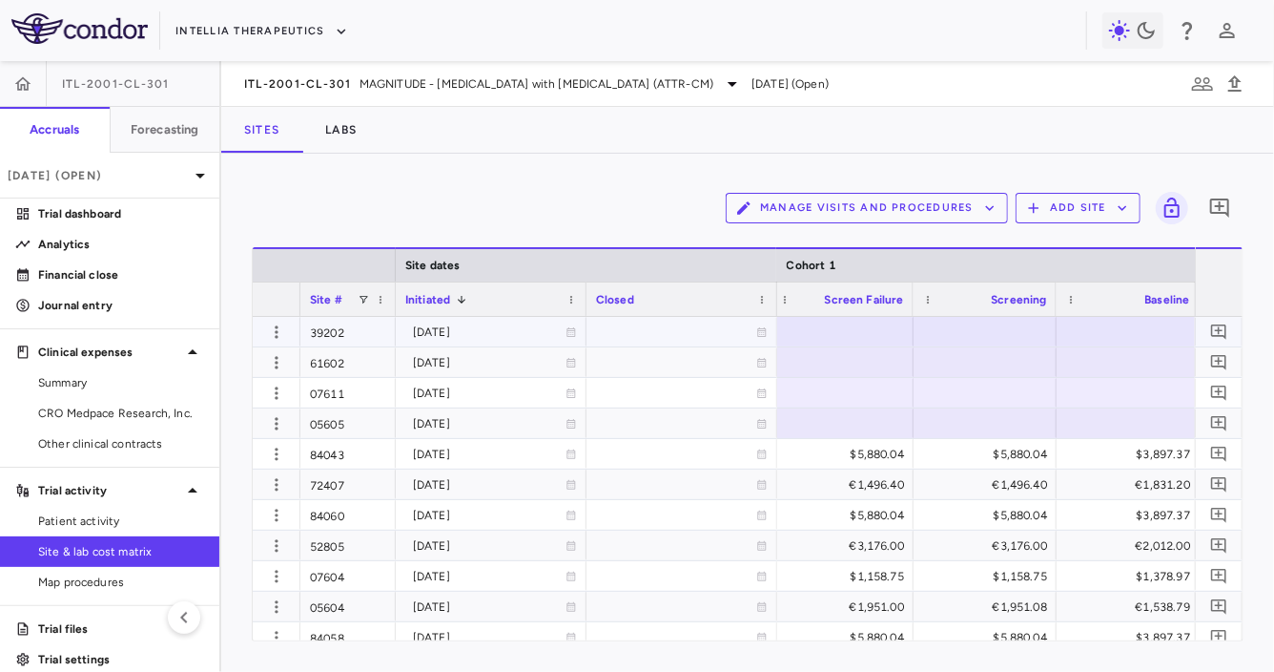
click at [342, 340] on div "39202" at bounding box center [347, 332] width 95 height 30
click at [327, 361] on div "61602" at bounding box center [347, 362] width 95 height 30
click at [350, 393] on div "07611" at bounding box center [347, 393] width 95 height 30
click at [357, 423] on div "05605" at bounding box center [347, 423] width 95 height 30
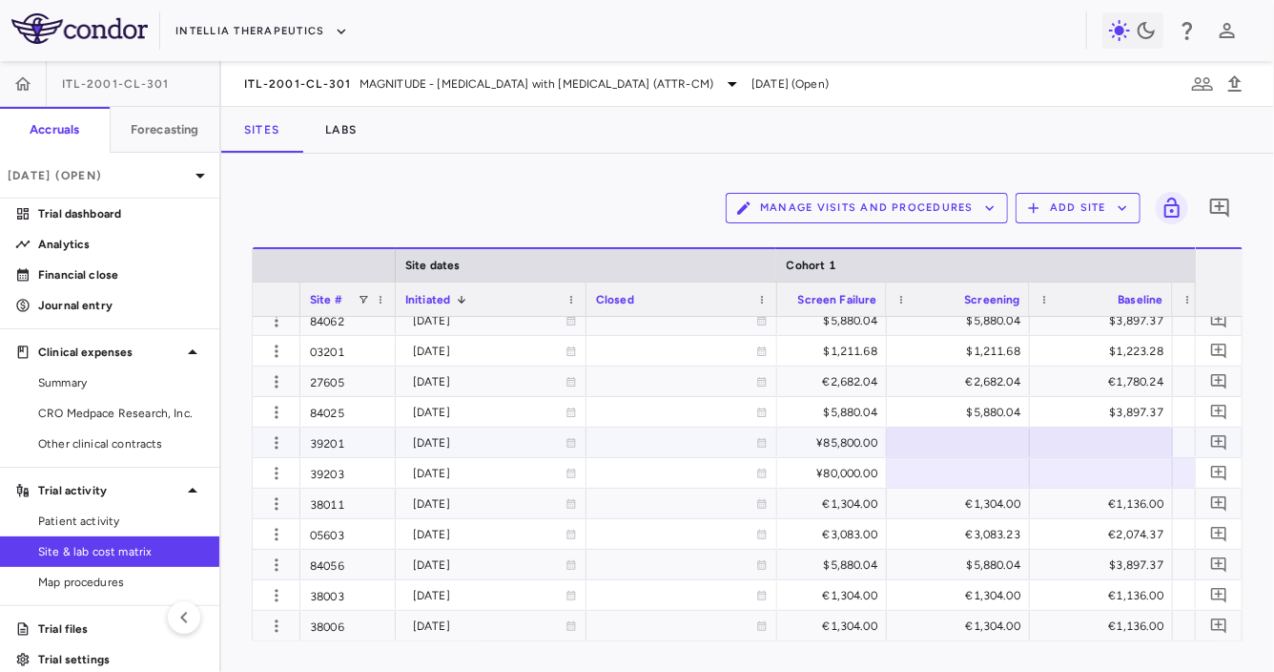
scroll to position [0, 1821]
